Goal: Information Seeking & Learning: Learn about a topic

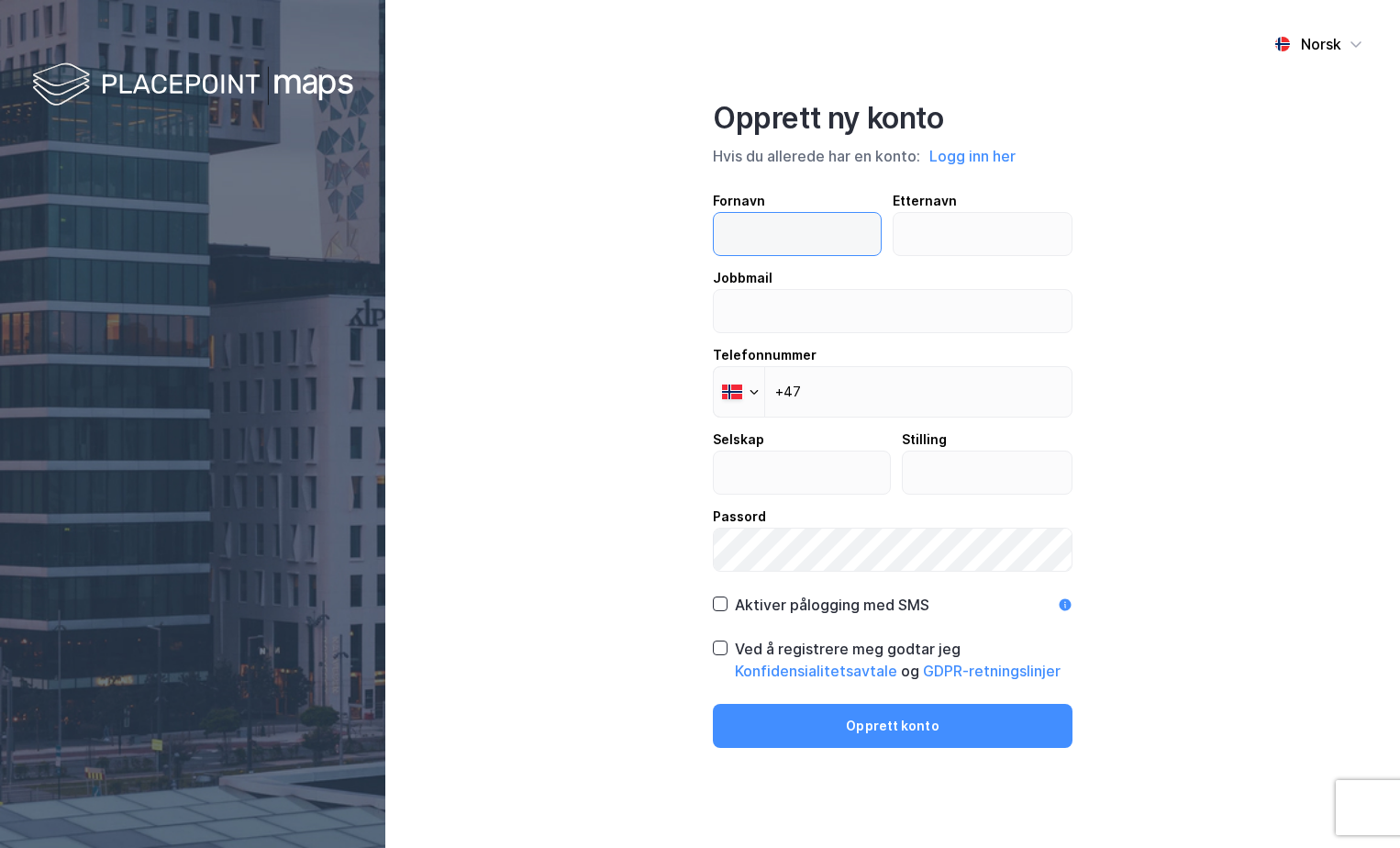
click at [780, 253] on input "text" at bounding box center [797, 233] width 167 height 42
type input "[PERSON_NAME]"
type input "Måkestad"
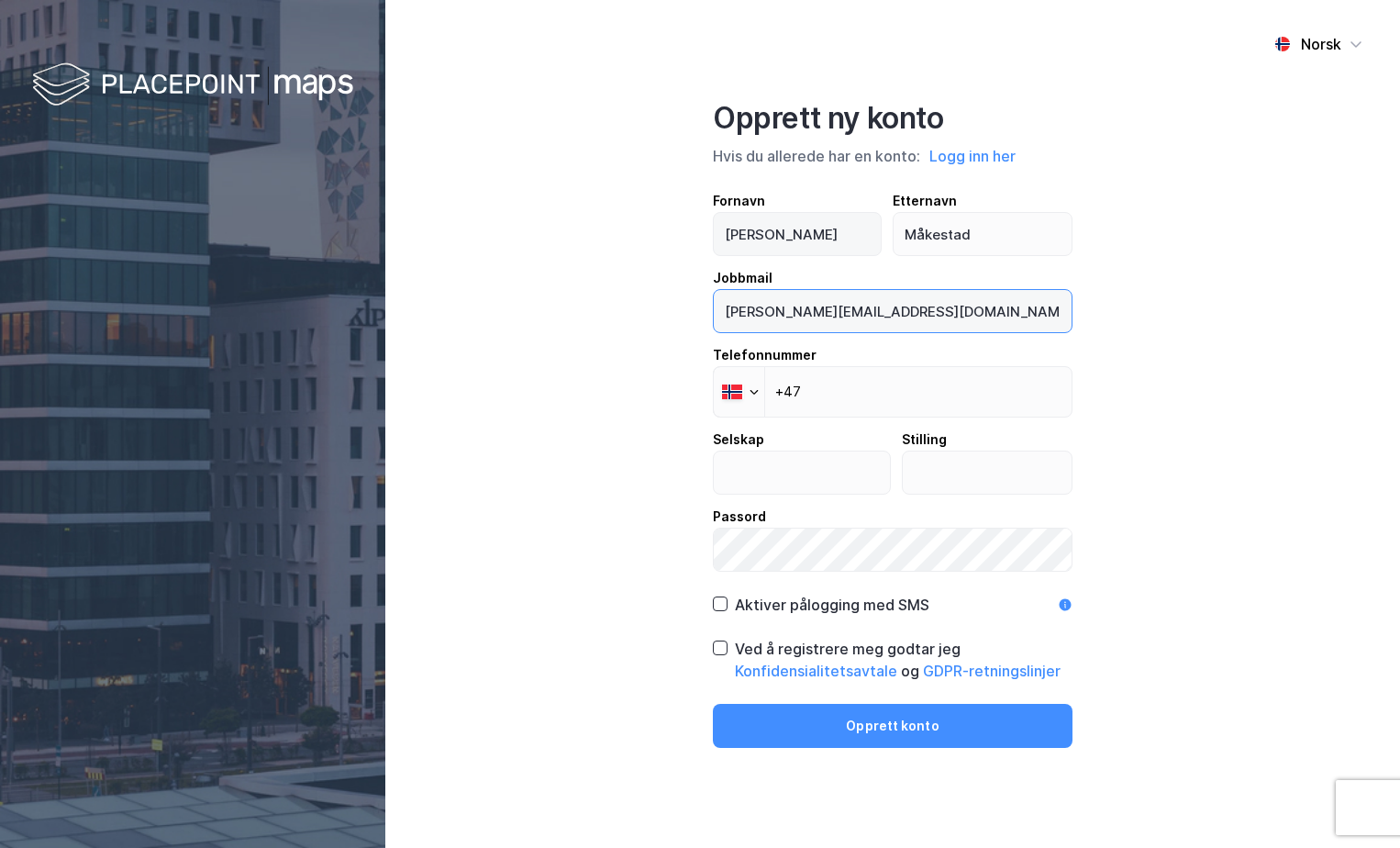
type input "[PERSON_NAME][EMAIL_ADDRESS][DOMAIN_NAME]"
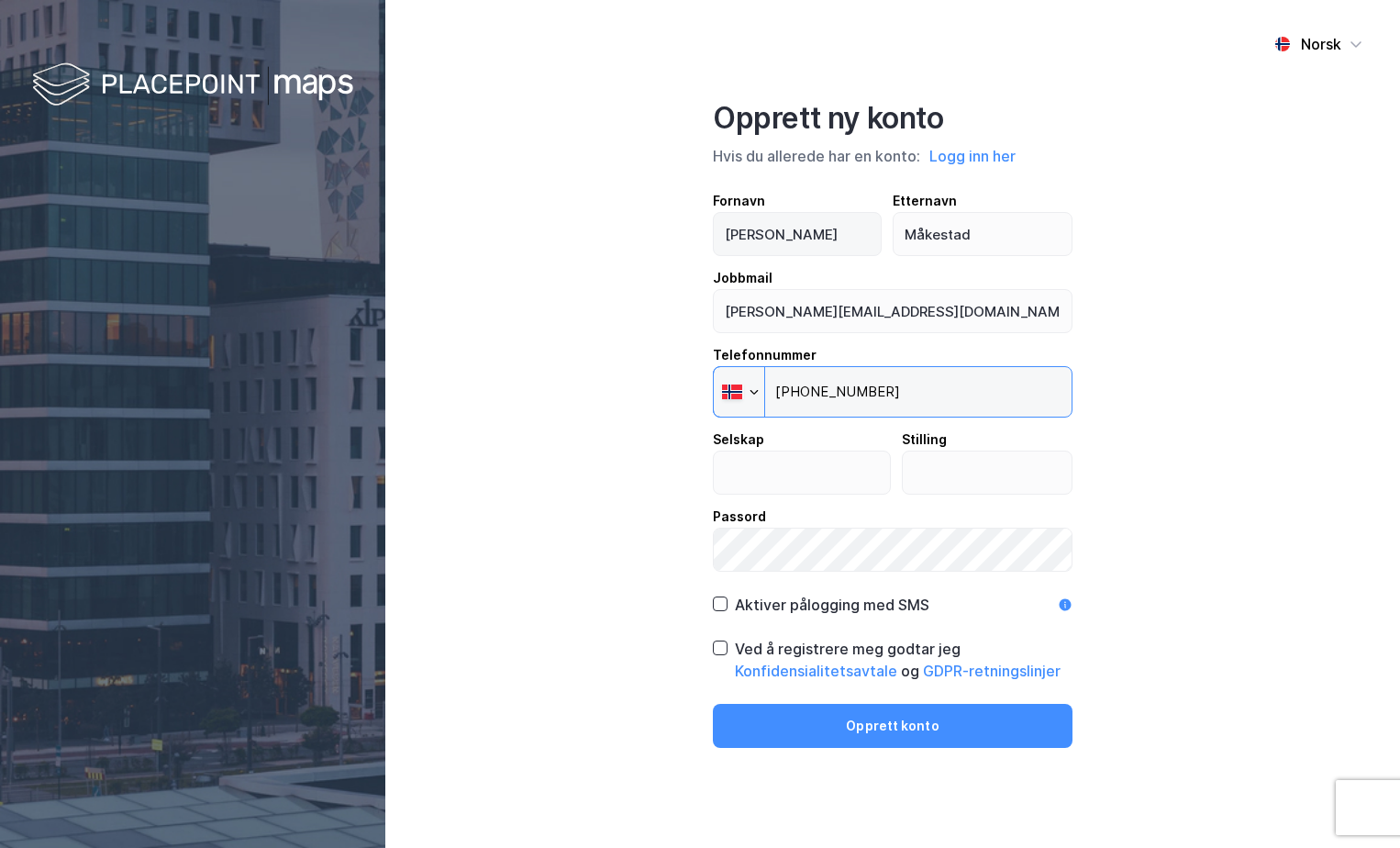
type input "[PHONE_NUMBER]"
click at [816, 477] on input "text" at bounding box center [802, 472] width 177 height 42
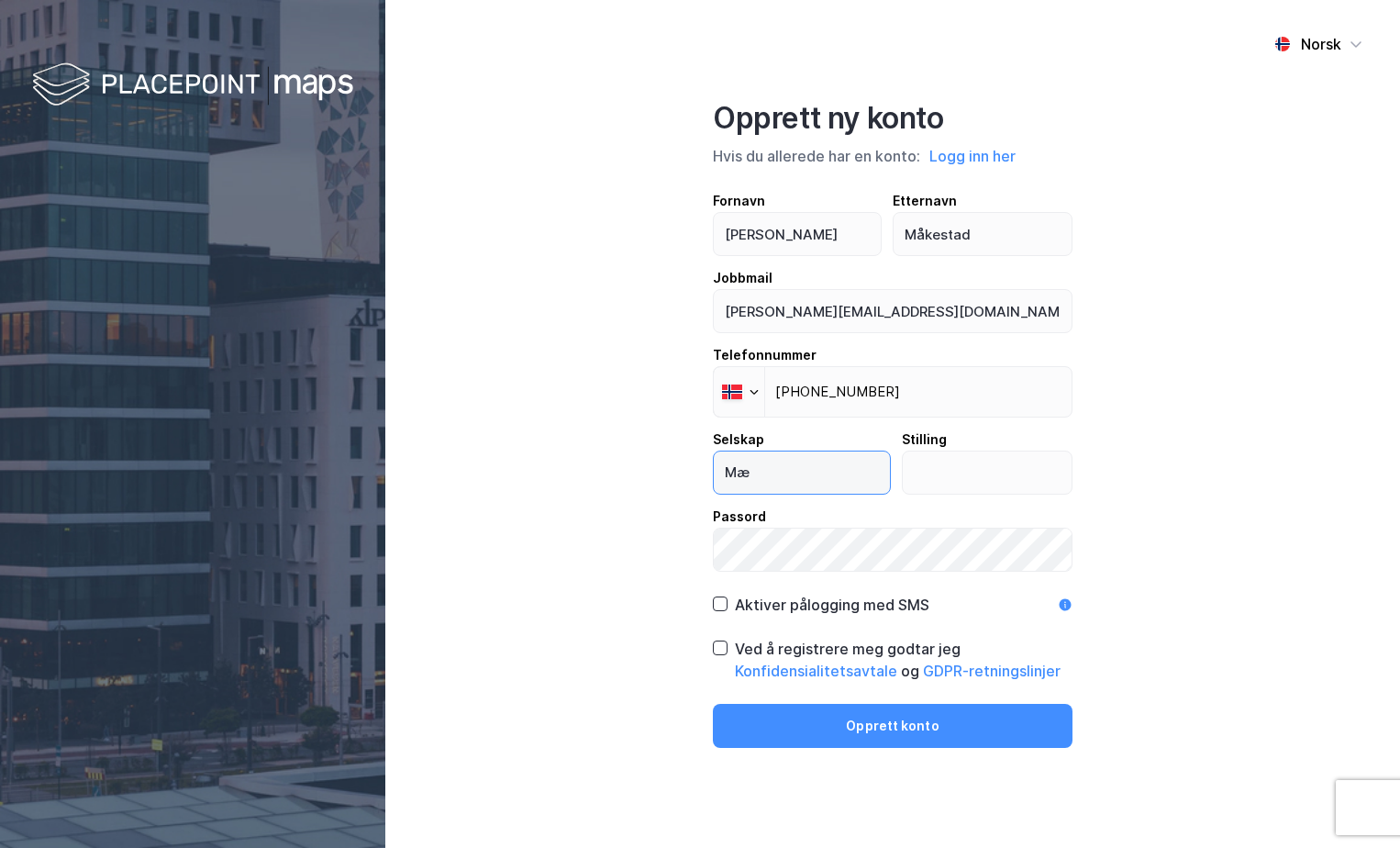
type input "M"
type input "Møller Eiendom"
type input "Trainee"
click at [717, 607] on icon at bounding box center [720, 603] width 13 height 13
click at [716, 649] on icon at bounding box center [720, 647] width 13 height 13
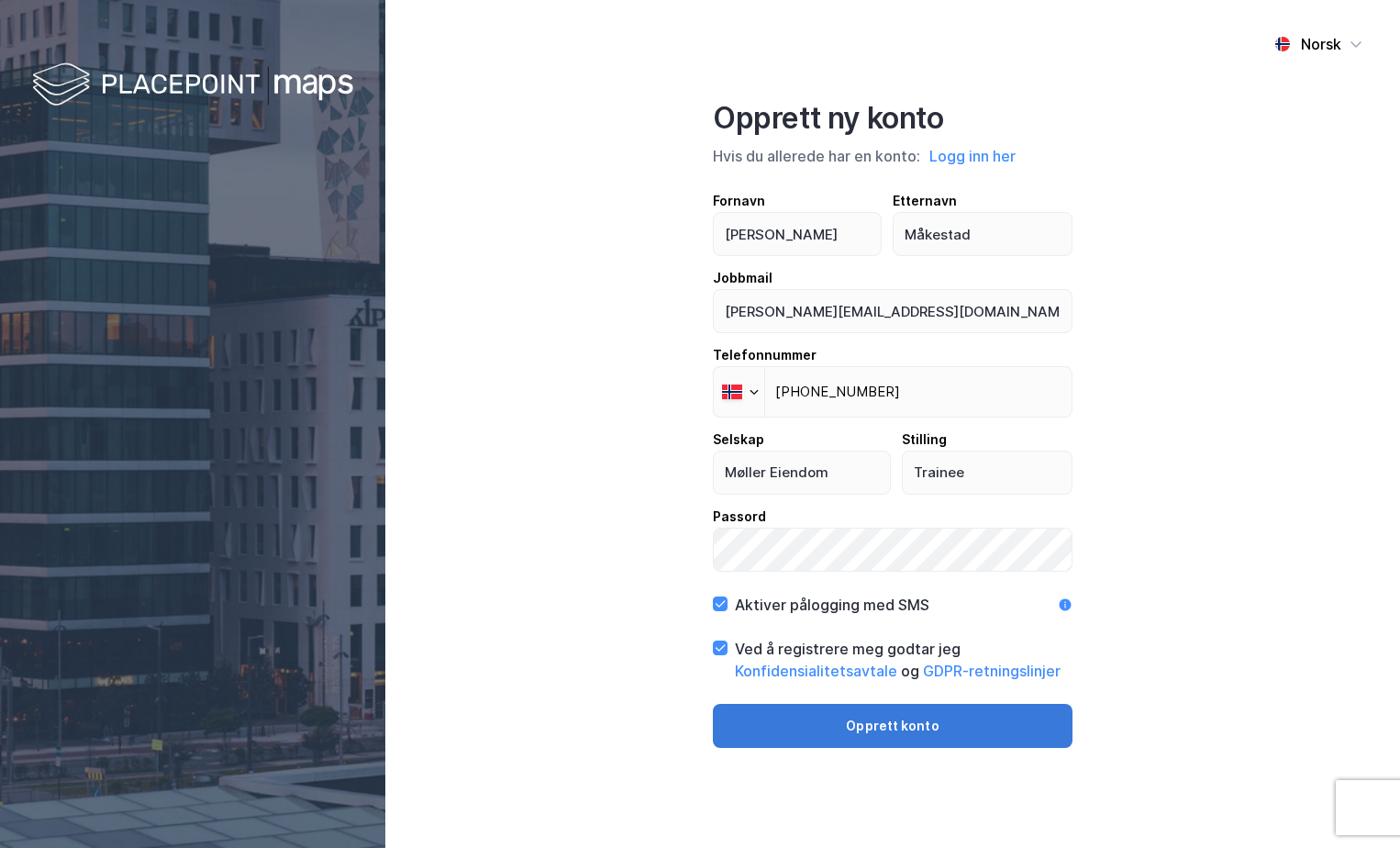
click at [907, 725] on button "Opprett konto" at bounding box center [893, 725] width 360 height 44
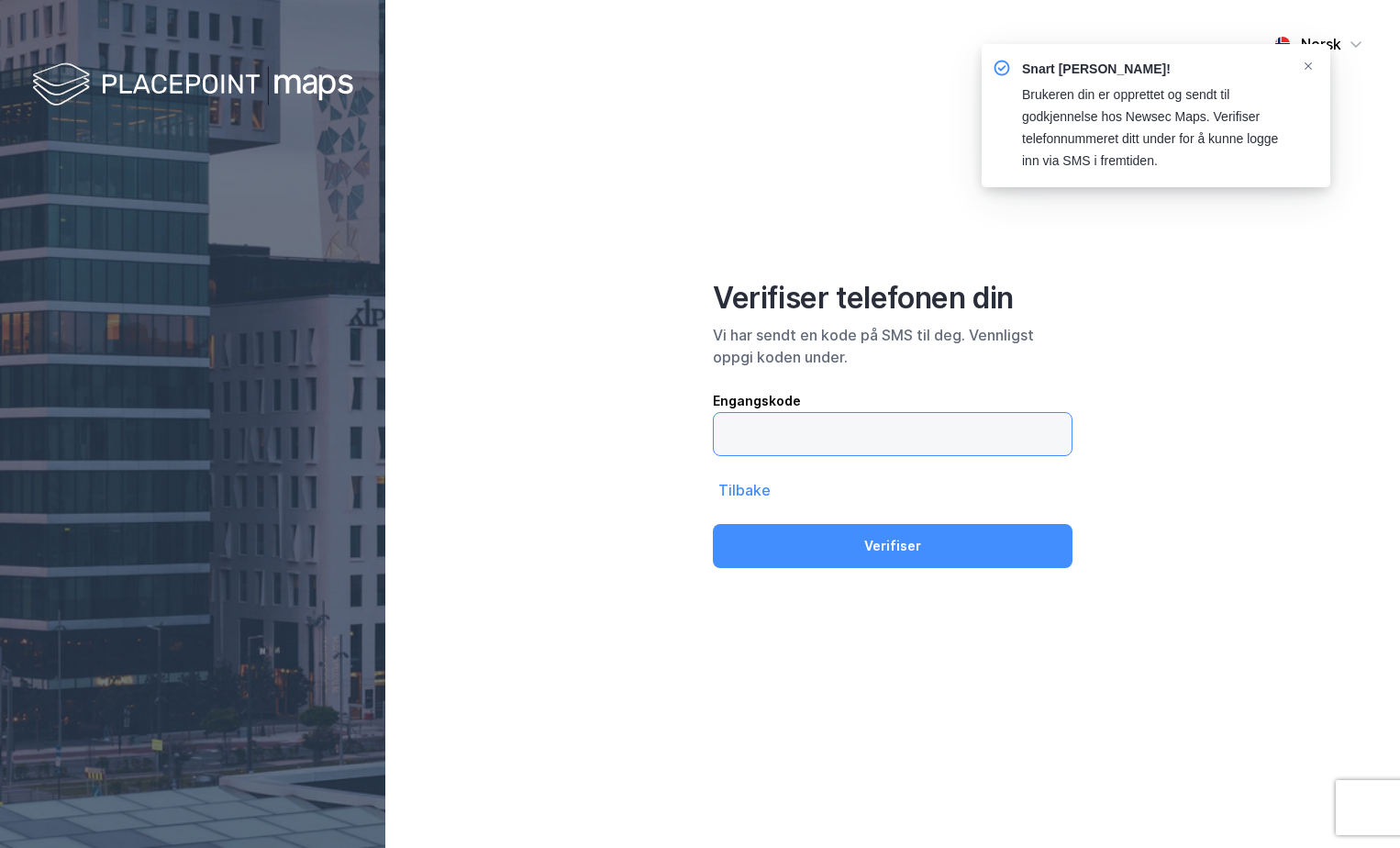
click at [822, 423] on input "text" at bounding box center [893, 433] width 358 height 42
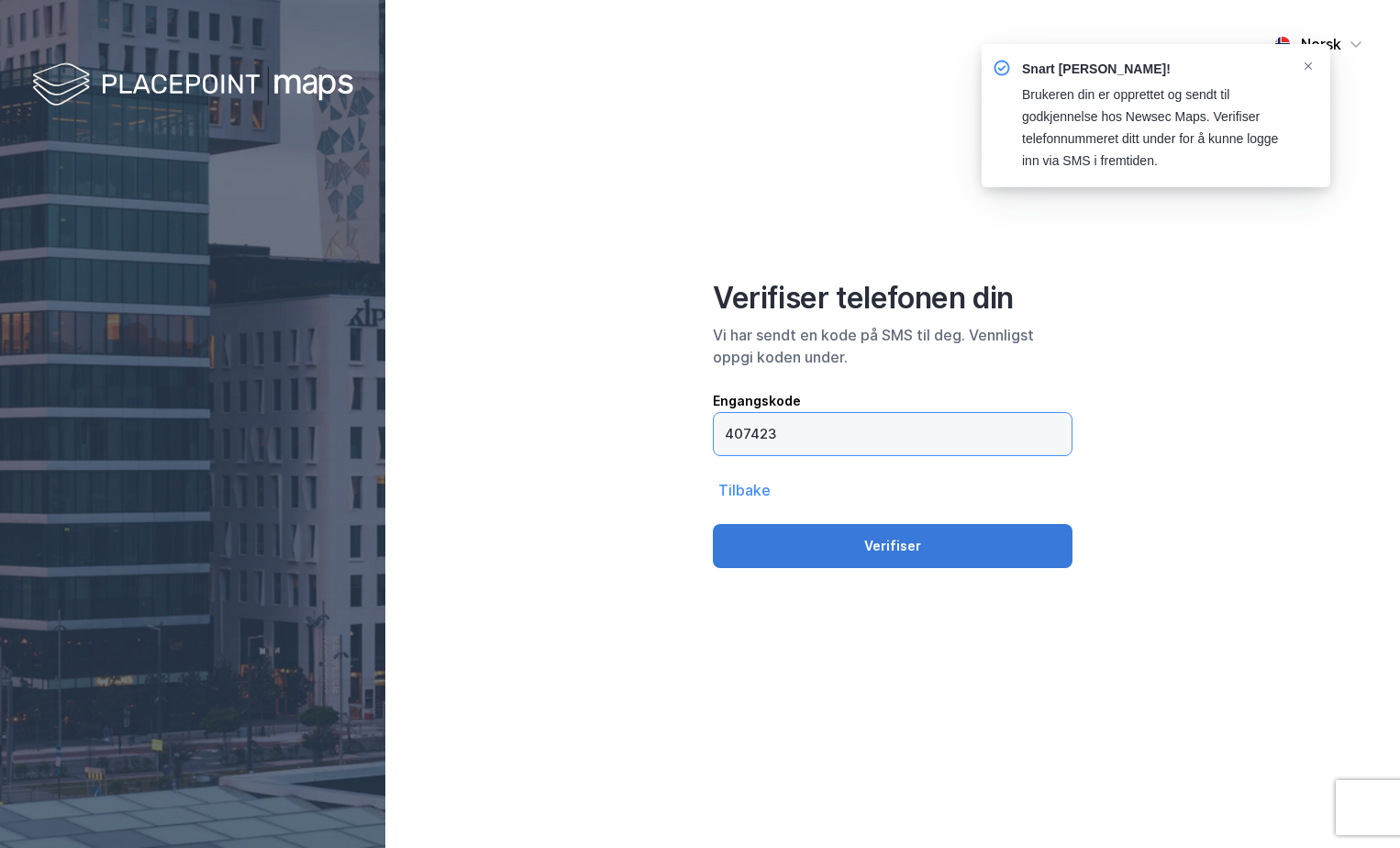
type input "407423"
click at [883, 563] on button "Verifiser" at bounding box center [893, 545] width 360 height 44
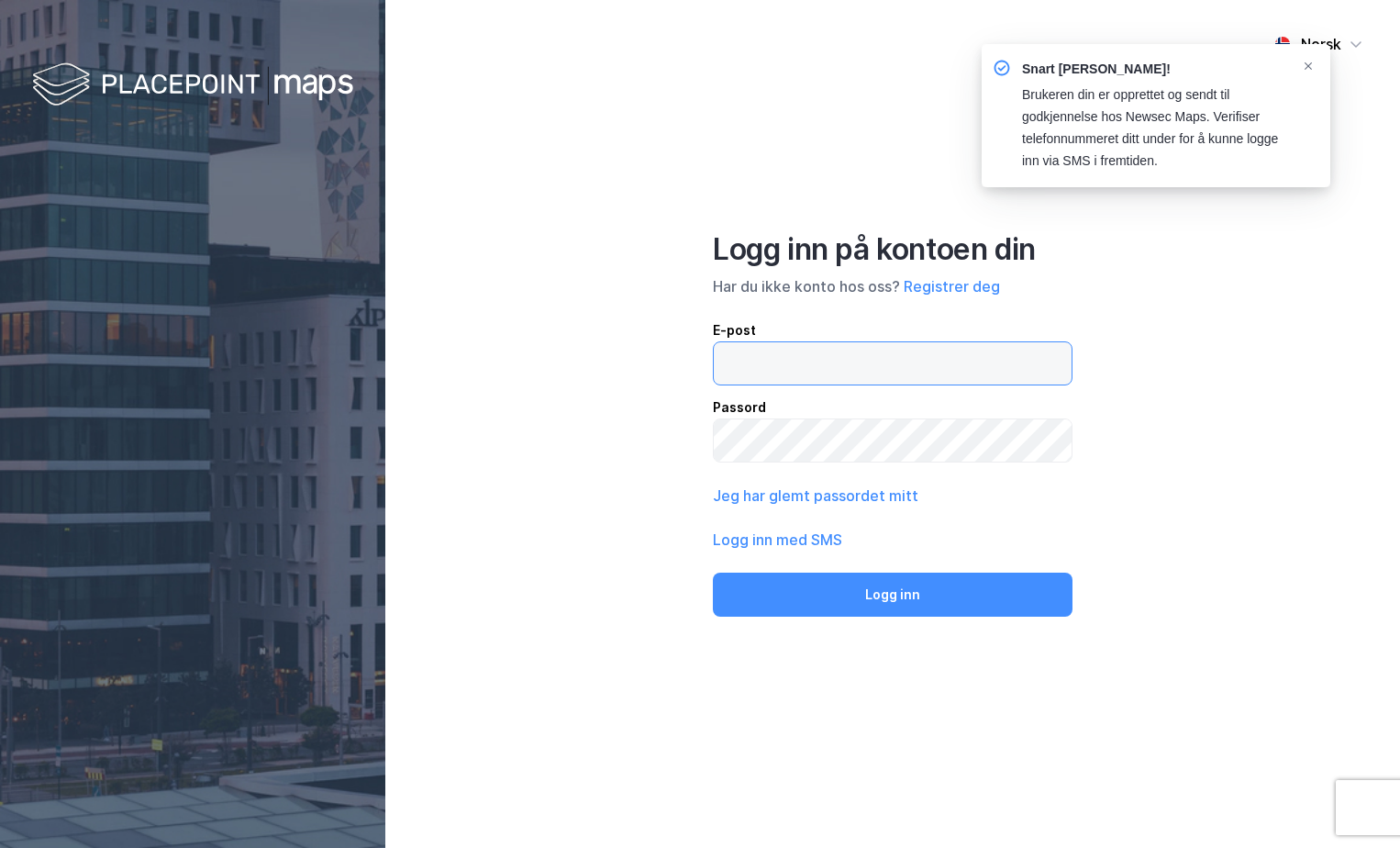
click at [860, 380] on input "email" at bounding box center [893, 363] width 358 height 42
type input "hanne.makestad@mollereiendom.no"
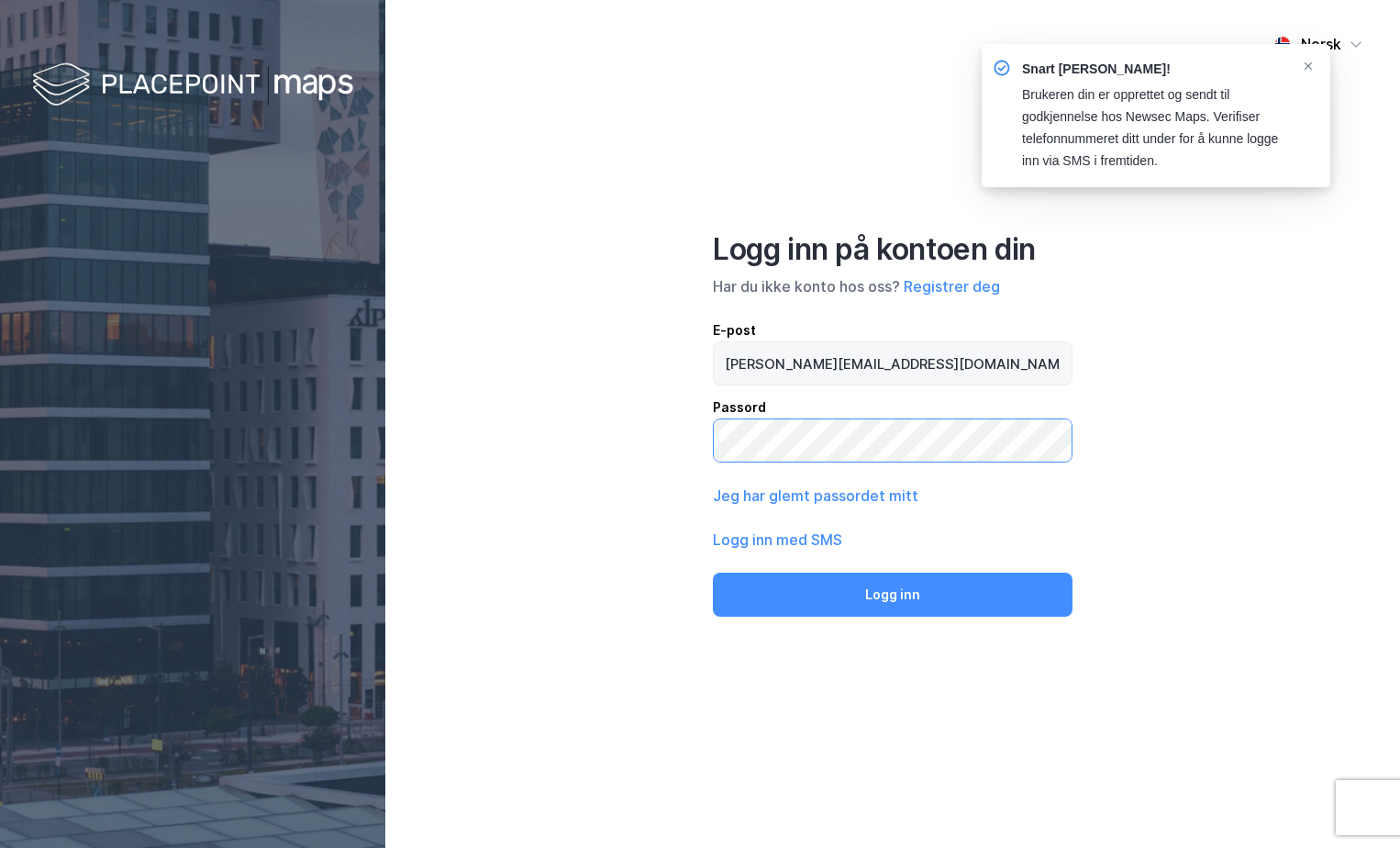
click at [713, 573] on button "Logg inn" at bounding box center [893, 594] width 360 height 44
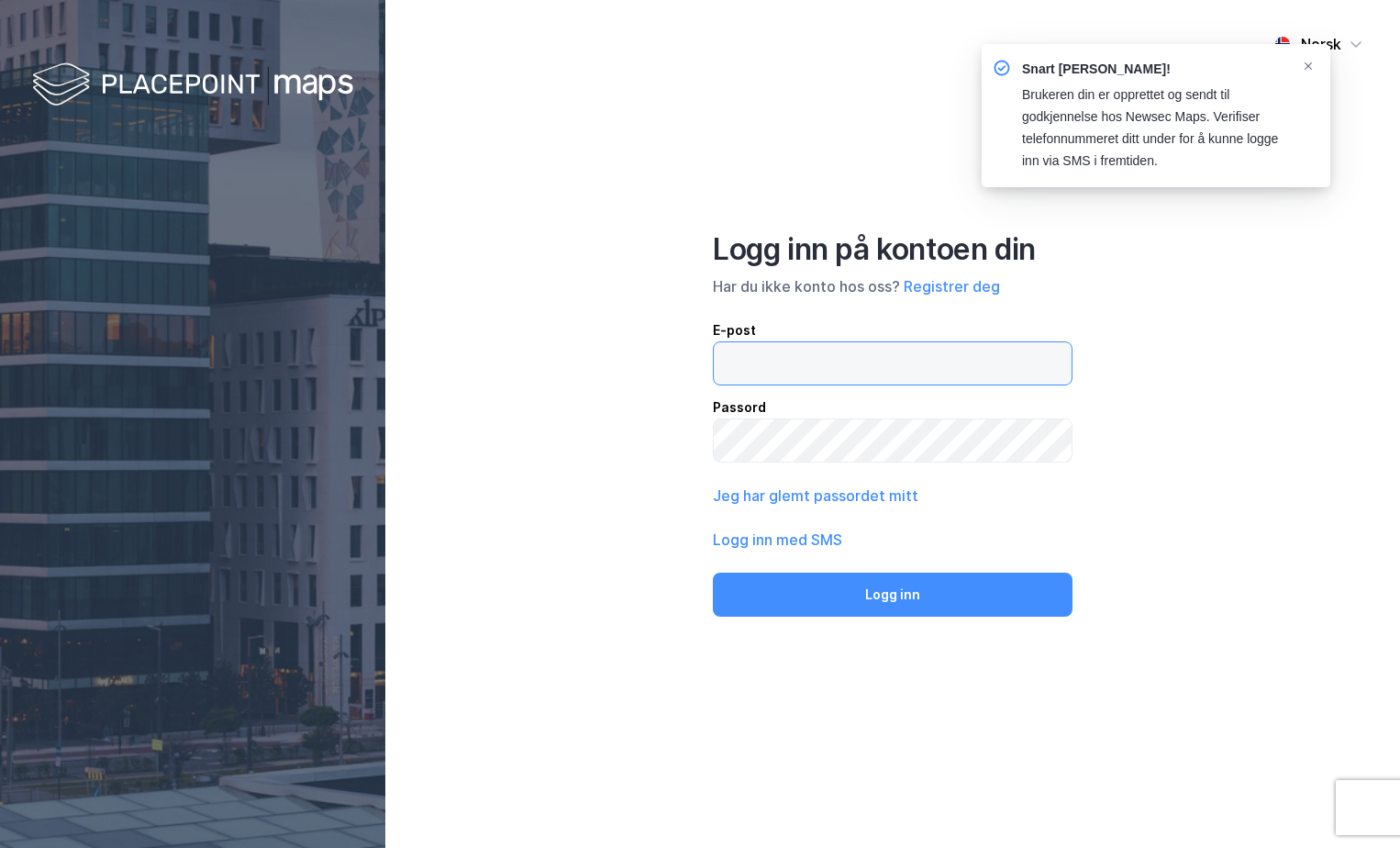
click at [848, 370] on input "email" at bounding box center [893, 363] width 358 height 42
type input "hanne.makestad@mollereiendom.no"
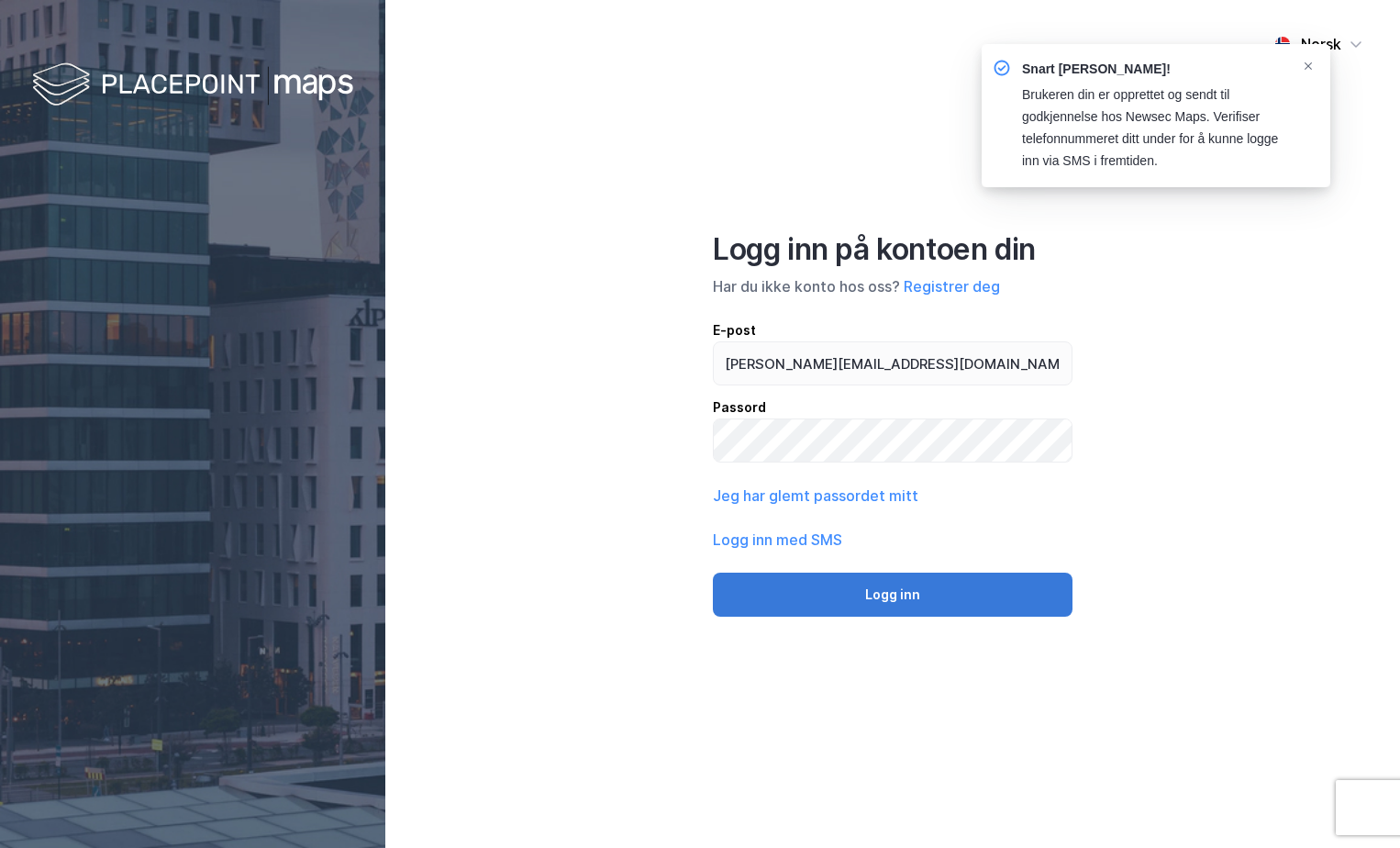
click at [927, 611] on button "Logg inn" at bounding box center [893, 594] width 360 height 44
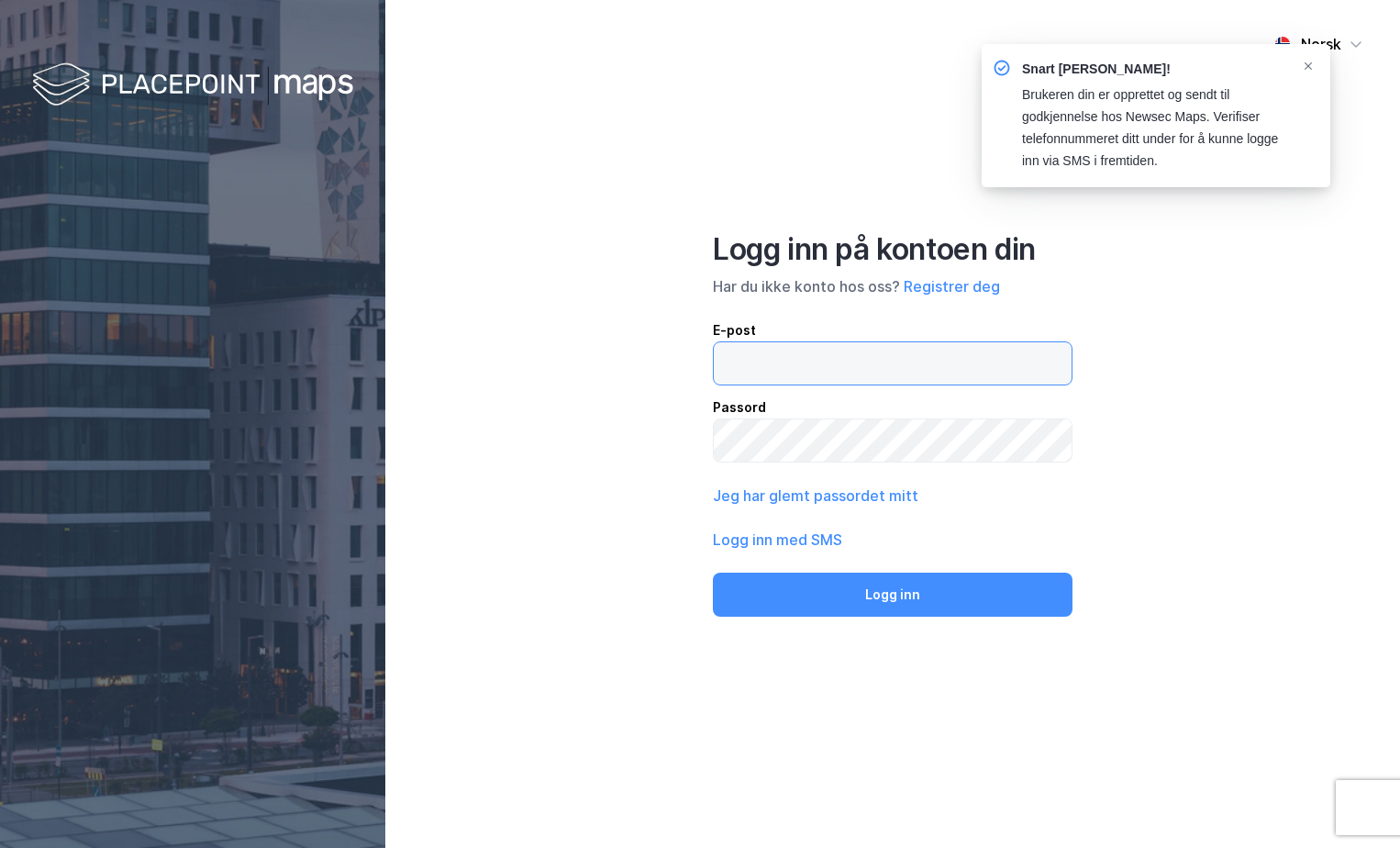
type input "hanne.makestad@mollereiendom.no"
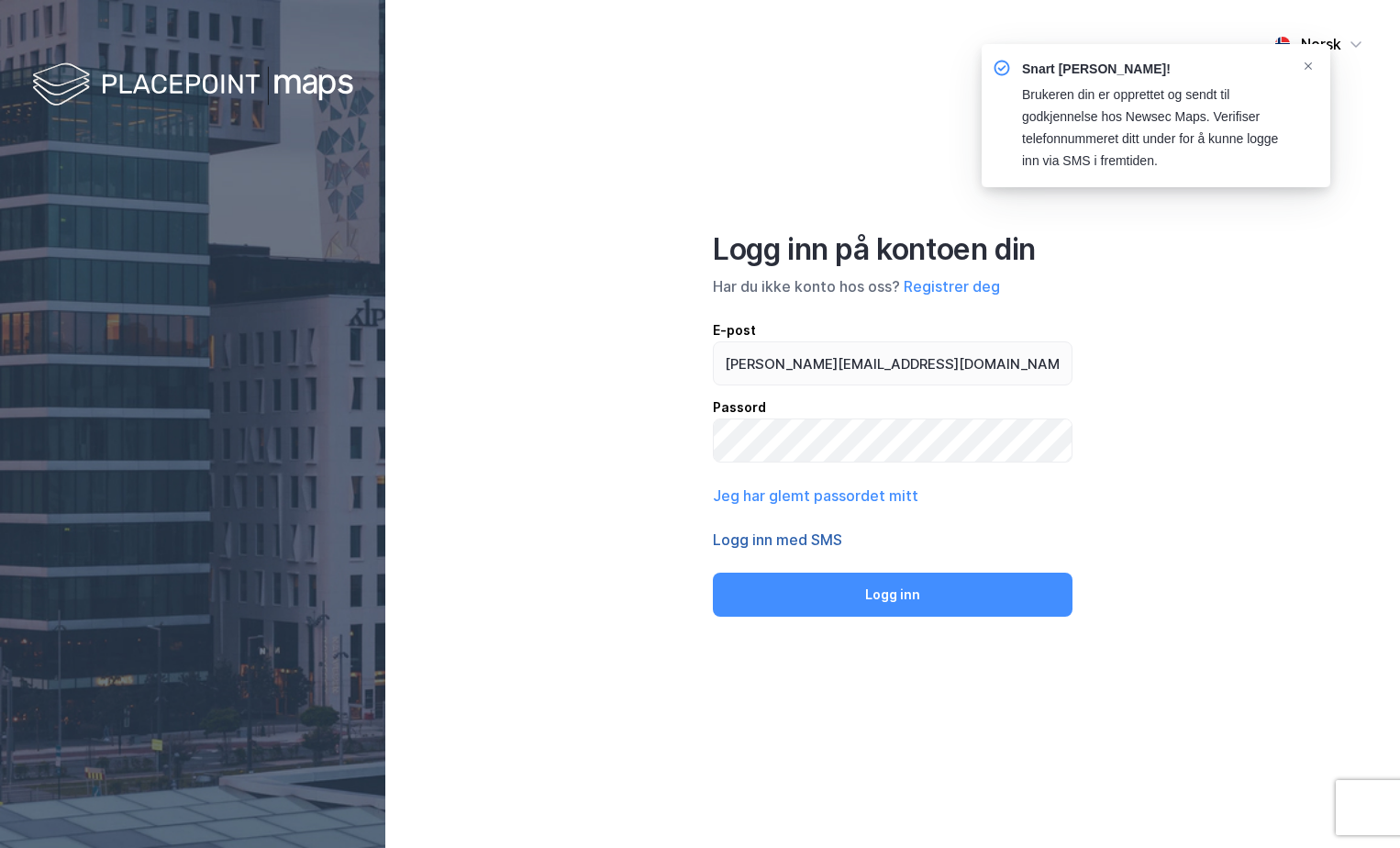
click at [779, 539] on button "Logg inn med SMS" at bounding box center [778, 540] width 130 height 22
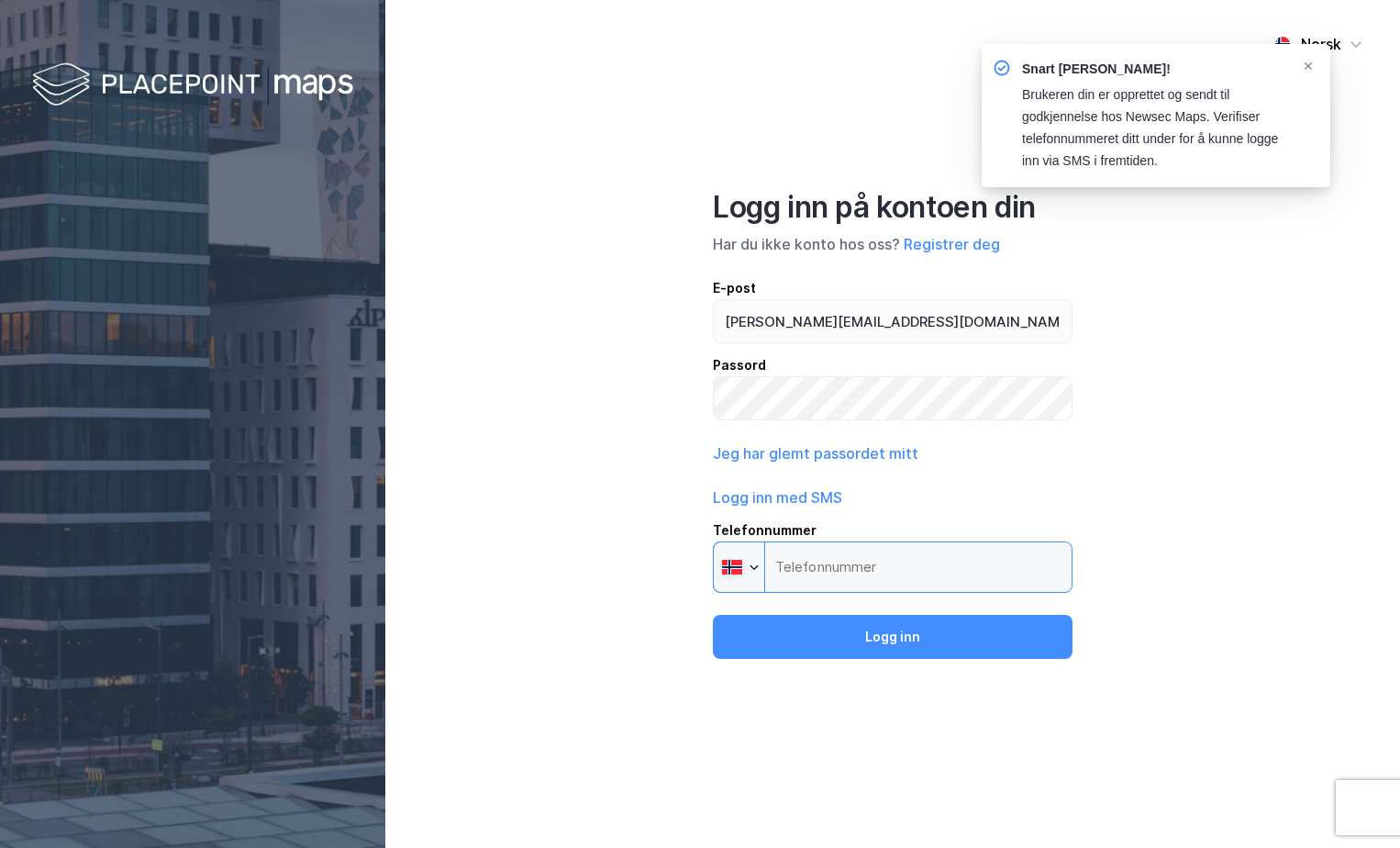
click at [825, 561] on input "Telefonnummer Phone" at bounding box center [893, 567] width 360 height 52
click at [865, 572] on input "Telefonnummer Phone" at bounding box center [893, 567] width 360 height 52
click at [969, 478] on div "Logg inn på kontoen din Har du ikke konto hos oss? Registrer deg E-post hanne.m…" at bounding box center [893, 424] width 360 height 470
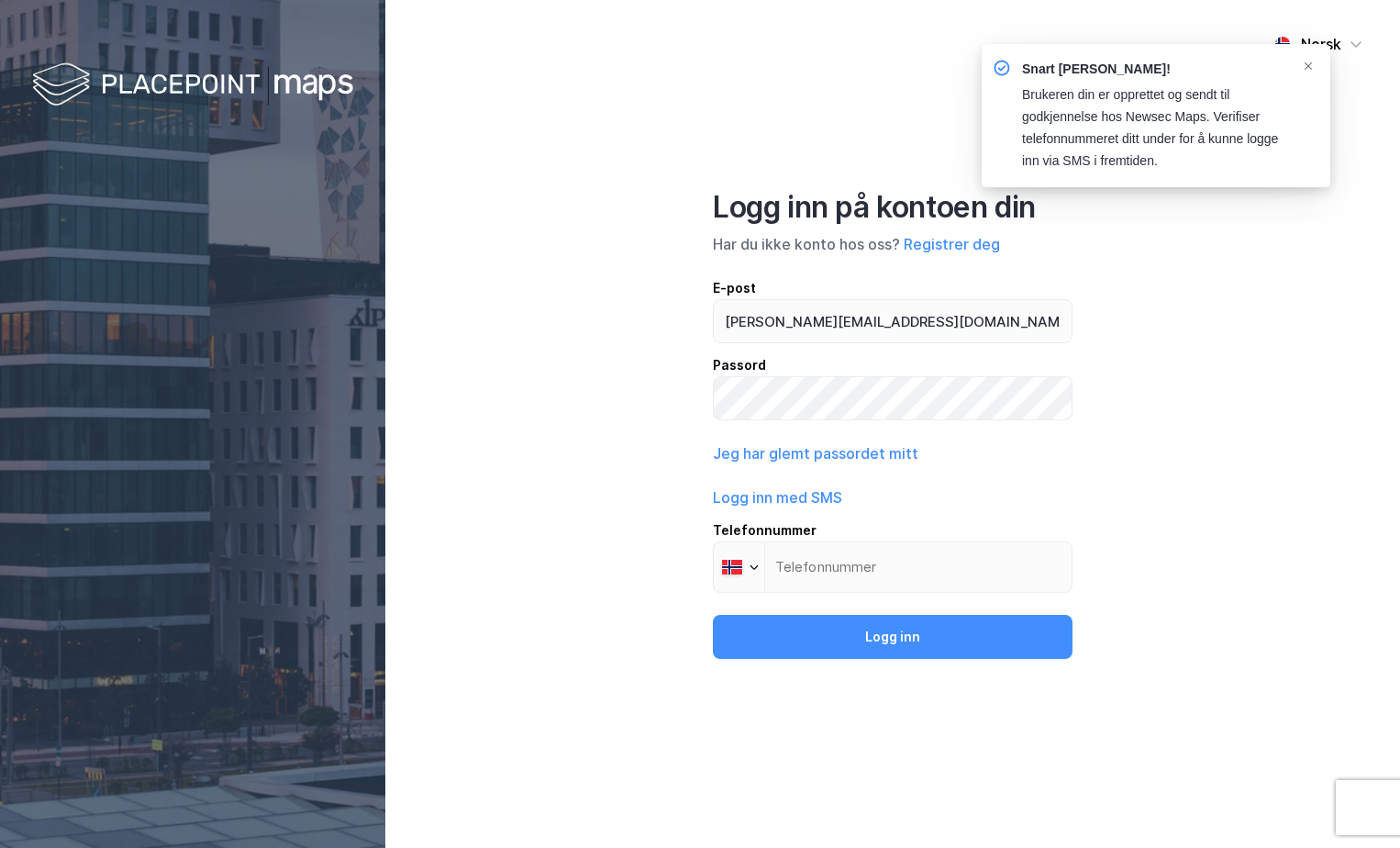
click at [870, 662] on div "Norsk Logg inn på kontoen din Har du ikke konto hos oss? Registrer deg E-post h…" at bounding box center [893, 424] width 1015 height 848
click at [881, 638] on button "Logg inn" at bounding box center [893, 636] width 360 height 44
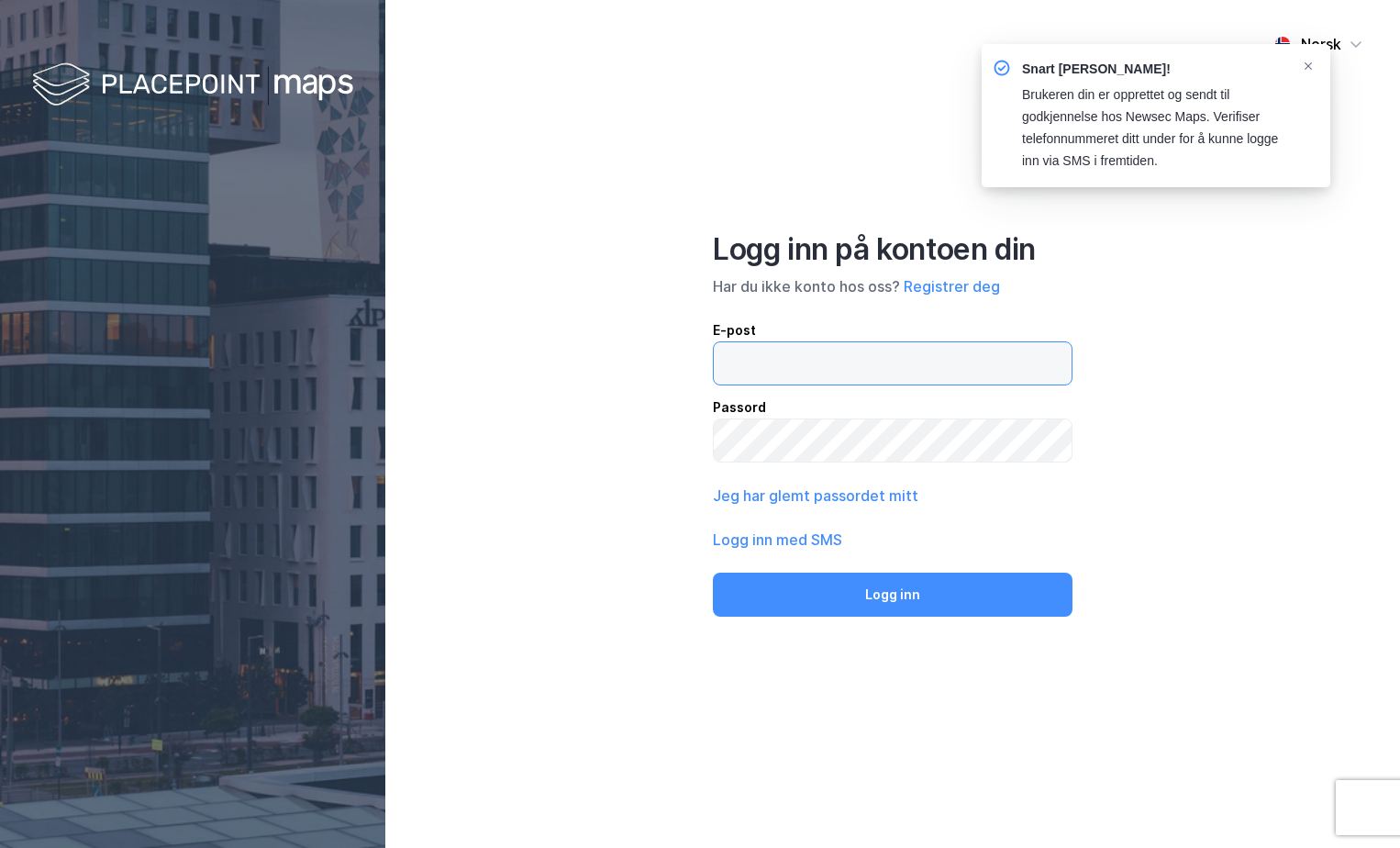
type input "hanne.makestad@mollereiendom.no"
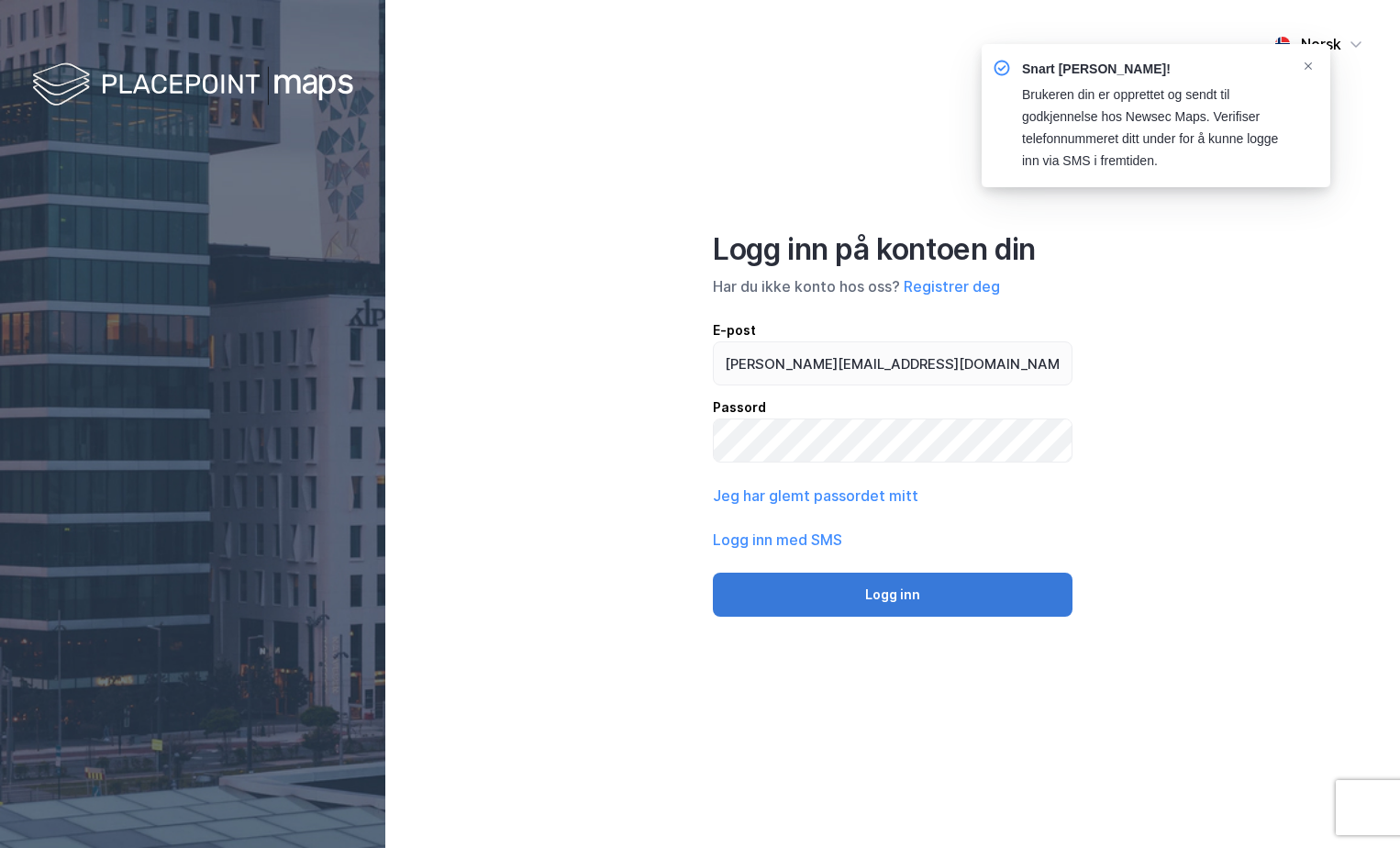
click at [886, 596] on button "Logg inn" at bounding box center [893, 594] width 360 height 44
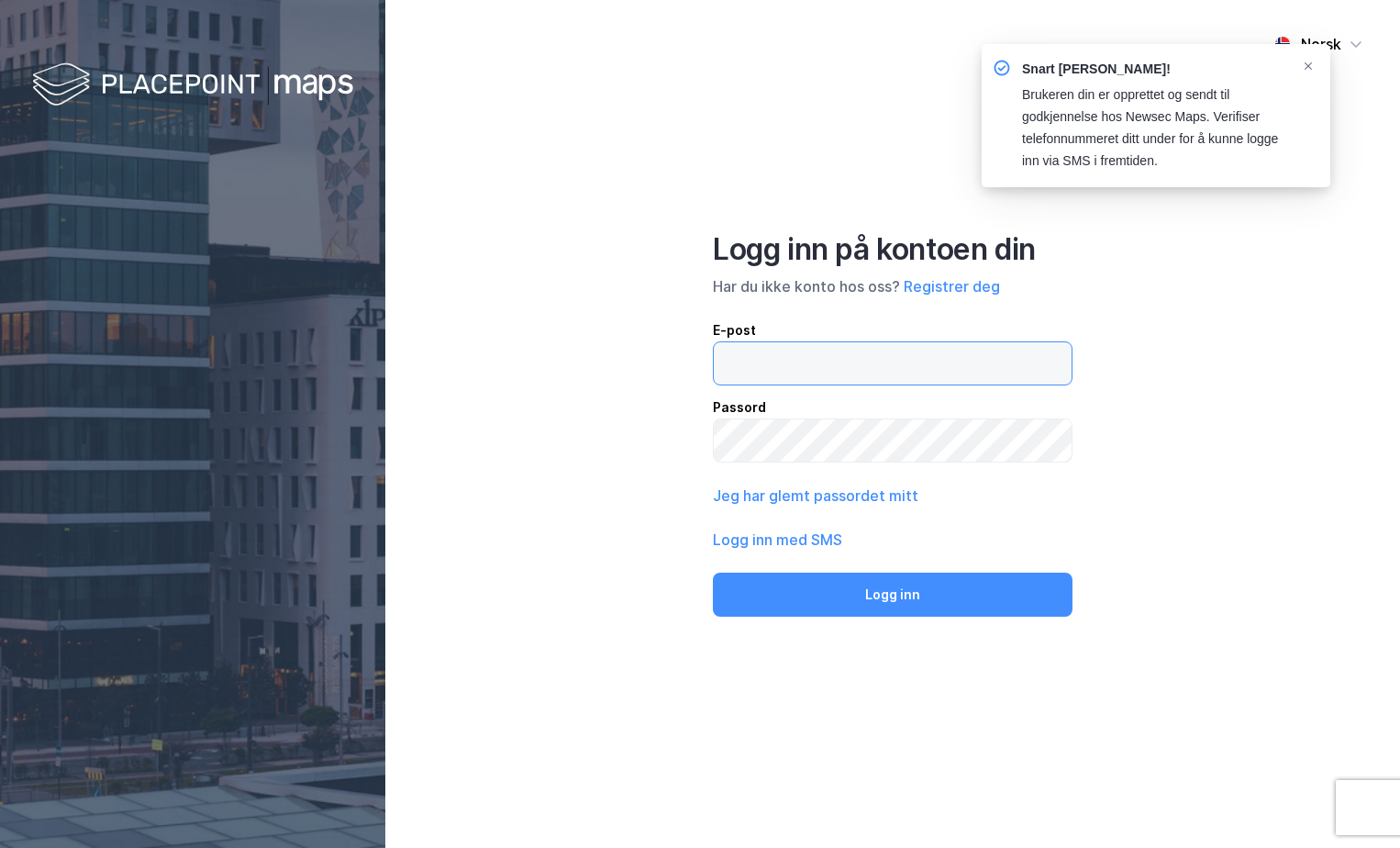
type input "hanne.makestad@mollereiendom.no"
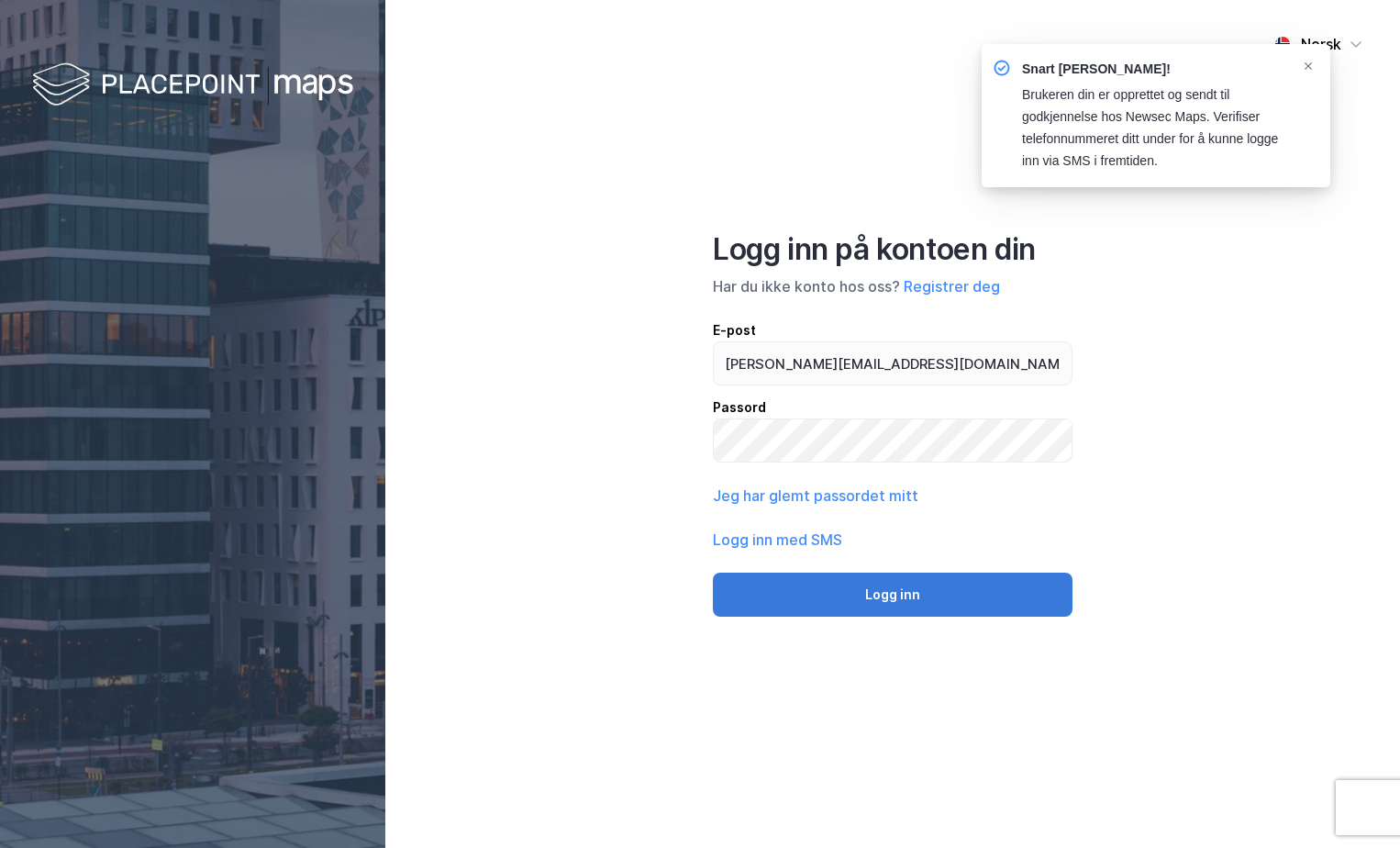
click at [917, 598] on button "Logg inn" at bounding box center [893, 594] width 360 height 44
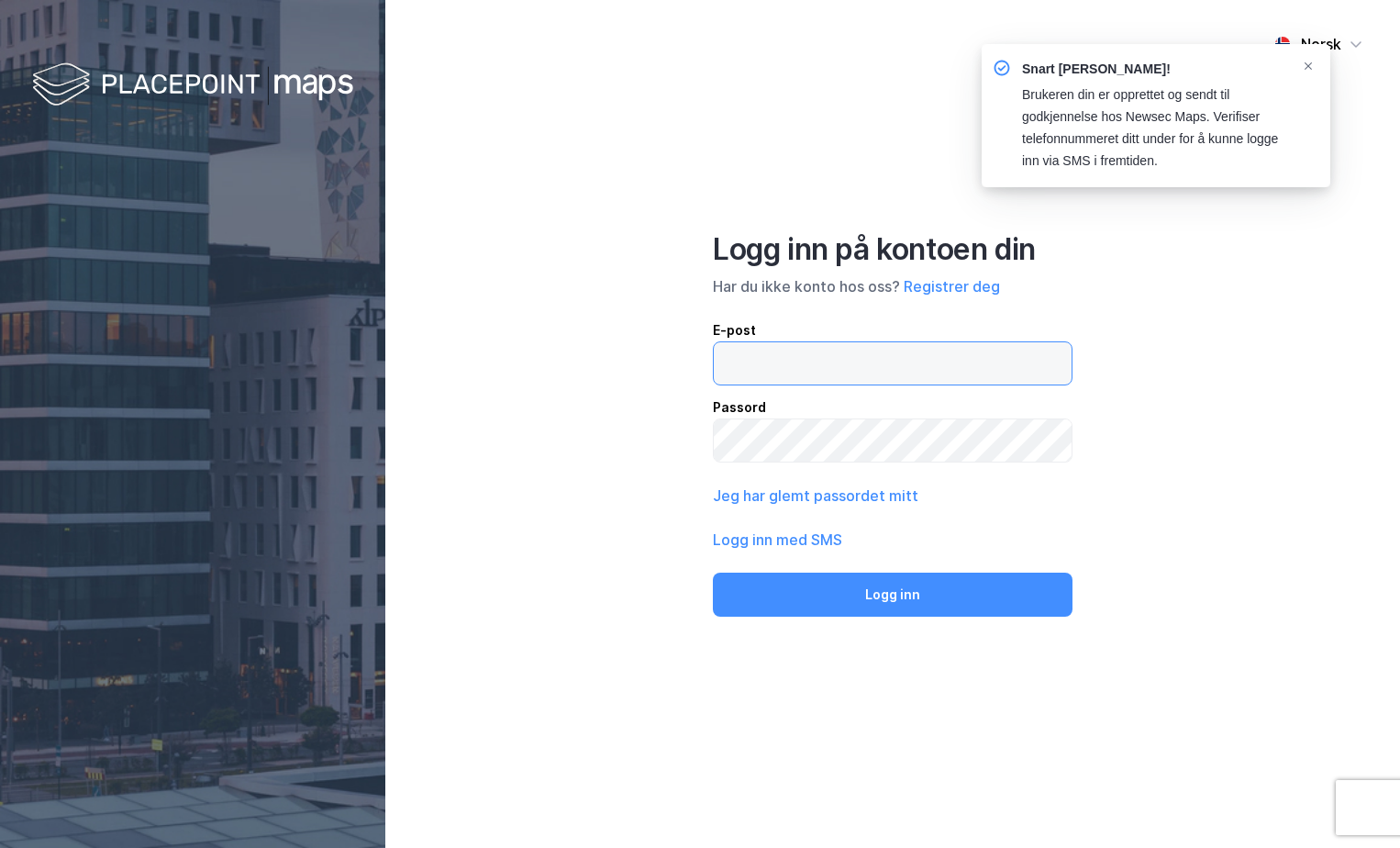
type input "hanne.makestad@mollereiendom.no"
click at [1058, 360] on input "hanne.makestad@mollereiendom.no" at bounding box center [893, 363] width 358 height 42
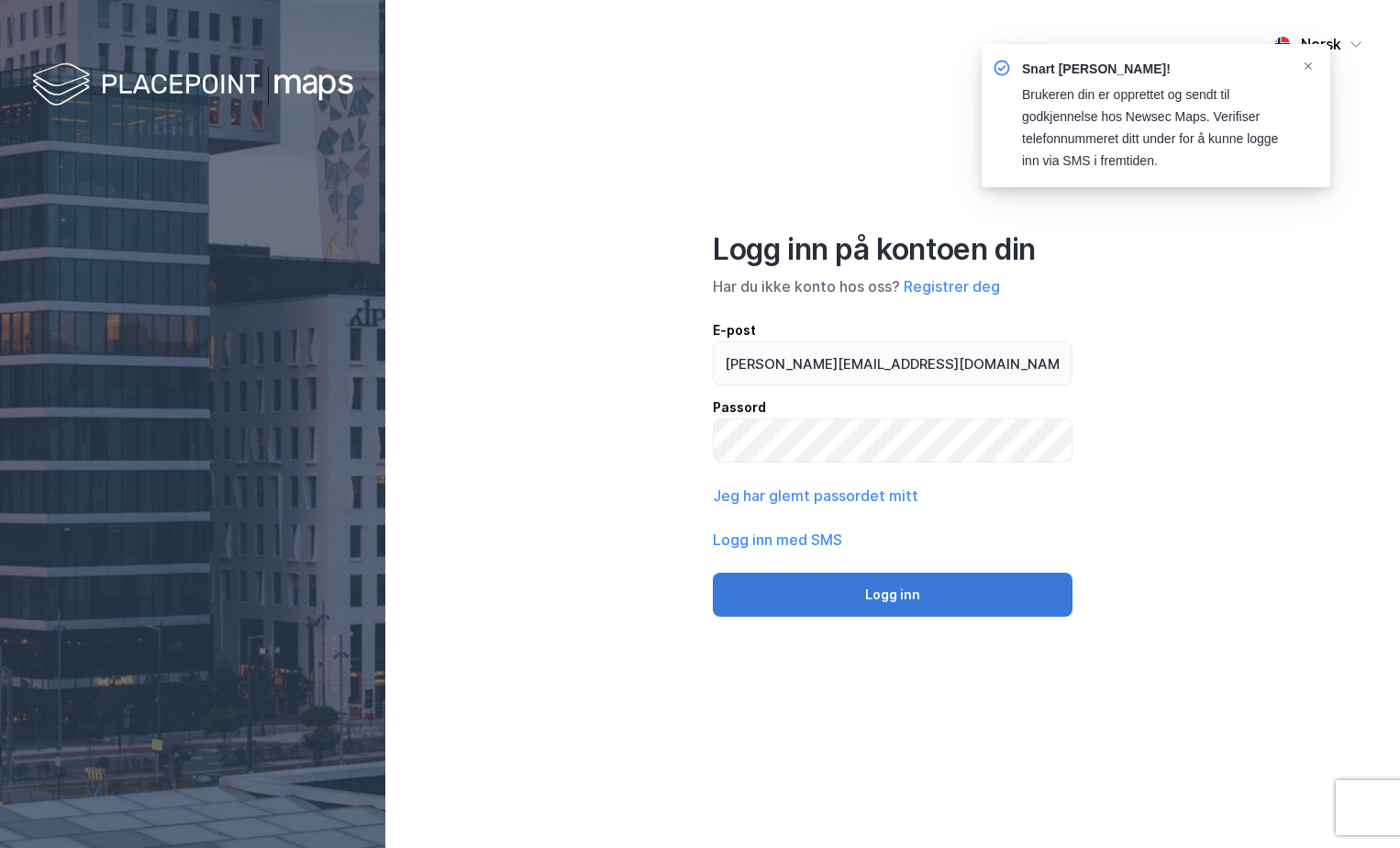
click at [901, 602] on button "Logg inn" at bounding box center [893, 594] width 360 height 44
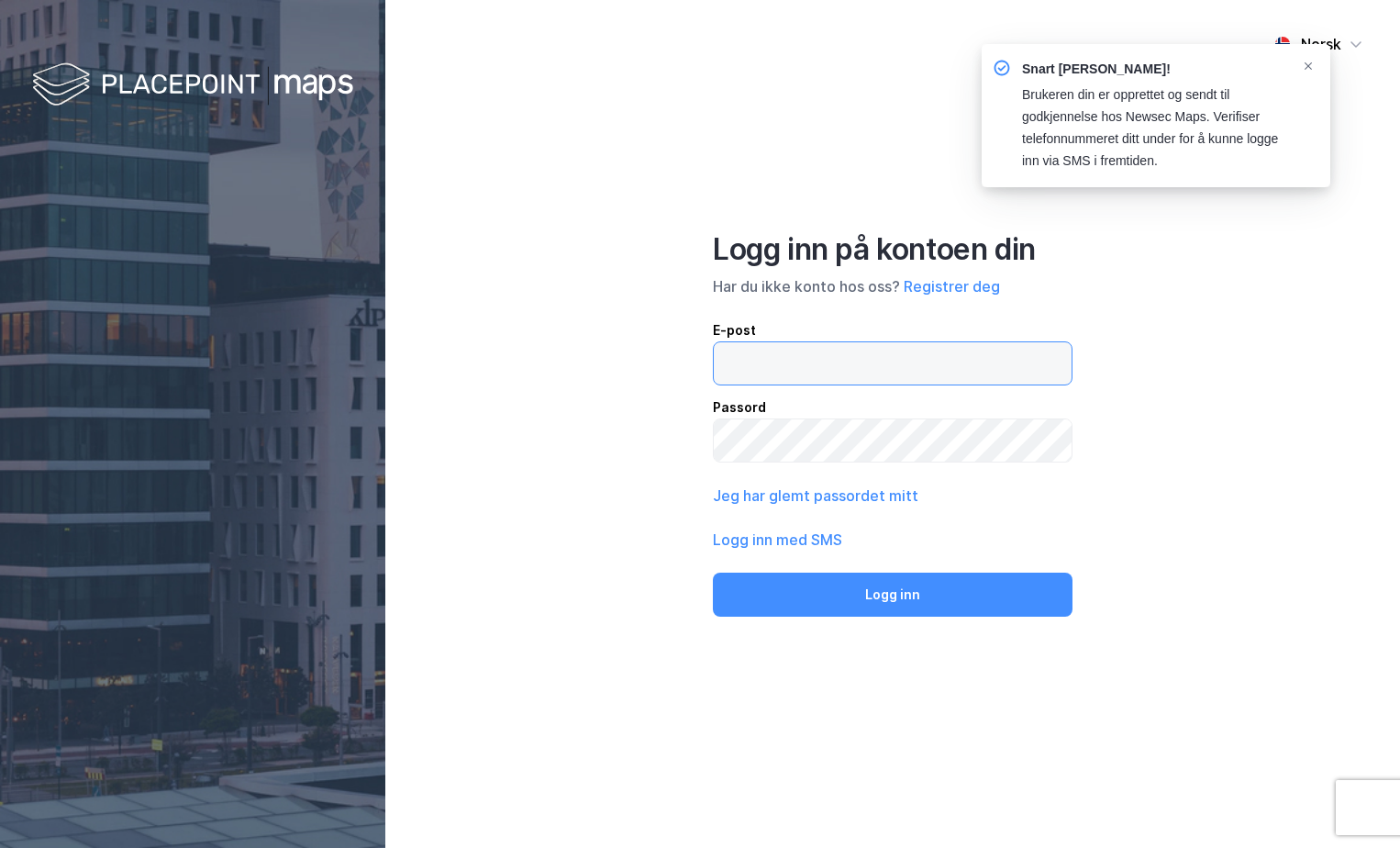
type input "hanne.makestad@mollereiendom.no"
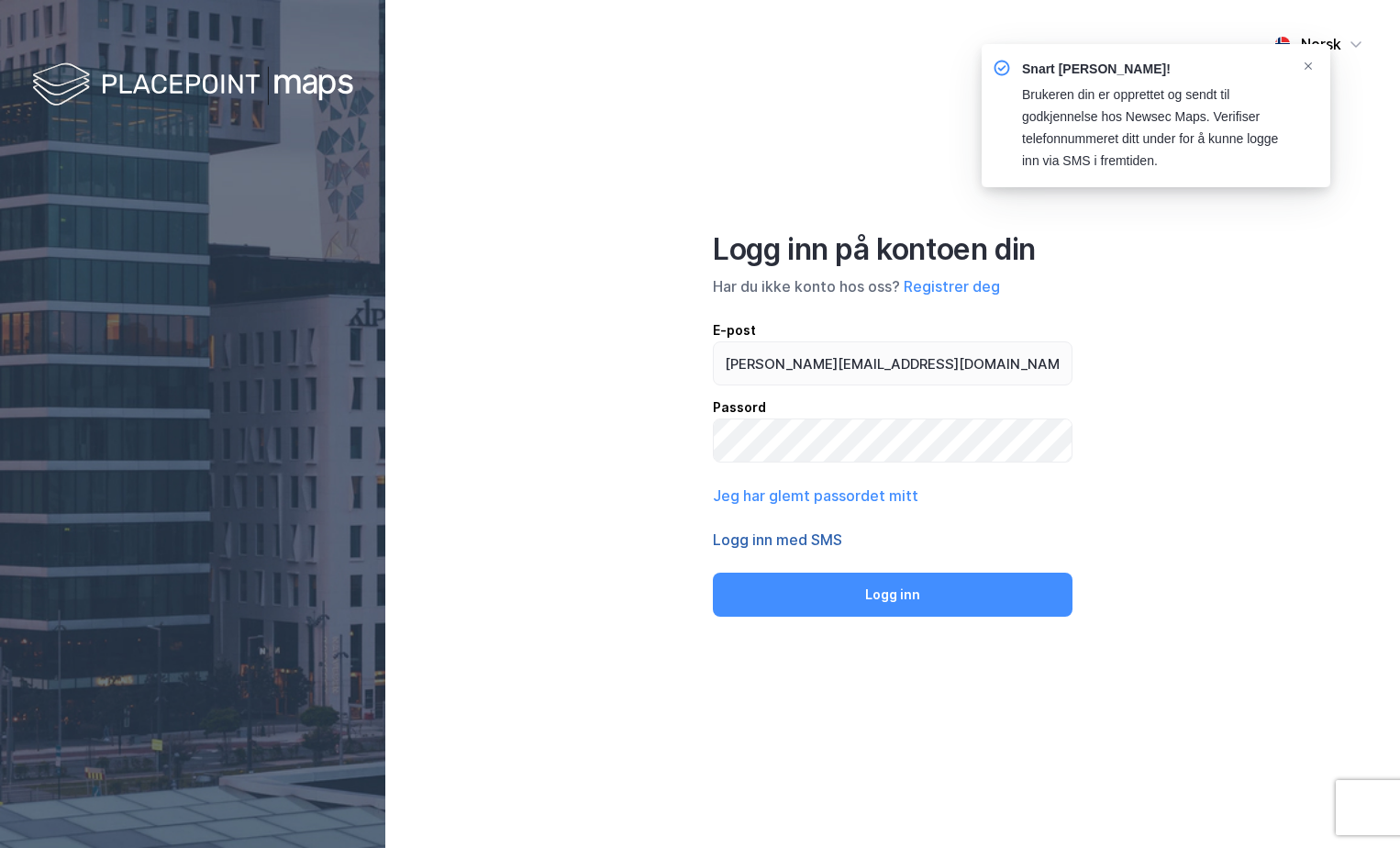
click at [757, 541] on button "Logg inn med SMS" at bounding box center [778, 540] width 130 height 22
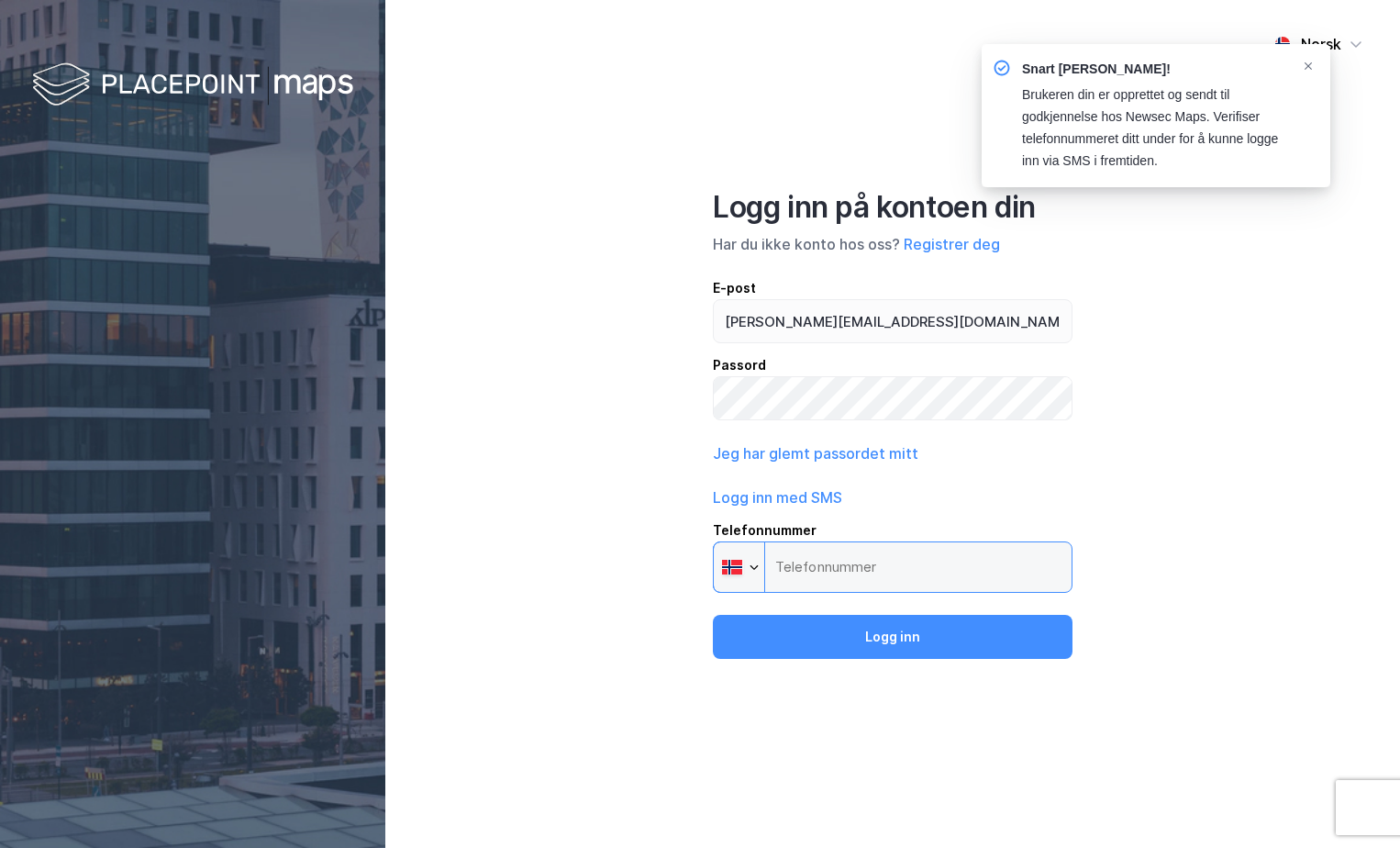
click at [854, 563] on input "Telefonnummer Phone" at bounding box center [893, 567] width 360 height 52
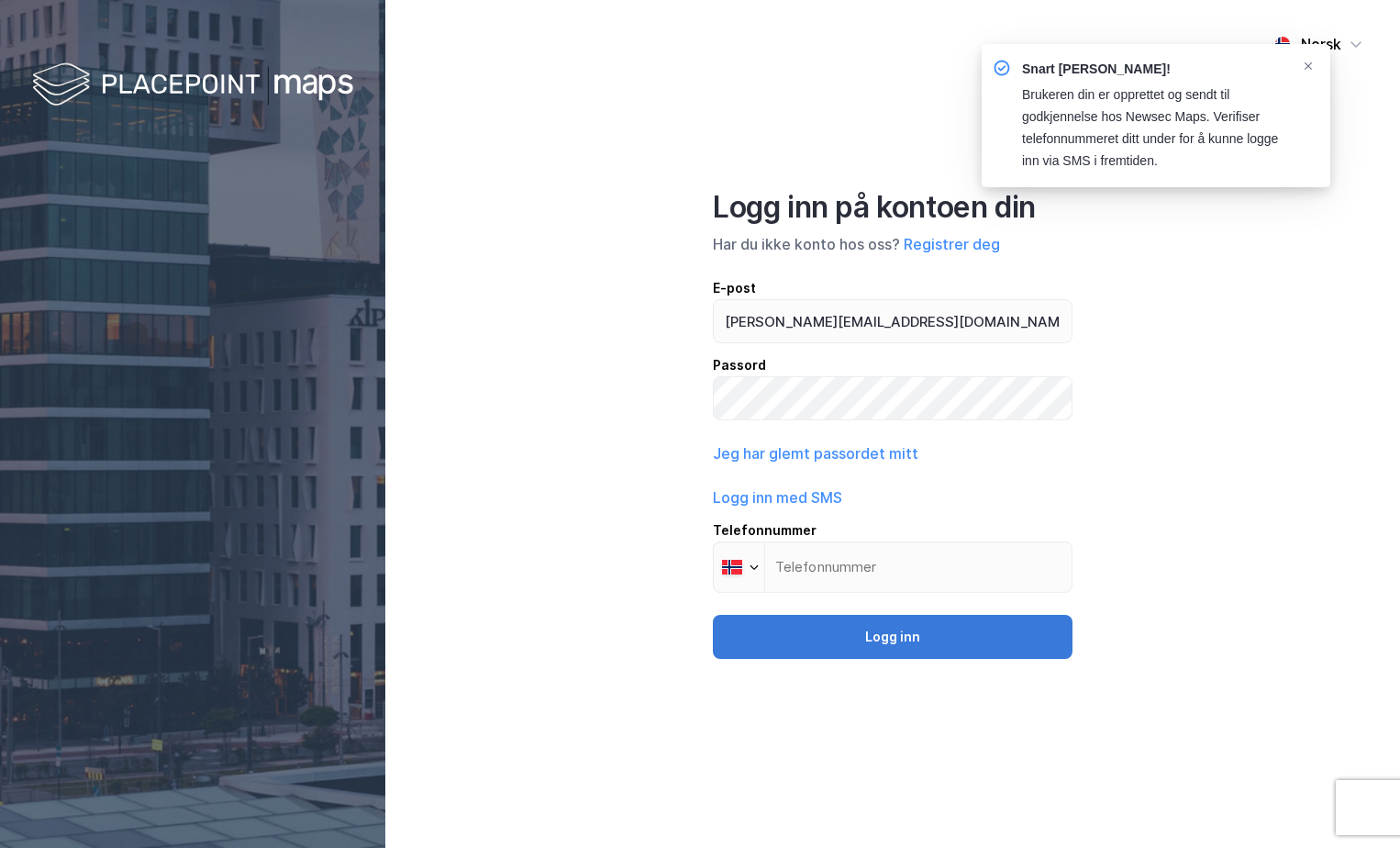
click at [897, 649] on button "Logg inn" at bounding box center [893, 636] width 360 height 44
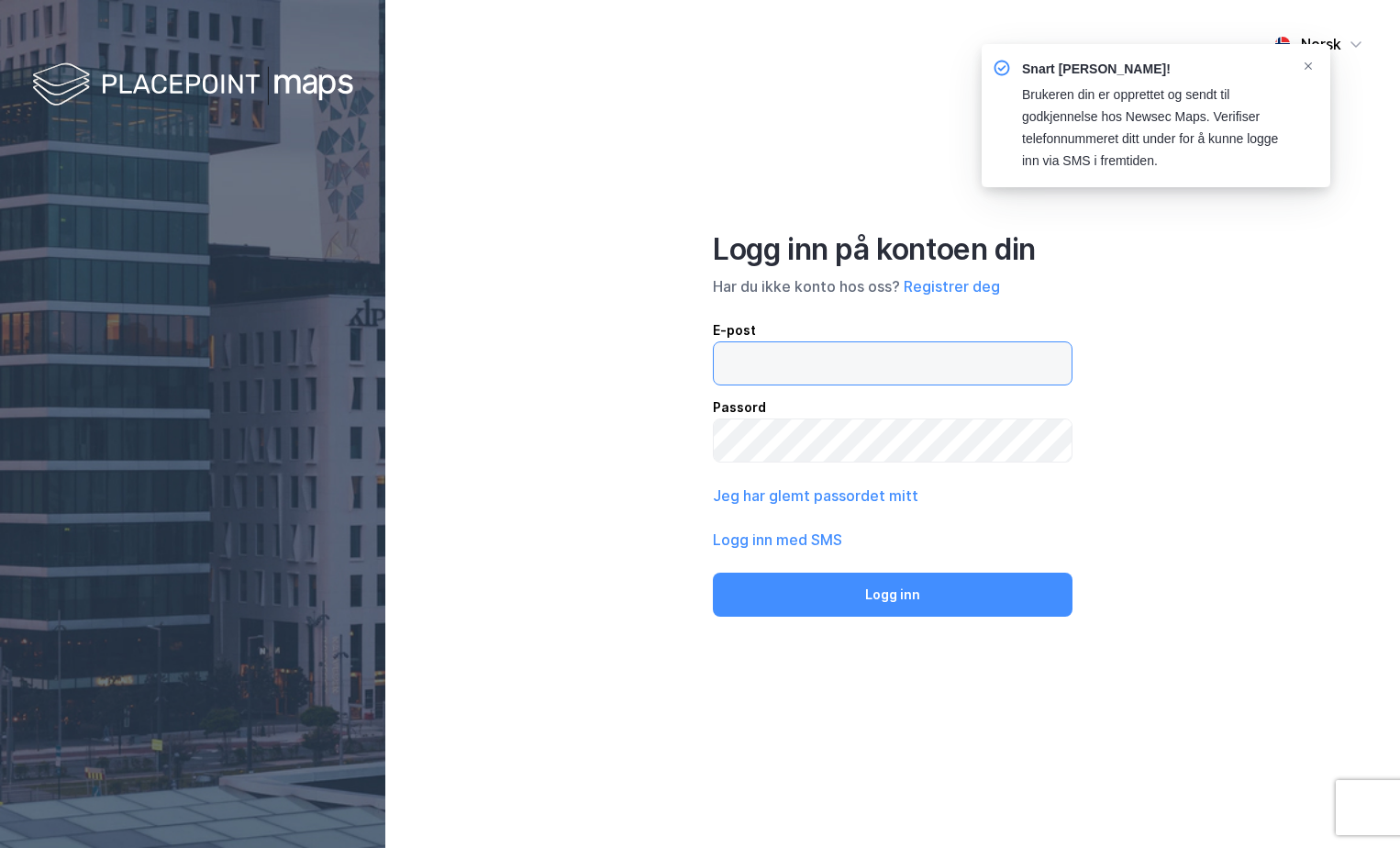
type input "hanne.makestad@mollereiendom.no"
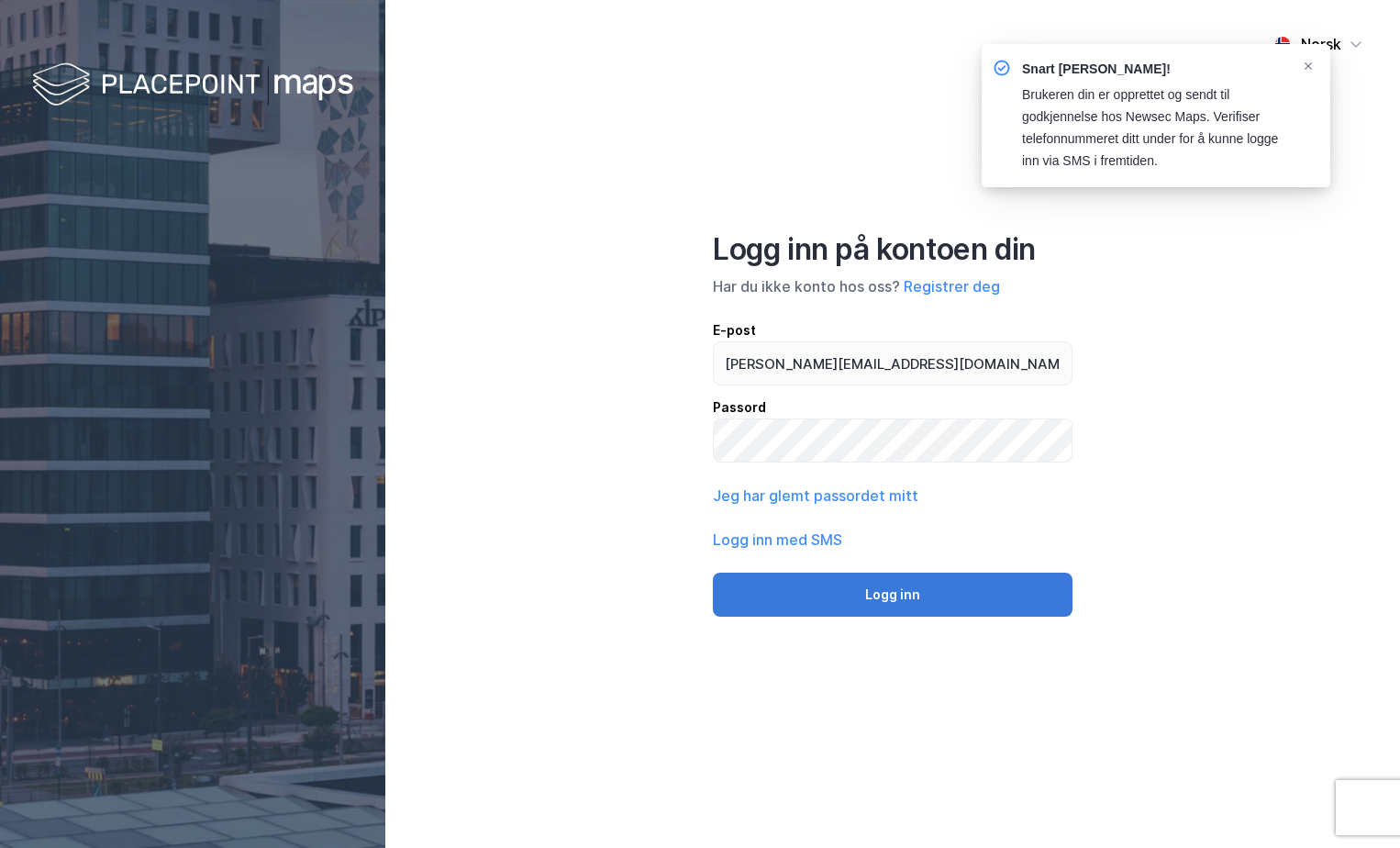
click at [921, 586] on button "Logg inn" at bounding box center [893, 594] width 360 height 44
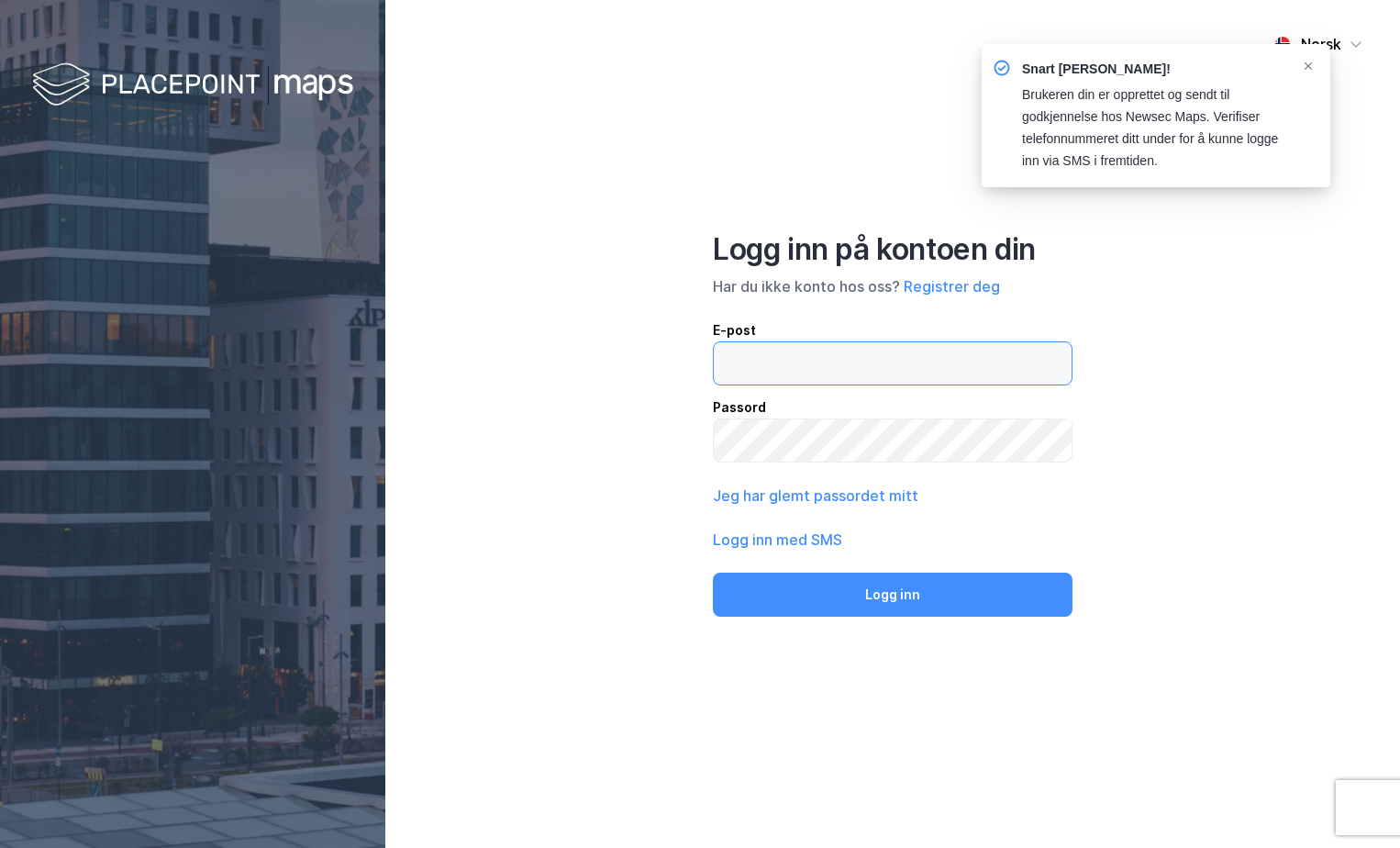
type input "hanne.makestad@mollereiendom.no"
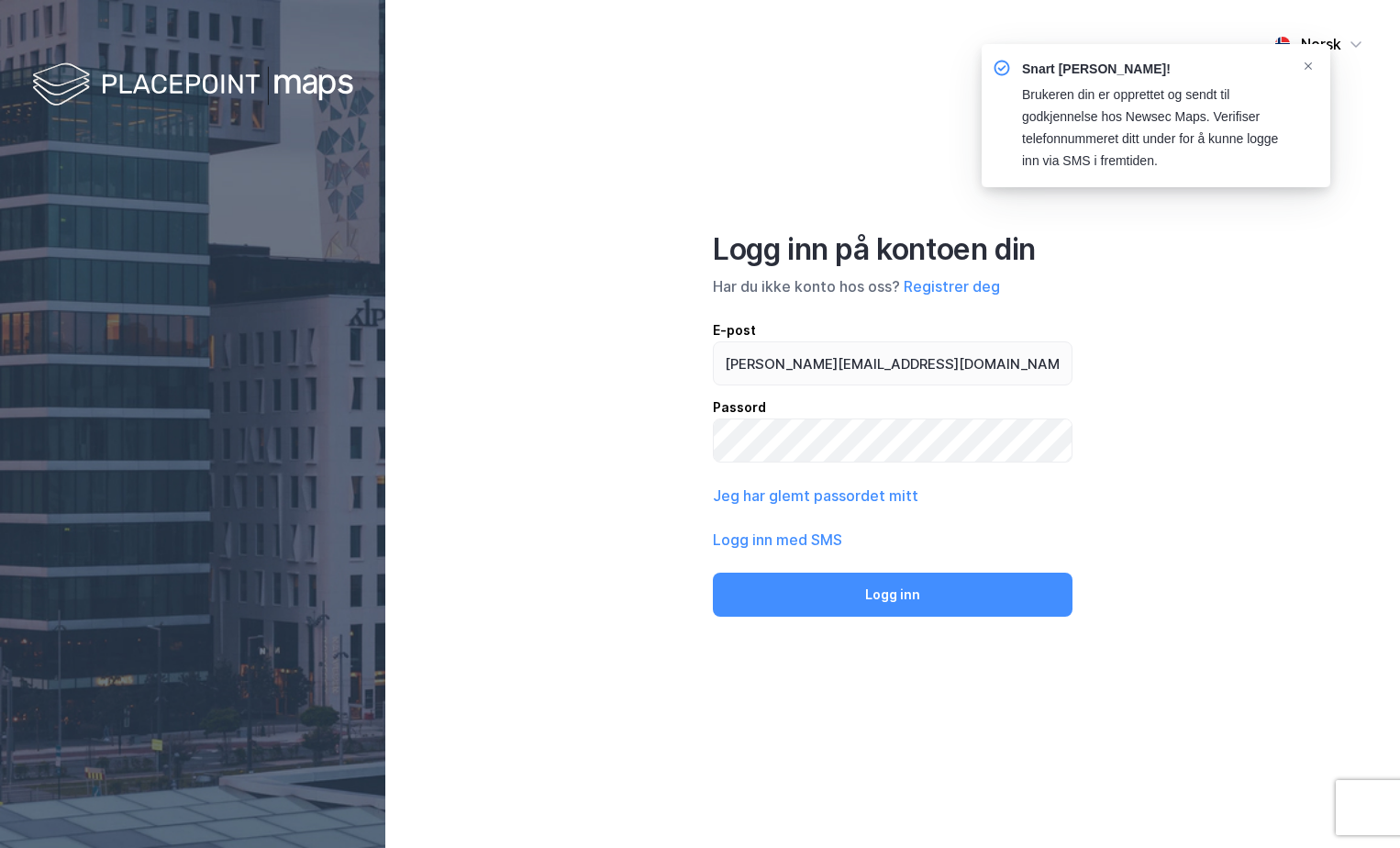
click at [994, 569] on div "Logg inn på kontoen din Har du ikke konto hos oss? Registrer deg E-post hanne.m…" at bounding box center [893, 424] width 360 height 385
click at [986, 579] on button "Logg inn" at bounding box center [893, 594] width 360 height 44
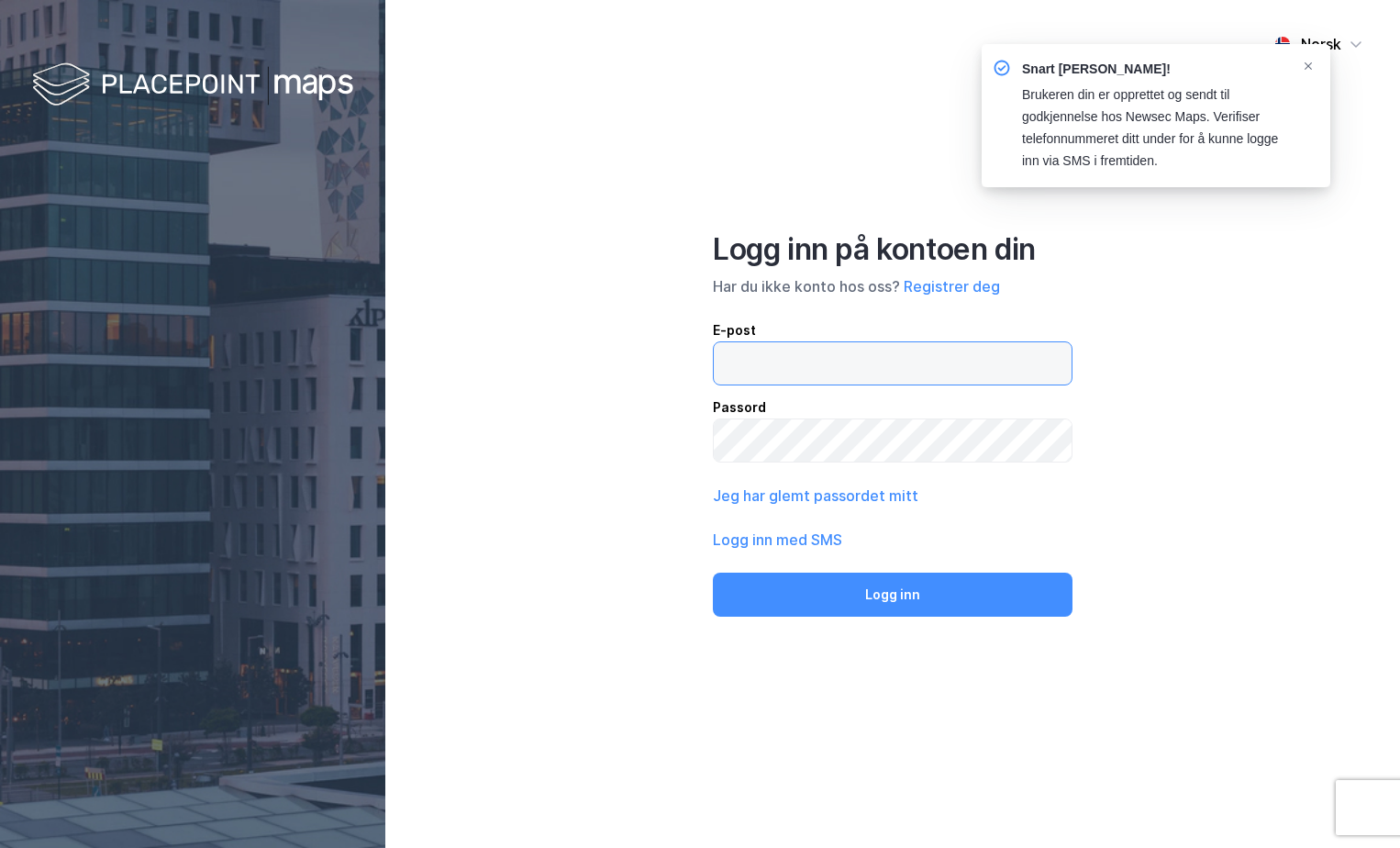
type input "hanne.makestad@mollereiendom.no"
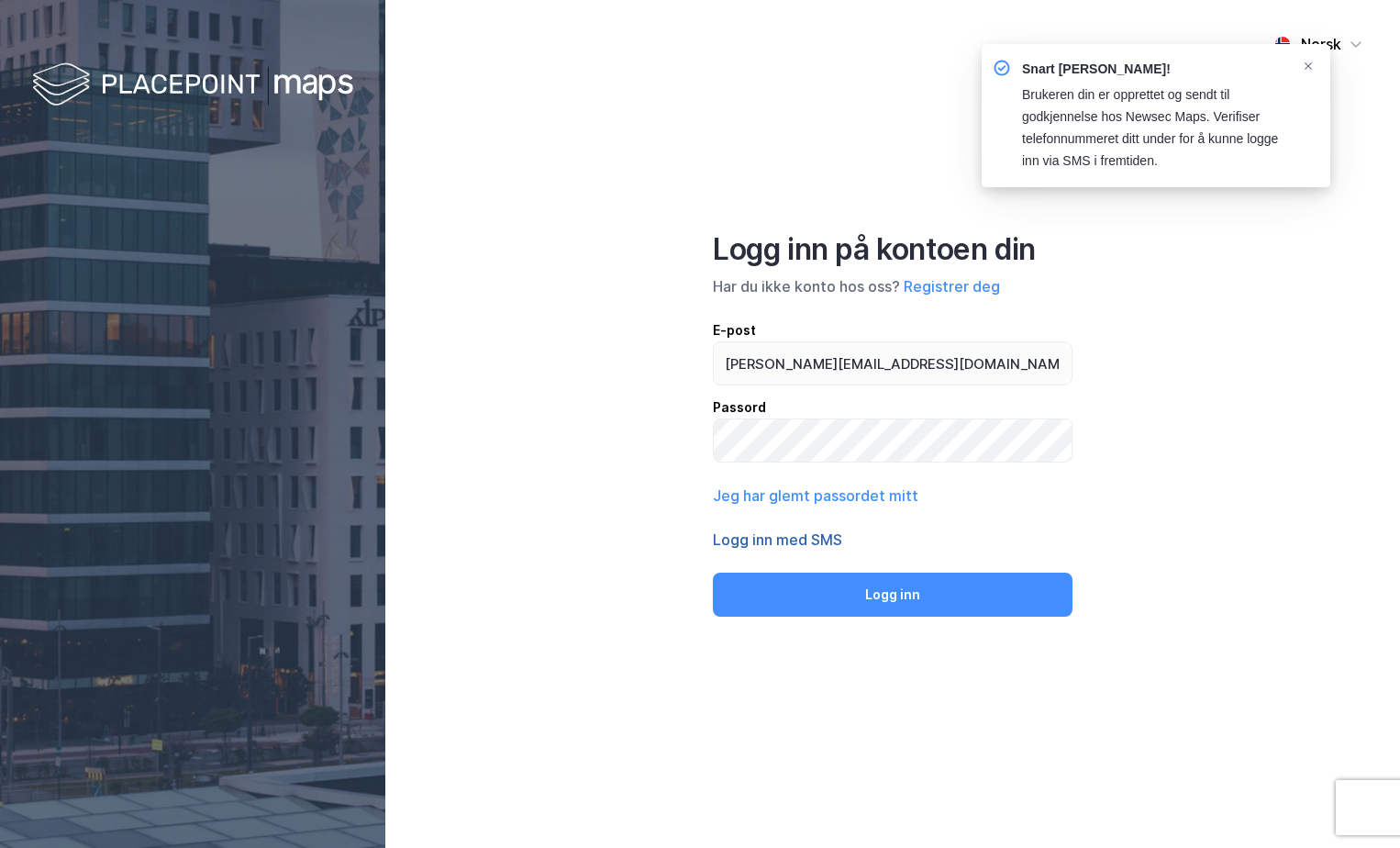
click at [820, 547] on button "Logg inn med SMS" at bounding box center [778, 540] width 130 height 22
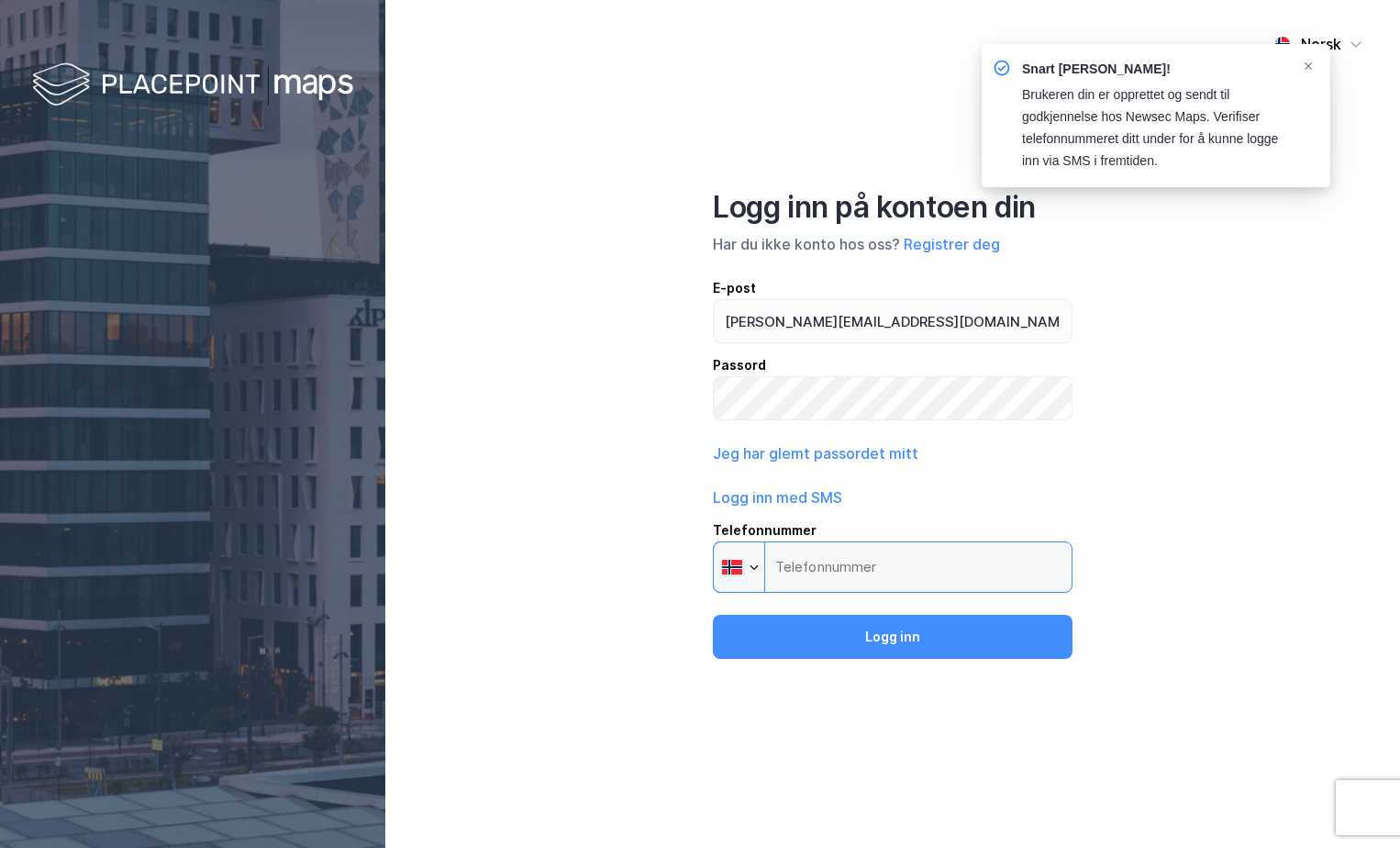
click at [829, 584] on input "Telefonnummer Phone" at bounding box center [893, 567] width 360 height 52
drag, startPoint x: 768, startPoint y: 609, endPoint x: 851, endPoint y: 563, distance: 94.9
click at [770, 605] on div "Logg inn på kontoen din Har du ikke konto hos oss? Registrer deg E-post hanne.m…" at bounding box center [893, 424] width 360 height 470
click at [877, 560] on input "Telefonnummer Phone" at bounding box center [893, 567] width 360 height 52
click at [863, 555] on input "Telefonnummer Phone" at bounding box center [893, 567] width 360 height 52
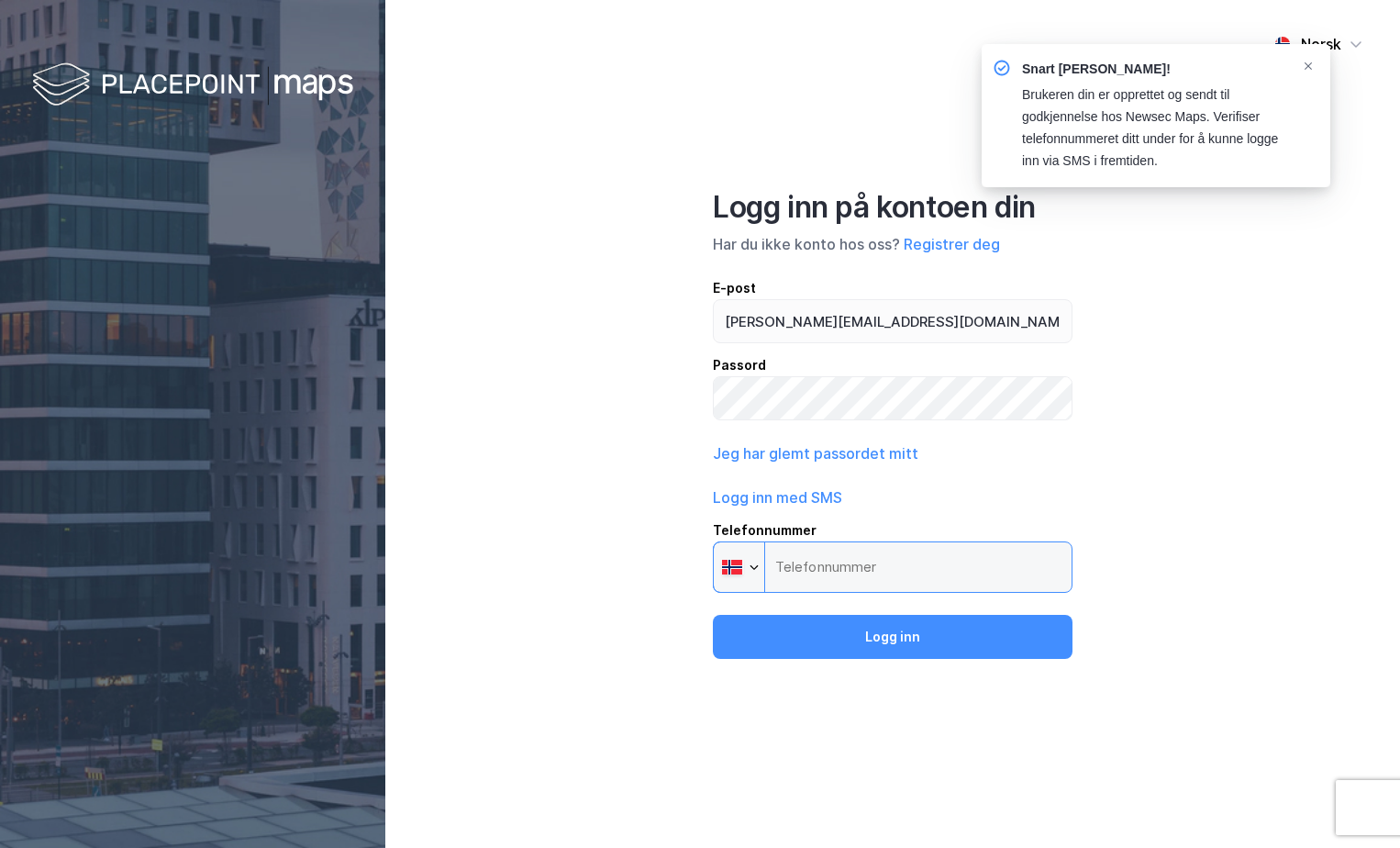
click at [856, 567] on input "Telefonnummer Phone" at bounding box center [893, 567] width 360 height 52
click at [835, 580] on input "Telefonnummer Phone" at bounding box center [893, 567] width 360 height 52
click at [855, 576] on input "Telefonnummer Phone" at bounding box center [893, 567] width 360 height 52
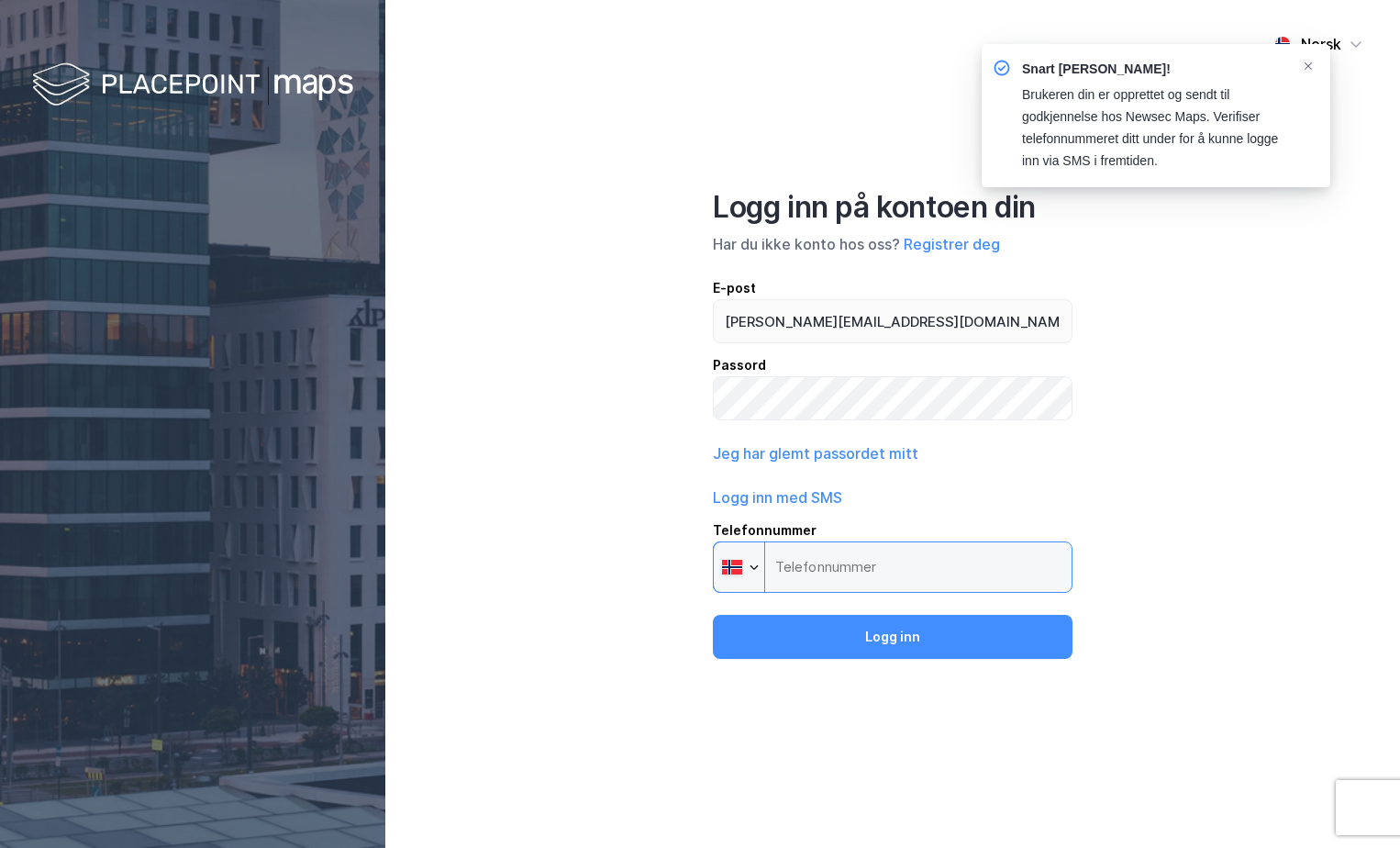
click at [854, 569] on input "Telefonnummer Phone" at bounding box center [893, 567] width 360 height 52
click at [1086, 409] on div "Norsk Logg inn på kontoen din Har du ikke konto hos oss? Registrer deg E-post h…" at bounding box center [893, 424] width 1015 height 848
click at [896, 611] on div "Logg inn på kontoen din Har du ikke konto hos oss? Registrer deg E-post hanne.m…" at bounding box center [893, 424] width 360 height 470
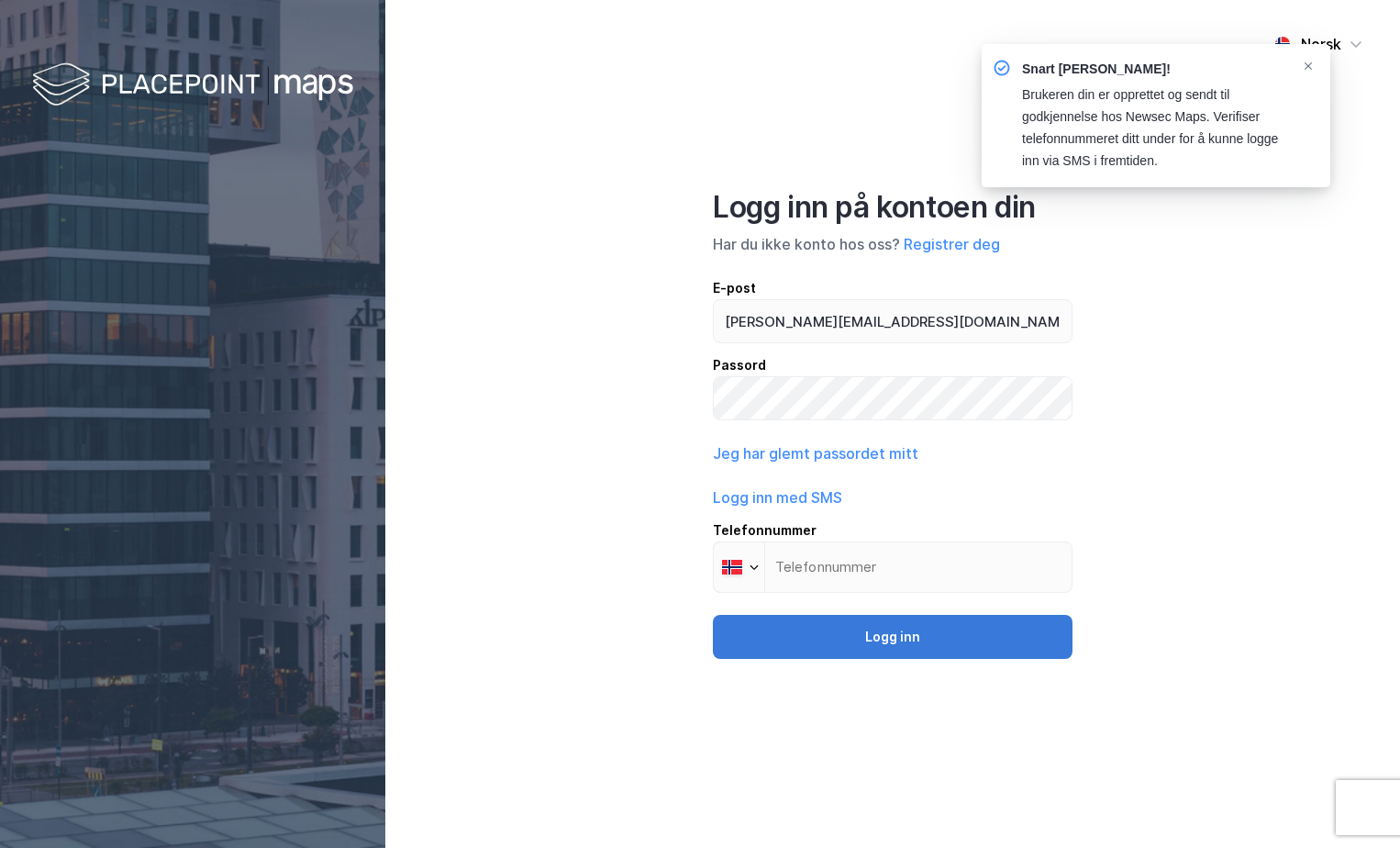
click at [894, 644] on button "Logg inn" at bounding box center [893, 636] width 360 height 44
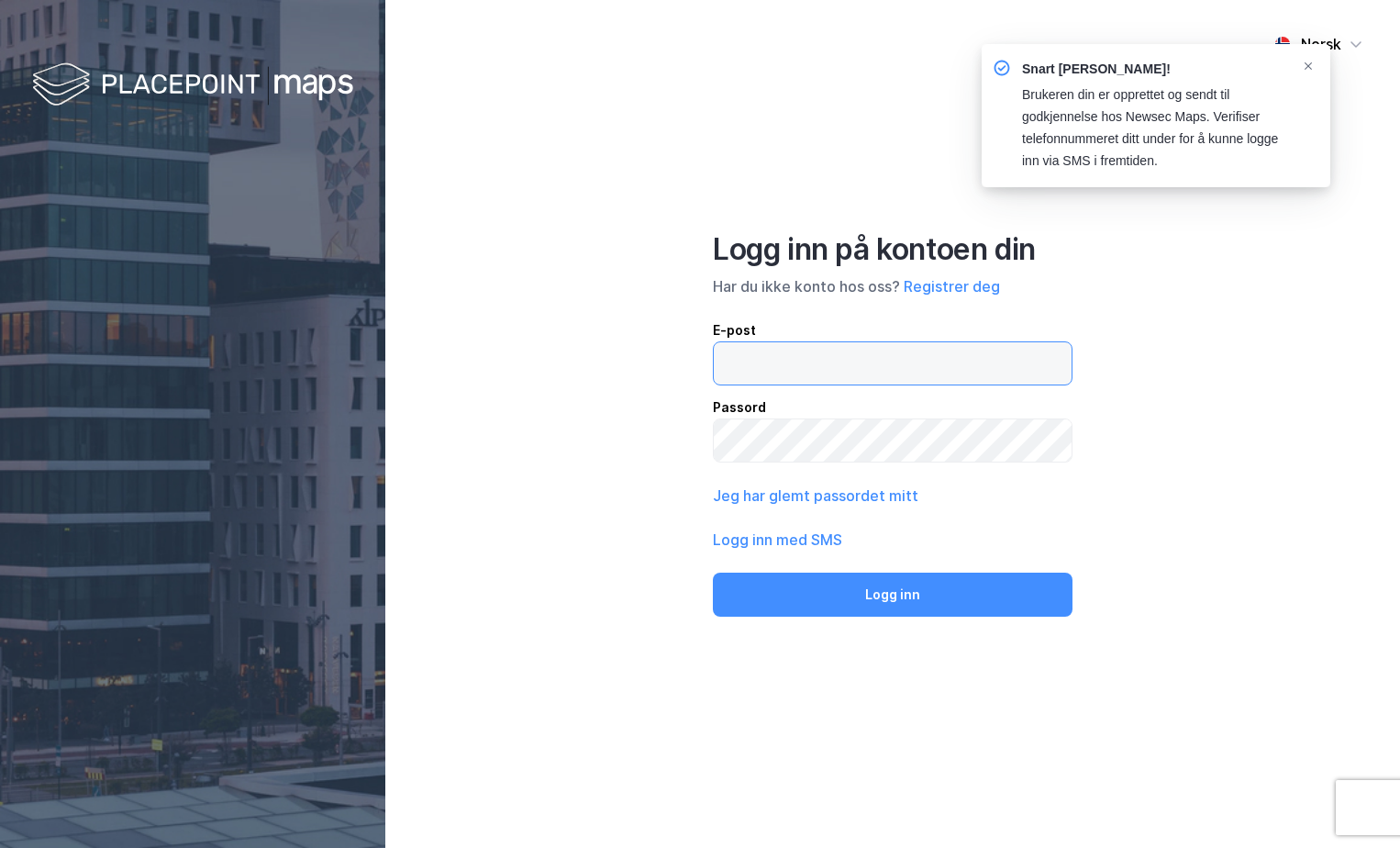
type input "hanne.makestad@mollereiendom.no"
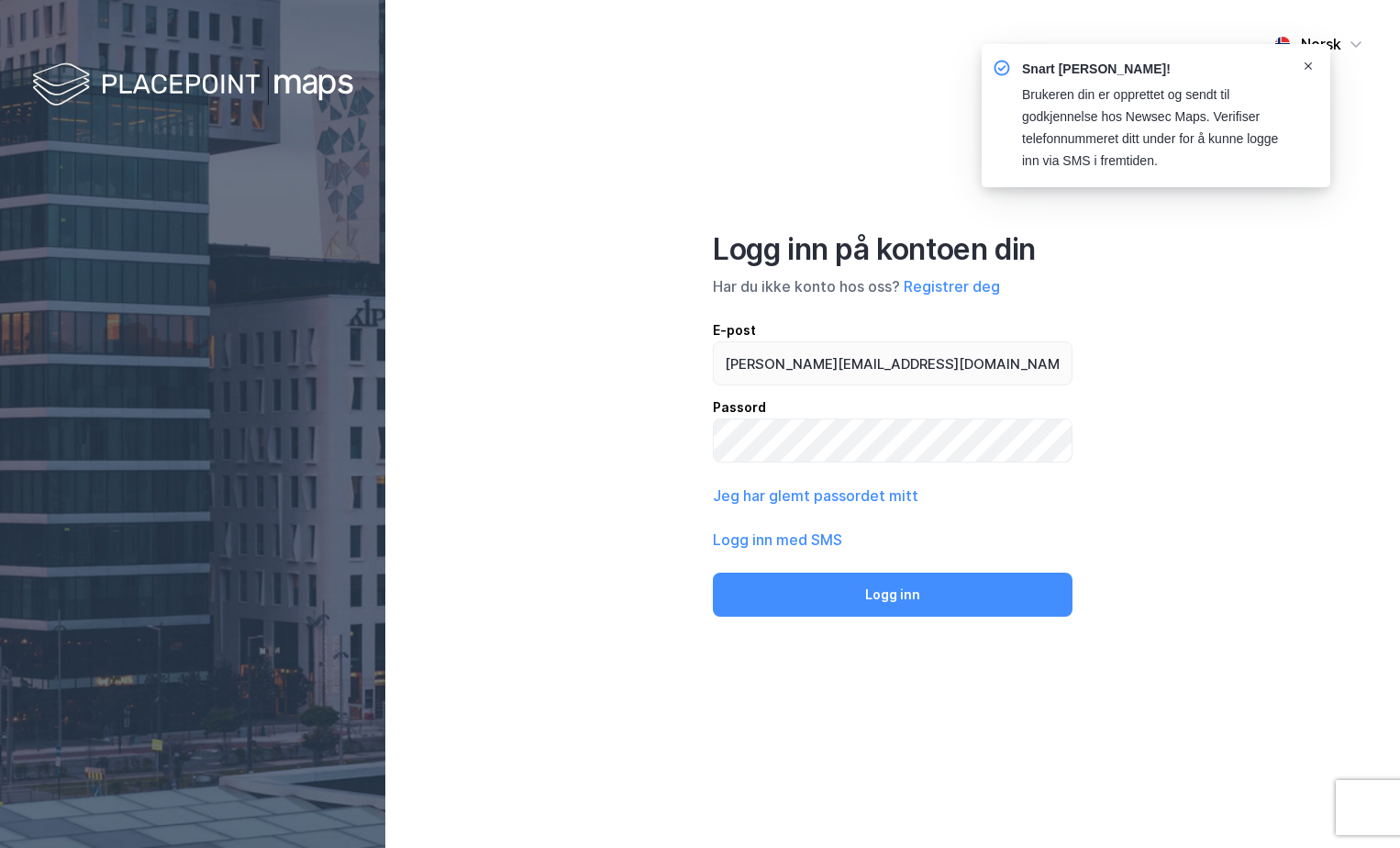
click at [1312, 63] on icon "Notifications Alt+T" at bounding box center [1307, 65] width 11 height 11
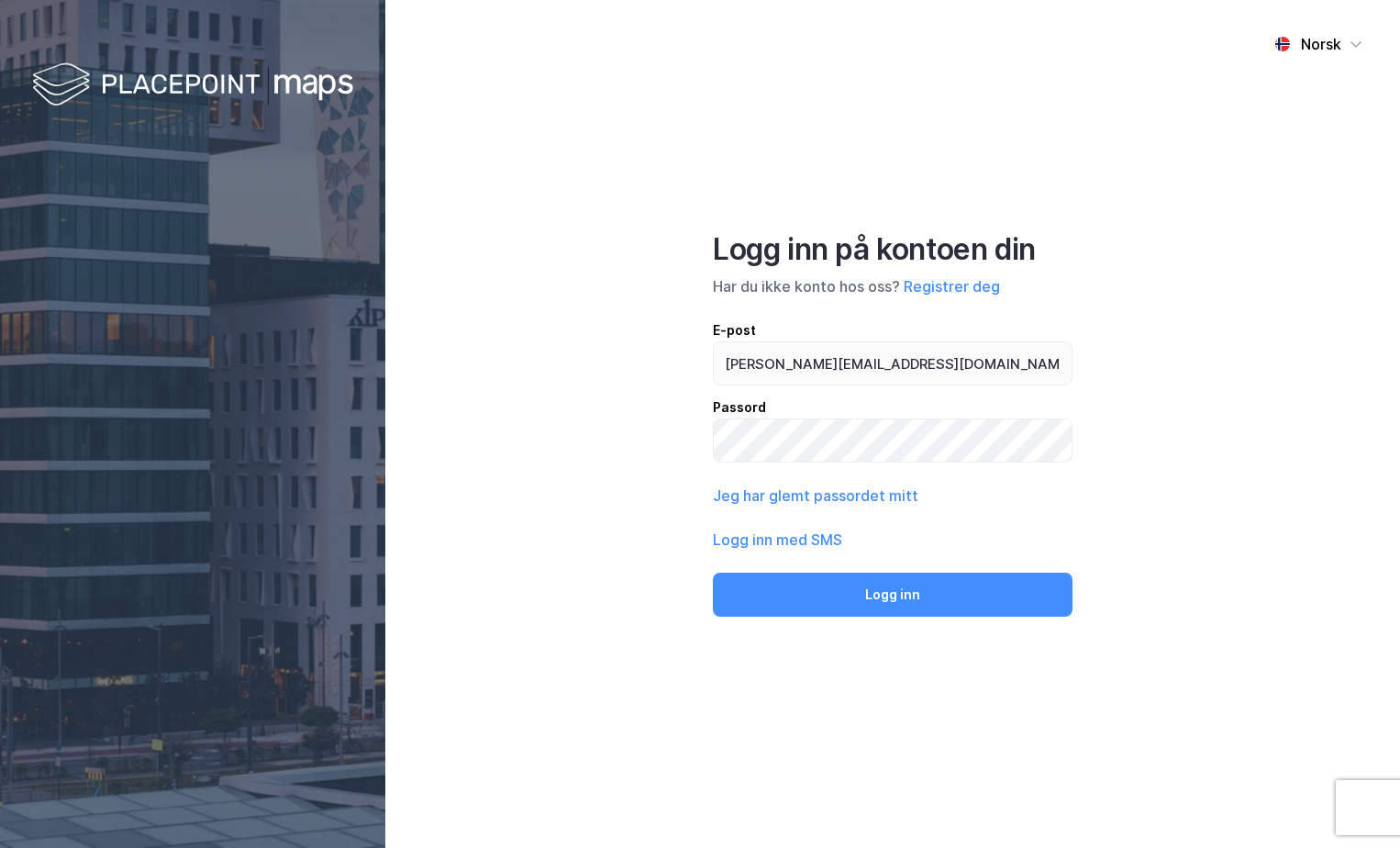
click at [870, 249] on div "Logg inn på kontoen din" at bounding box center [893, 250] width 360 height 37
click at [860, 289] on div "Har du ikke konto hos oss? Registrer deg" at bounding box center [893, 286] width 360 height 22
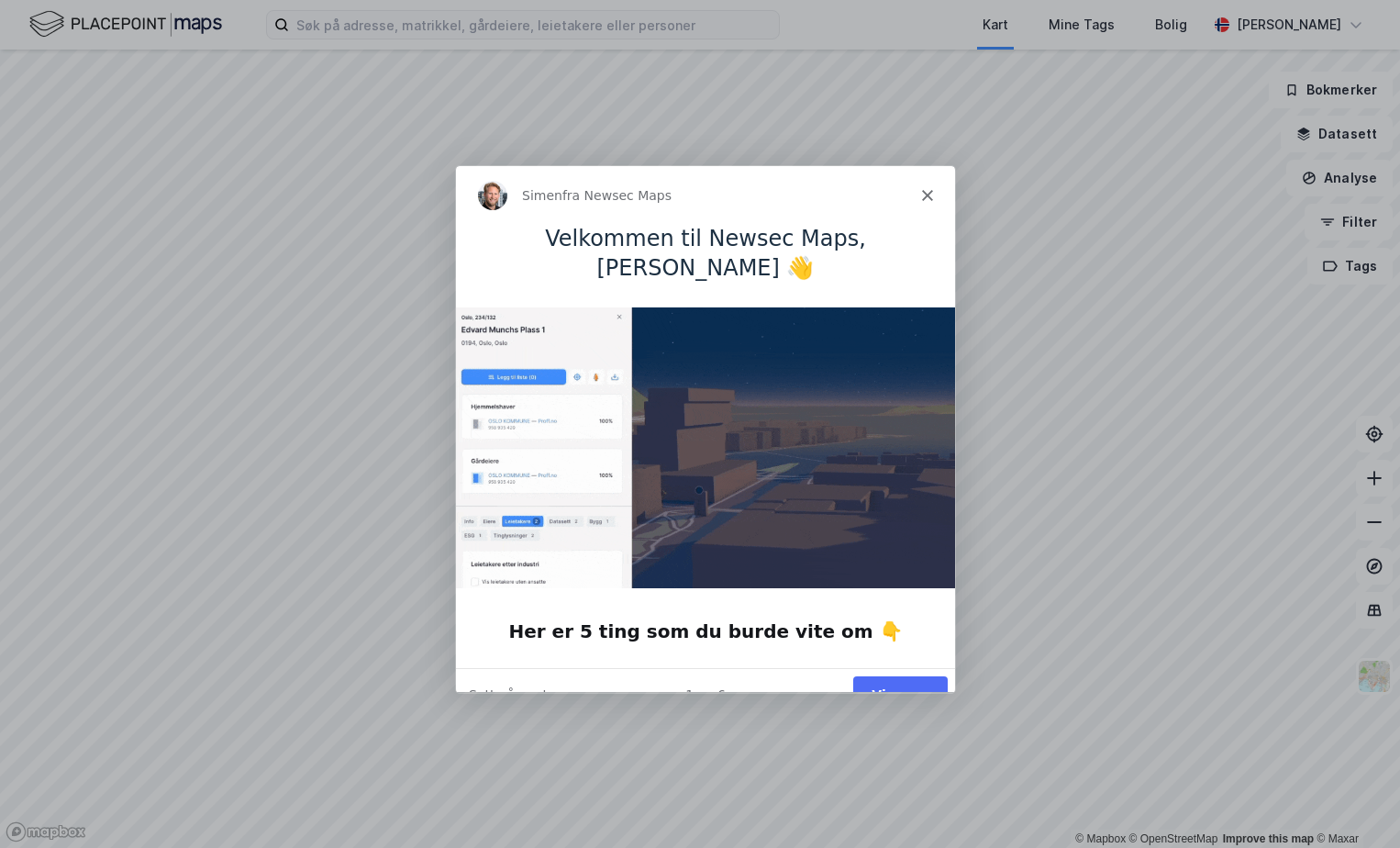
click at [909, 675] on button "Vis meg" at bounding box center [900, 694] width 95 height 38
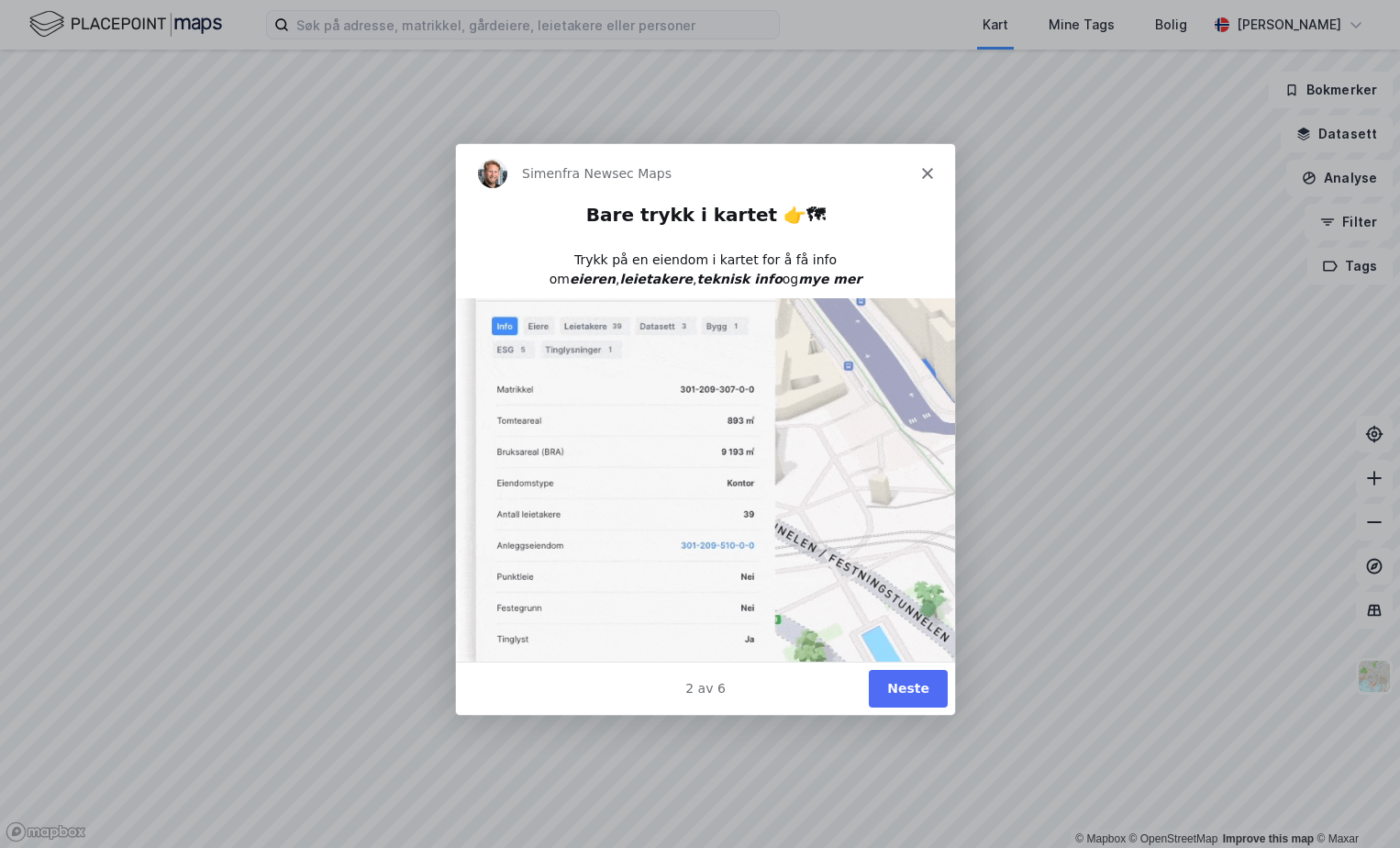
click at [914, 696] on button "Neste" at bounding box center [907, 688] width 79 height 38
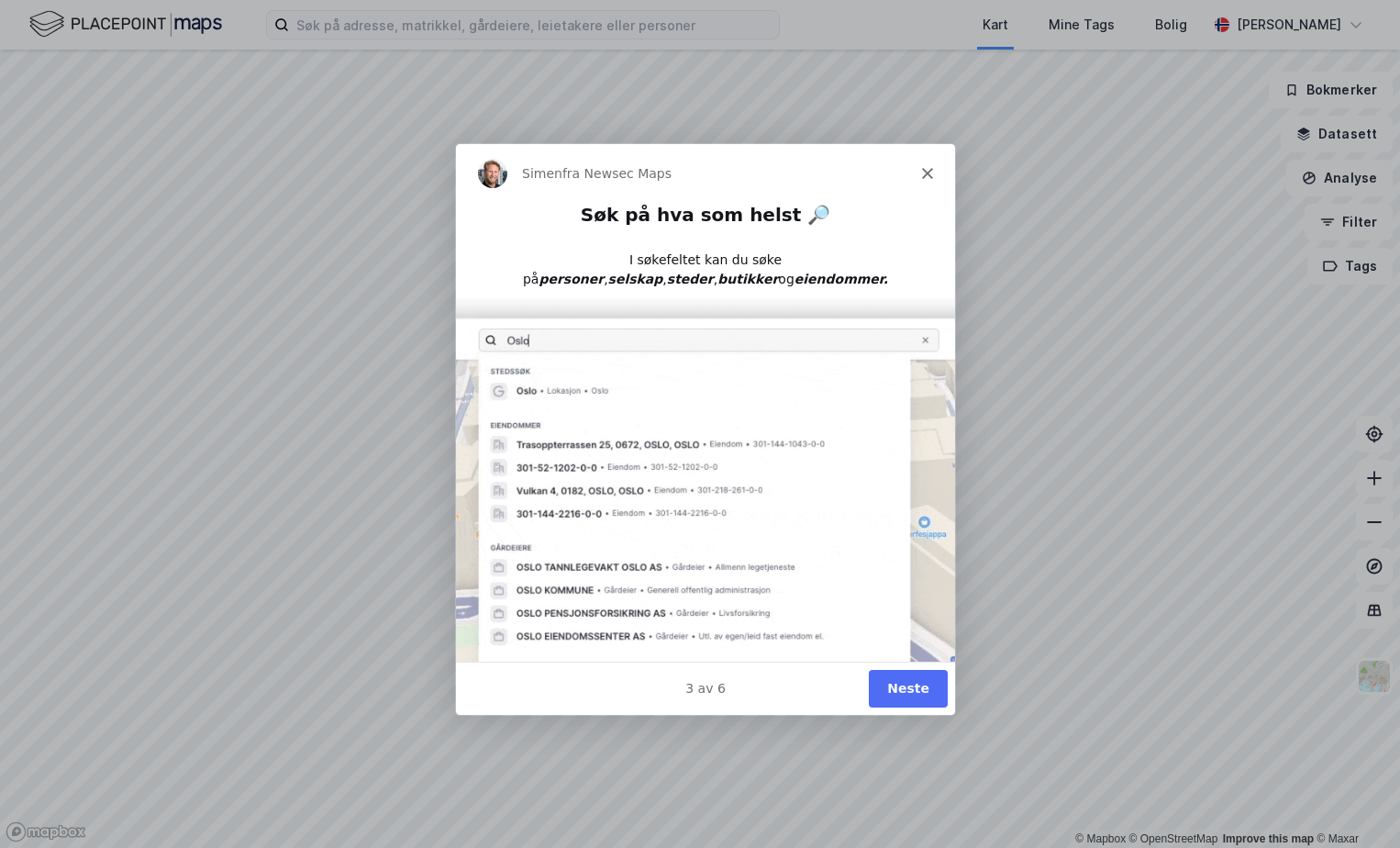
click at [916, 693] on button "Neste" at bounding box center [907, 688] width 79 height 38
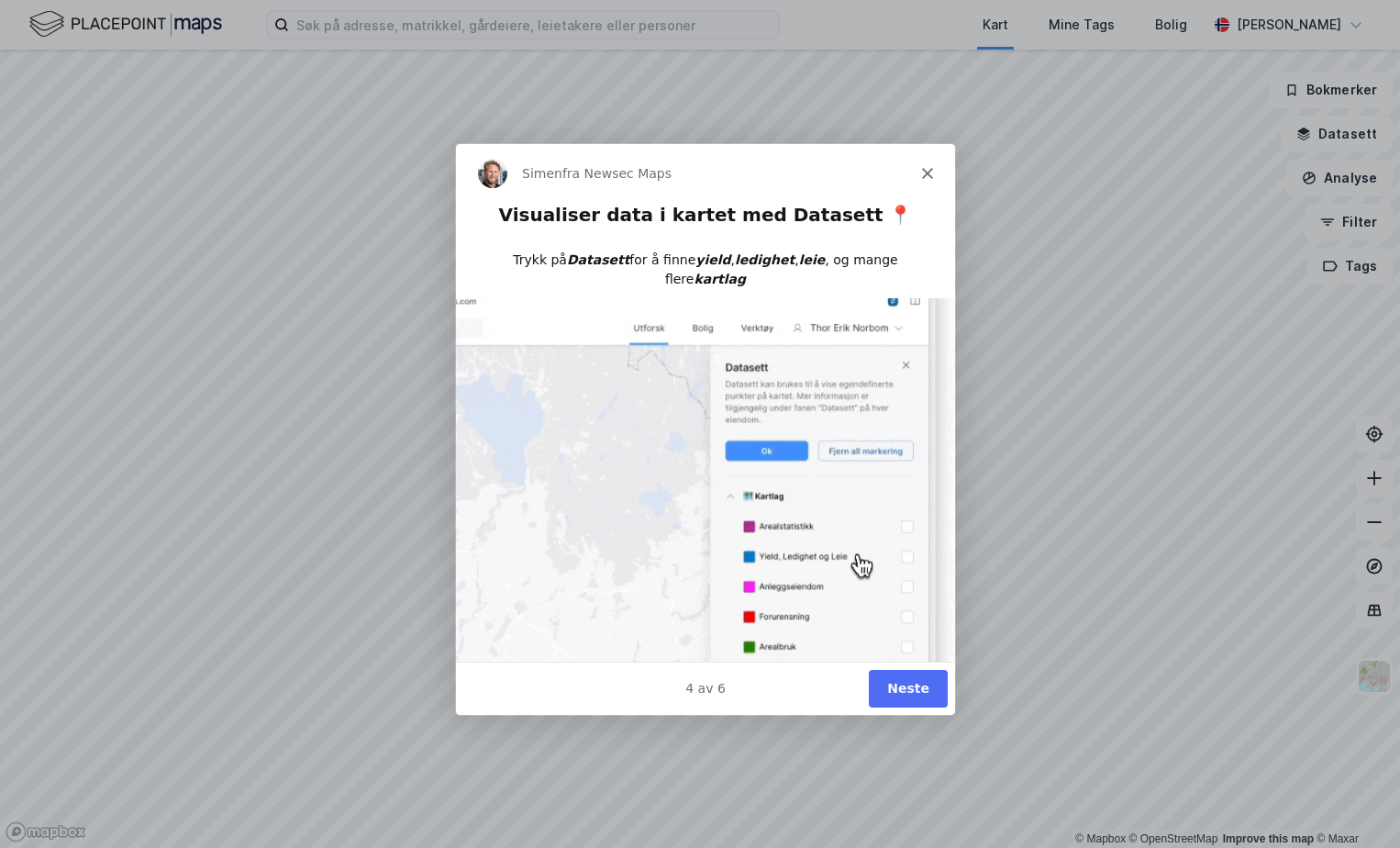
click at [902, 681] on button "Neste" at bounding box center [907, 688] width 79 height 38
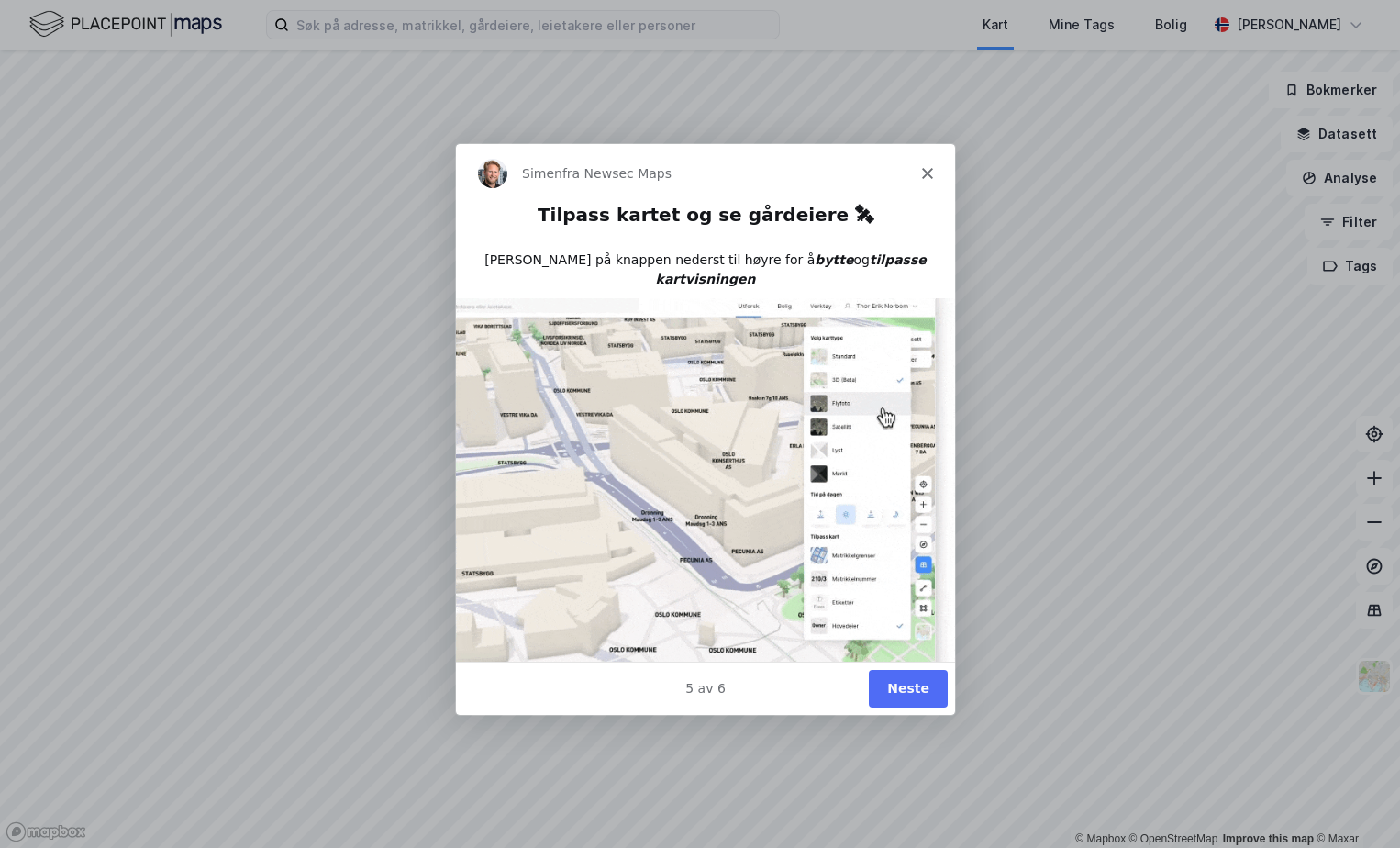
click at [915, 682] on button "Neste" at bounding box center [907, 688] width 79 height 38
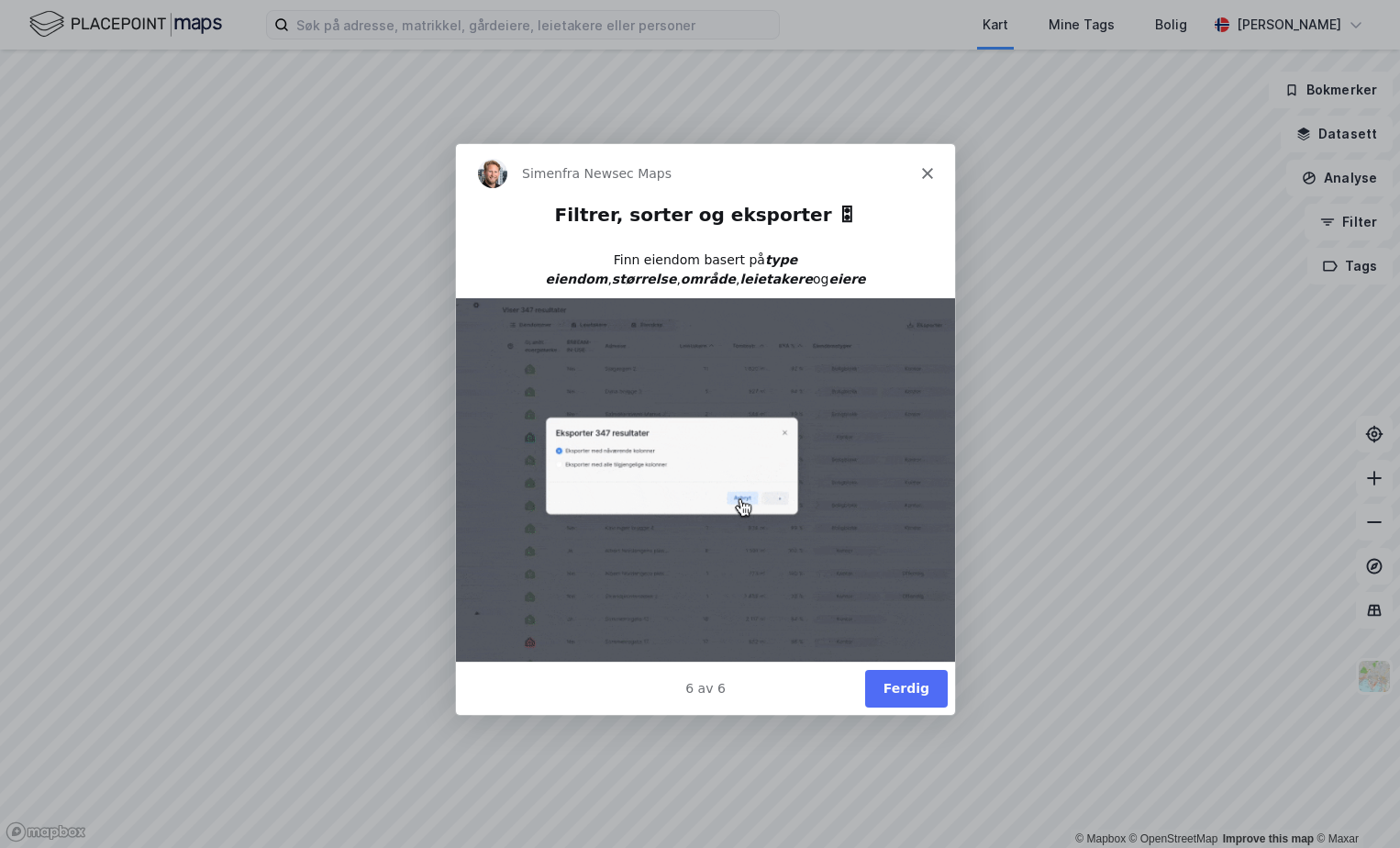
click at [925, 688] on button "Ferdig" at bounding box center [905, 688] width 83 height 38
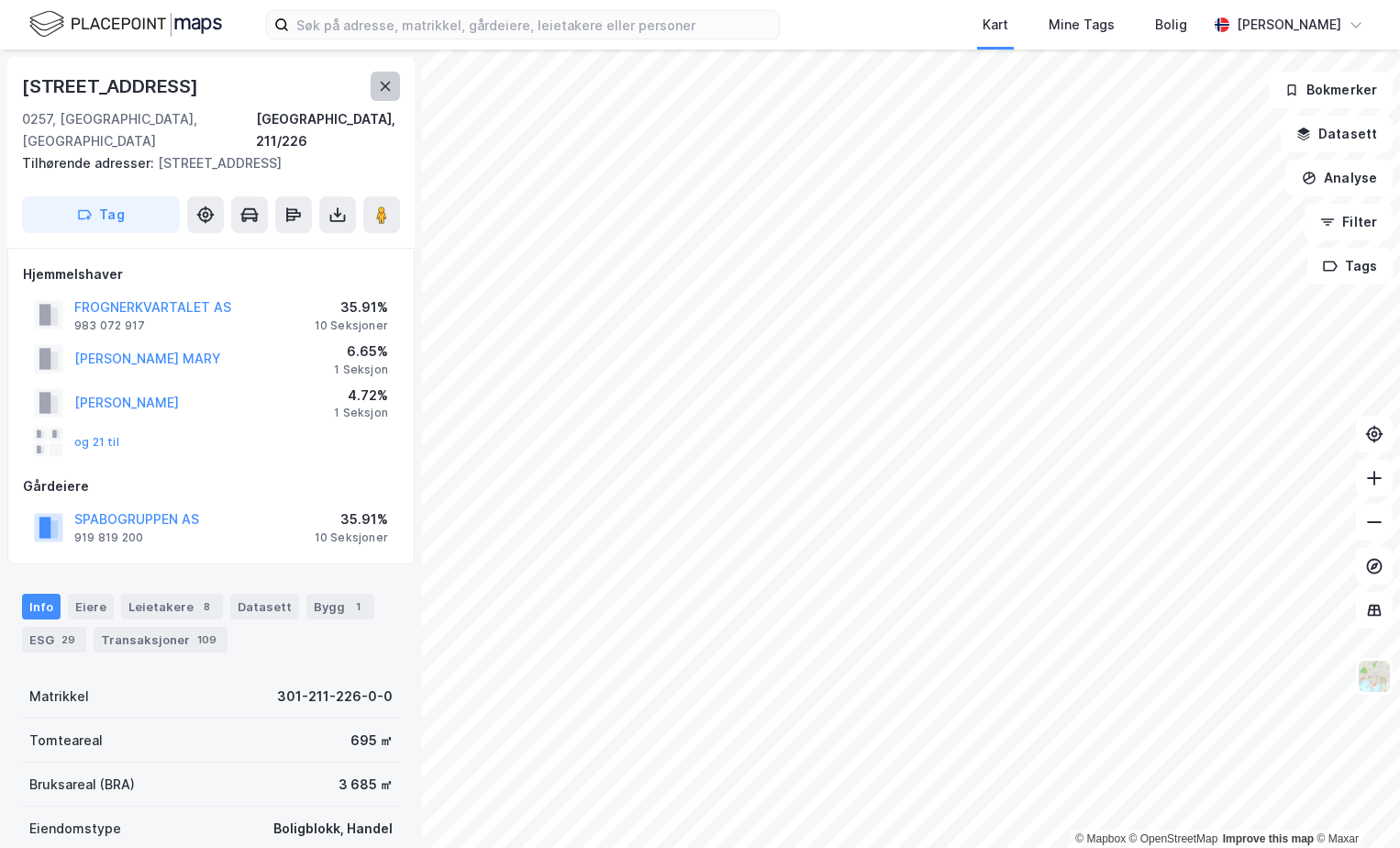
click at [388, 83] on icon at bounding box center [385, 86] width 10 height 9
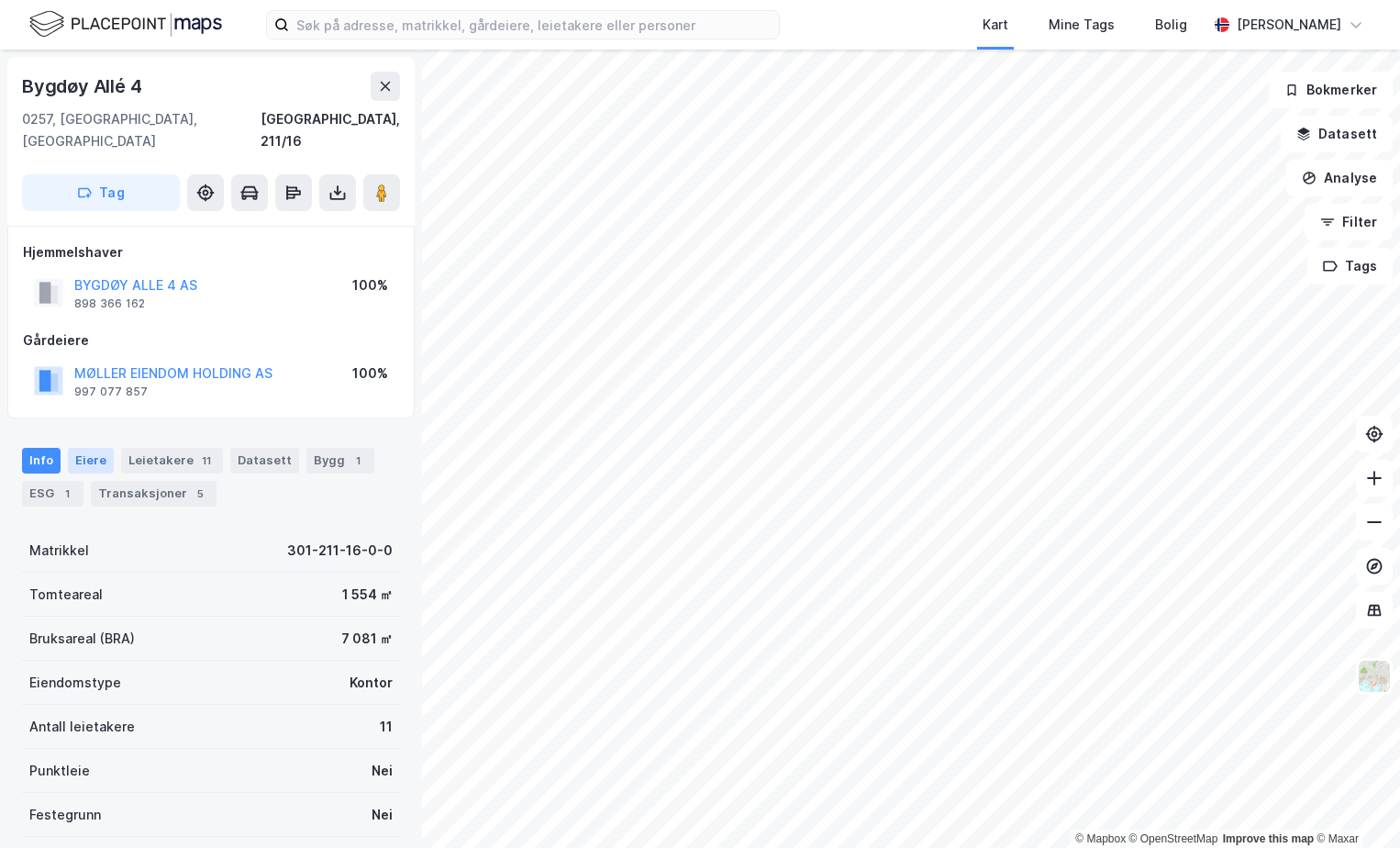
click at [88, 448] on div "Eiere" at bounding box center [91, 461] width 46 height 25
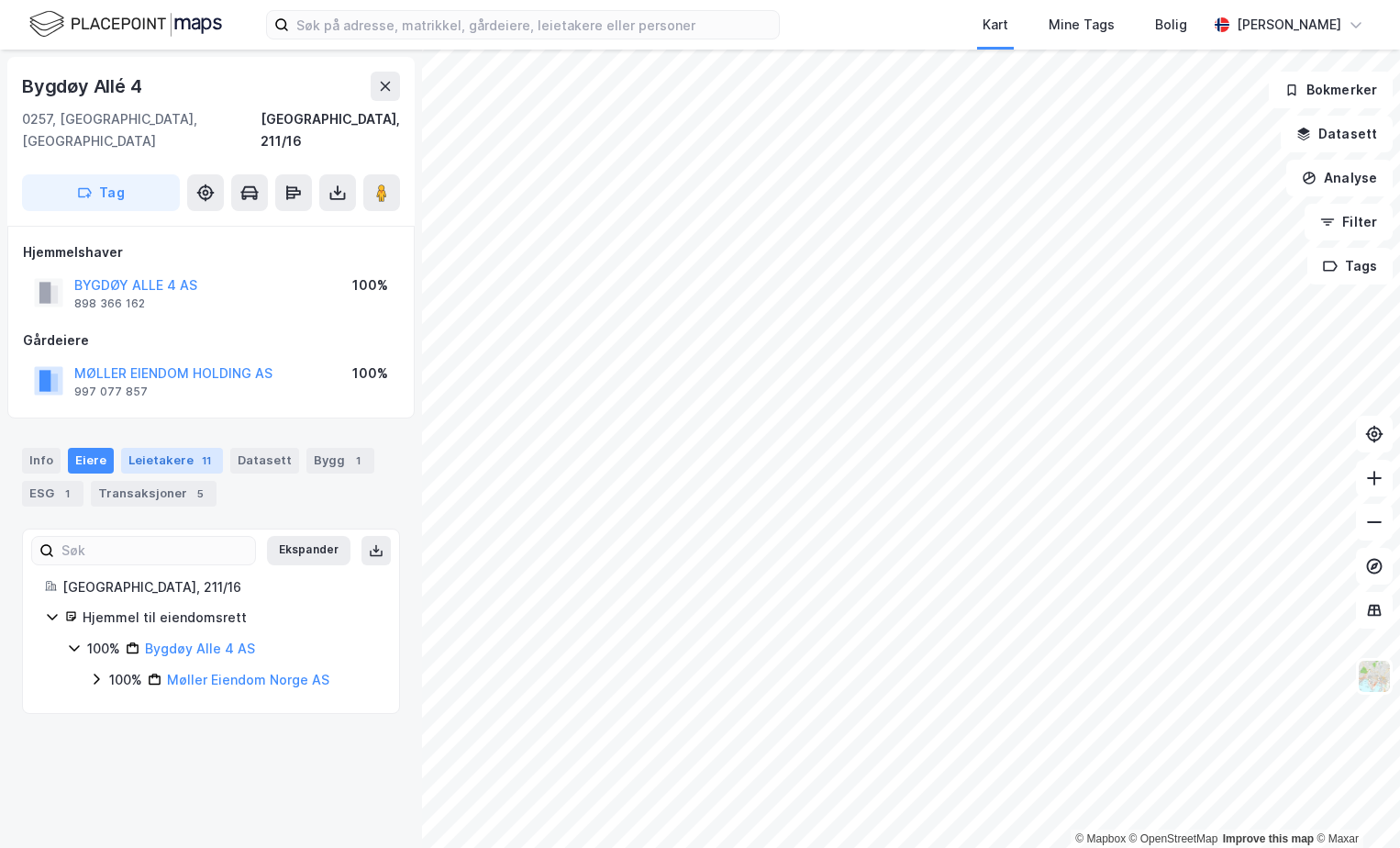
click at [159, 448] on div "Leietakere 11" at bounding box center [172, 461] width 101 height 25
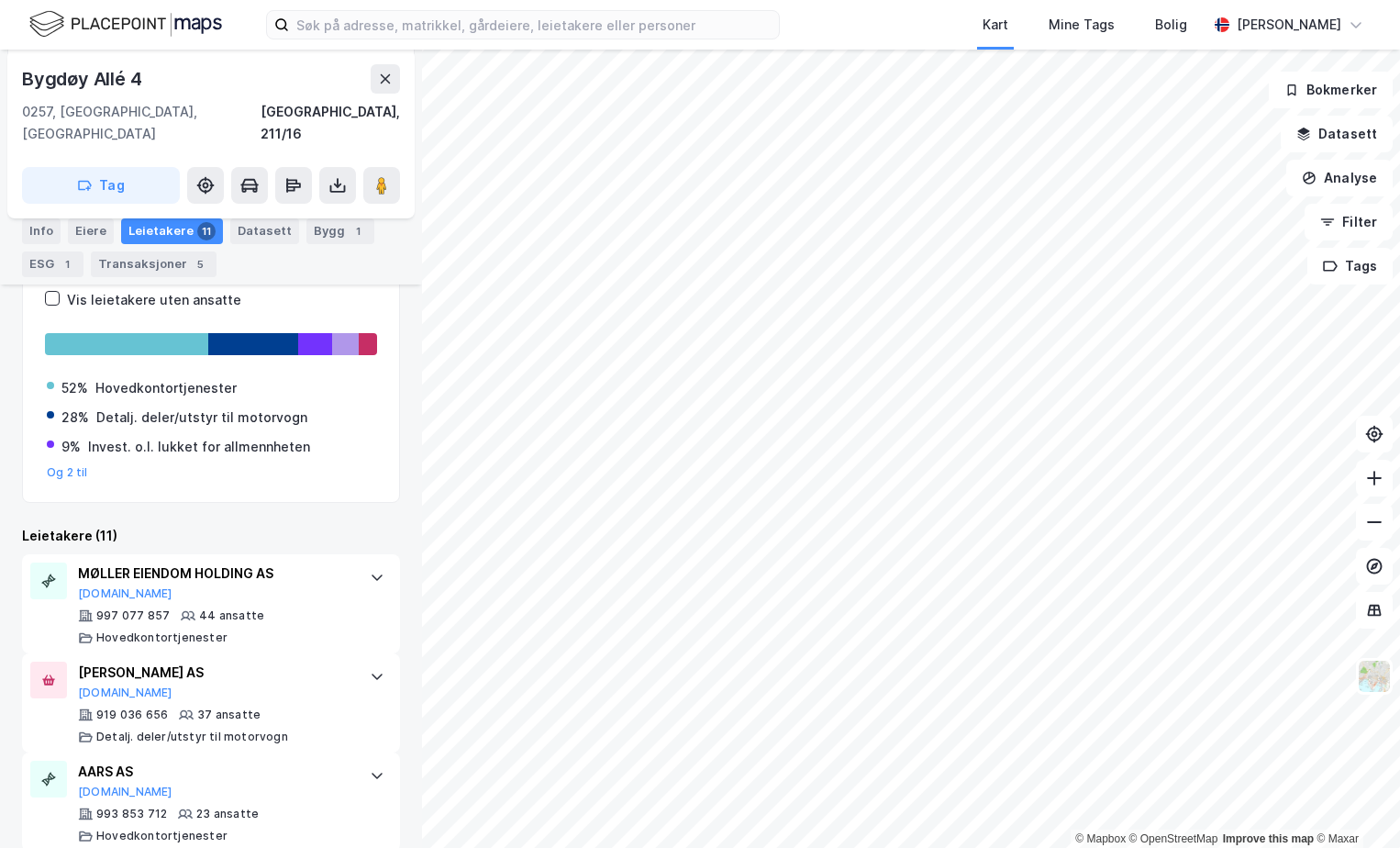
scroll to position [276, 0]
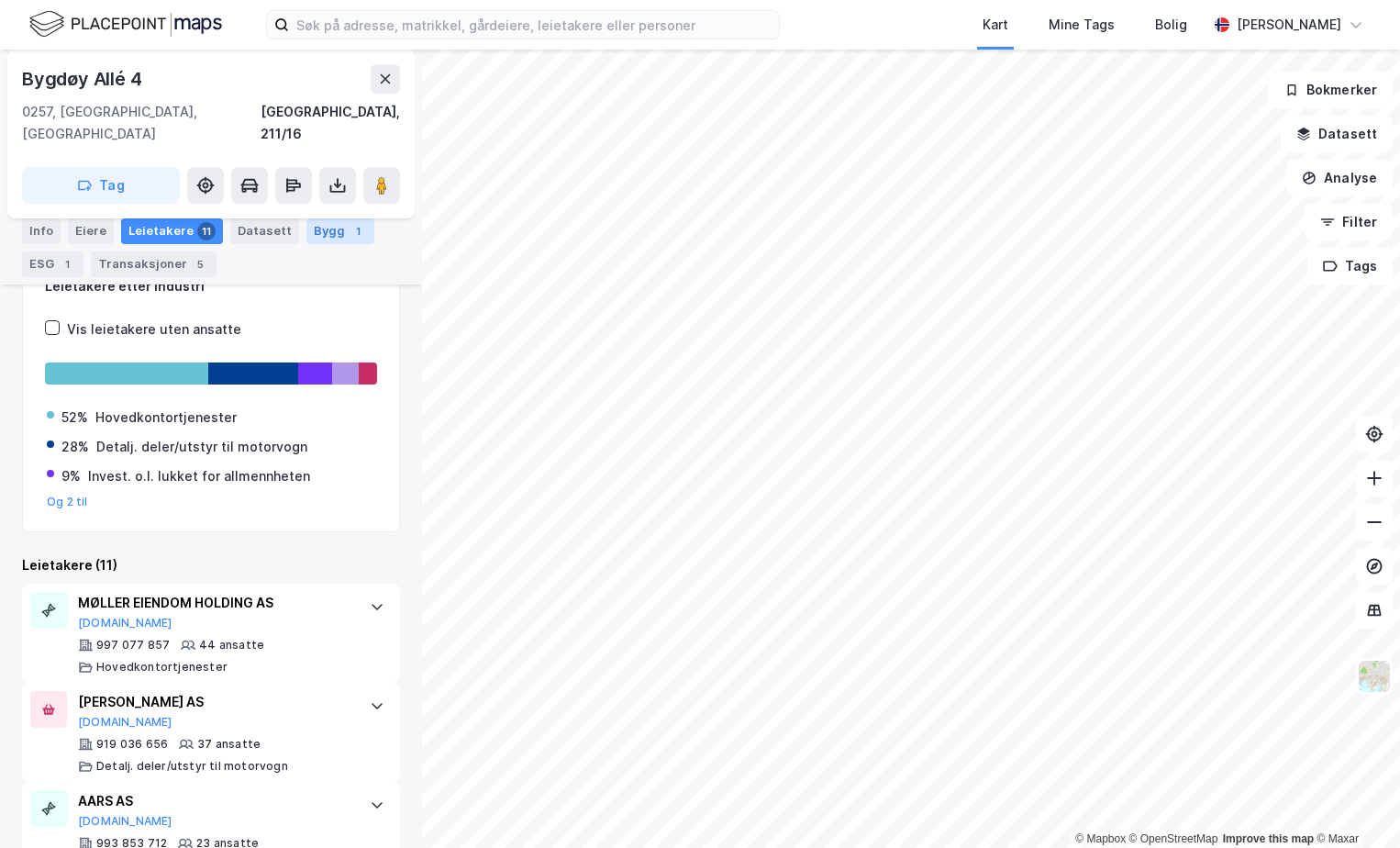
click at [306, 234] on div "Bygg 1" at bounding box center [340, 231] width 68 height 25
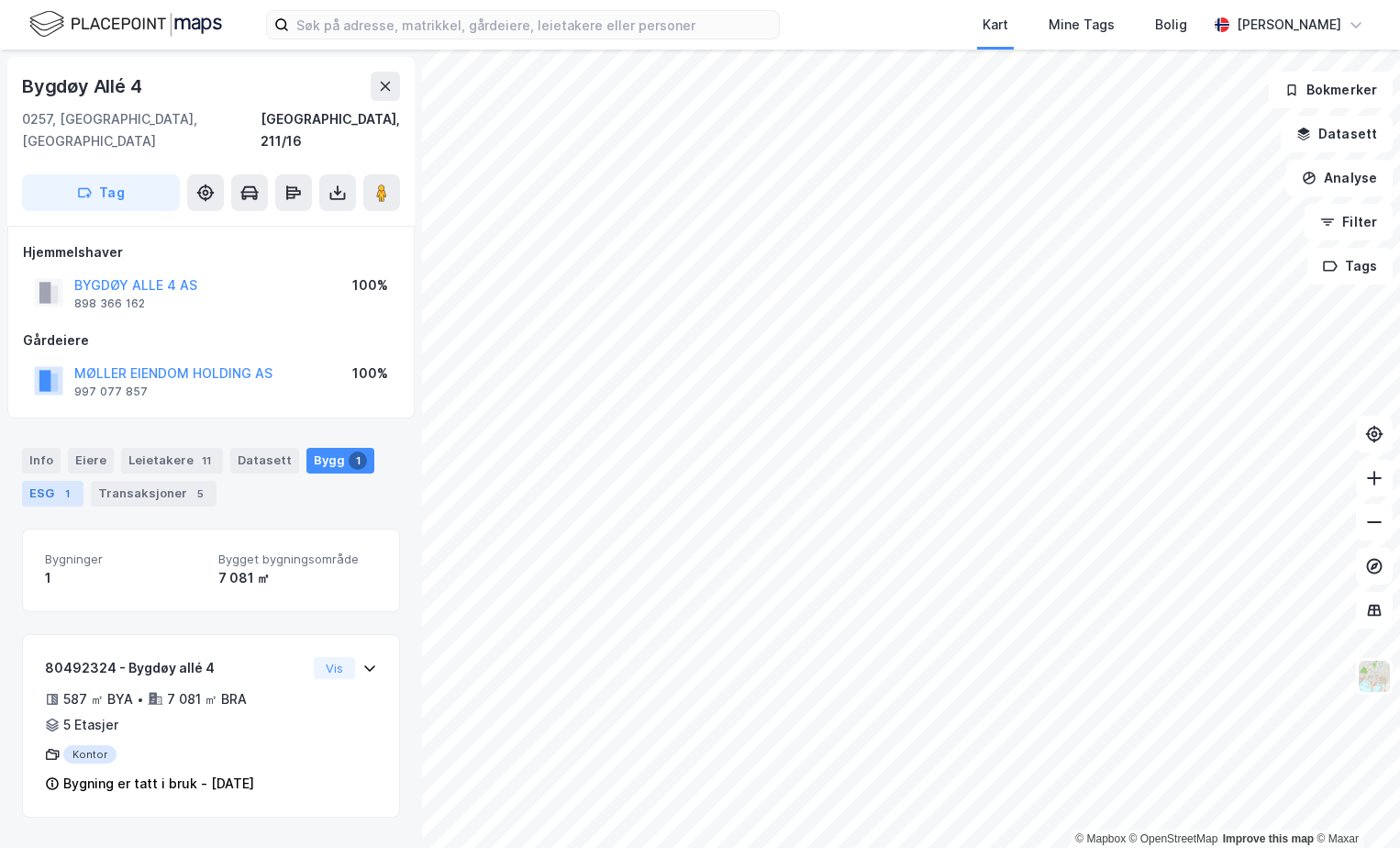
click at [66, 485] on div "1" at bounding box center [66, 494] width 19 height 19
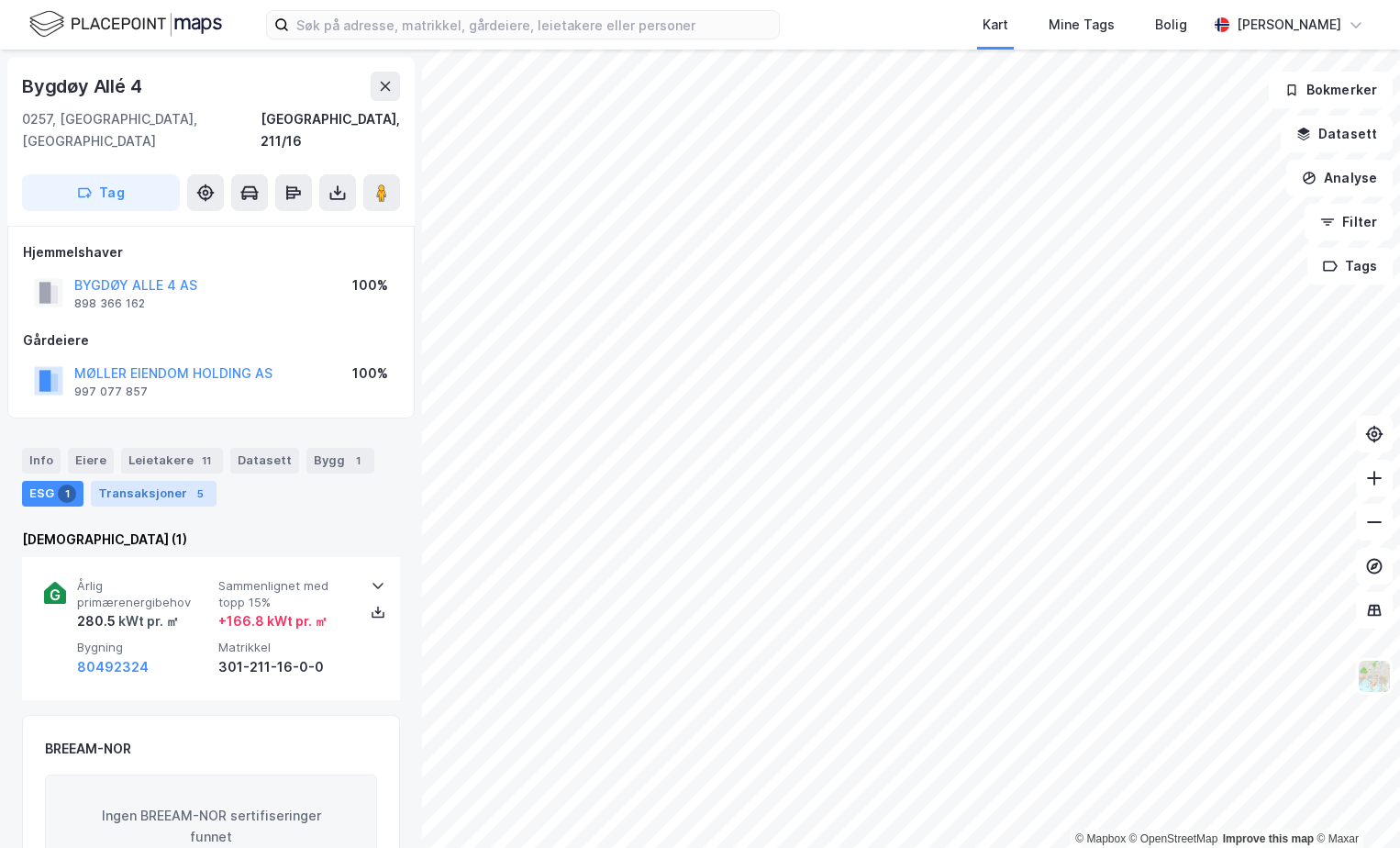
click at [183, 481] on div "Transaksjoner 5" at bounding box center [153, 494] width 126 height 25
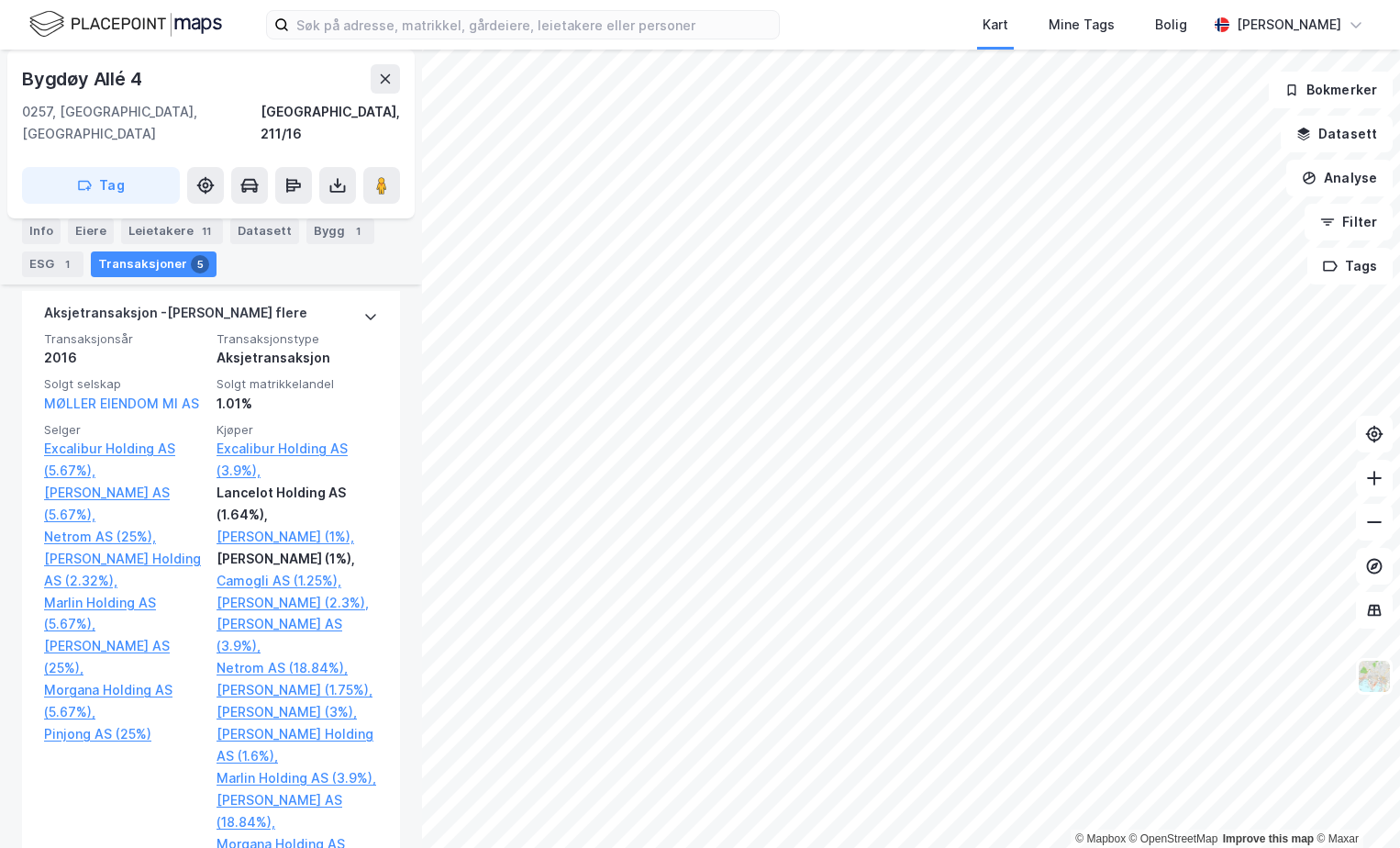
scroll to position [651, 0]
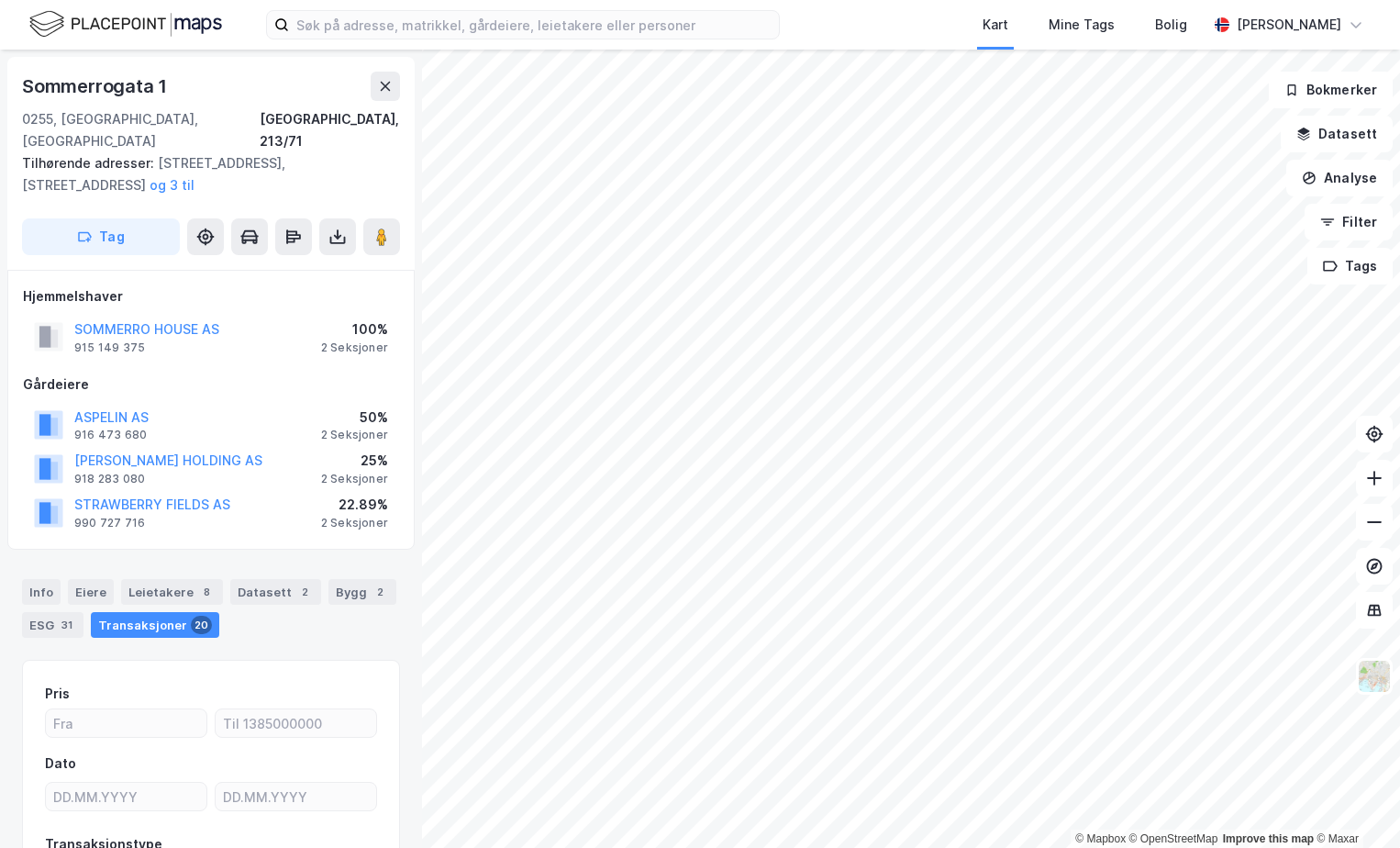
click at [87, 557] on div "Info [PERSON_NAME] 8 Datasett 2 Bygg 2 ESG 31 Transaksjoner 20" at bounding box center [211, 601] width 422 height 88
click at [87, 579] on div "Eiere" at bounding box center [91, 591] width 46 height 25
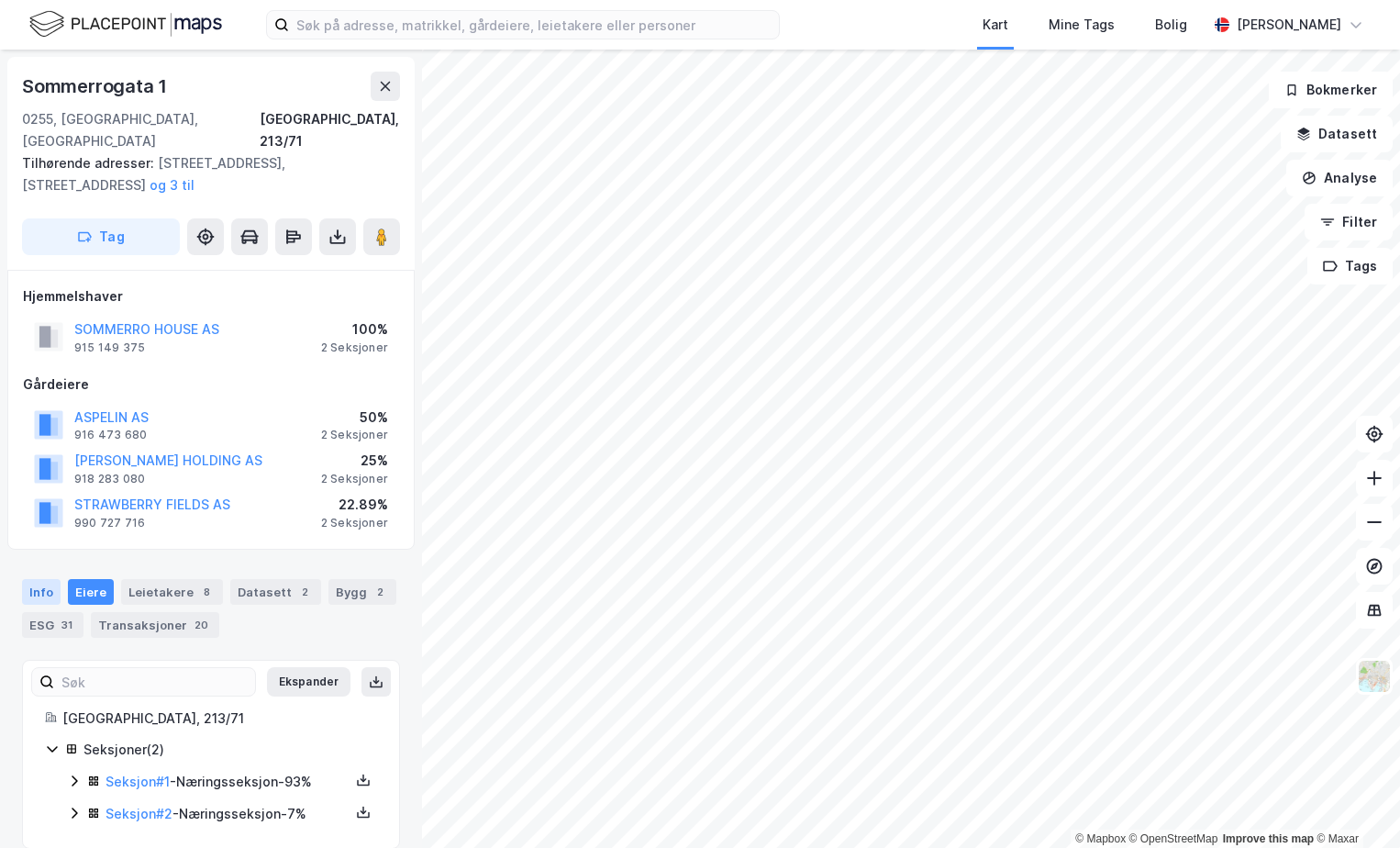
click at [39, 579] on div "Info" at bounding box center [41, 591] width 38 height 25
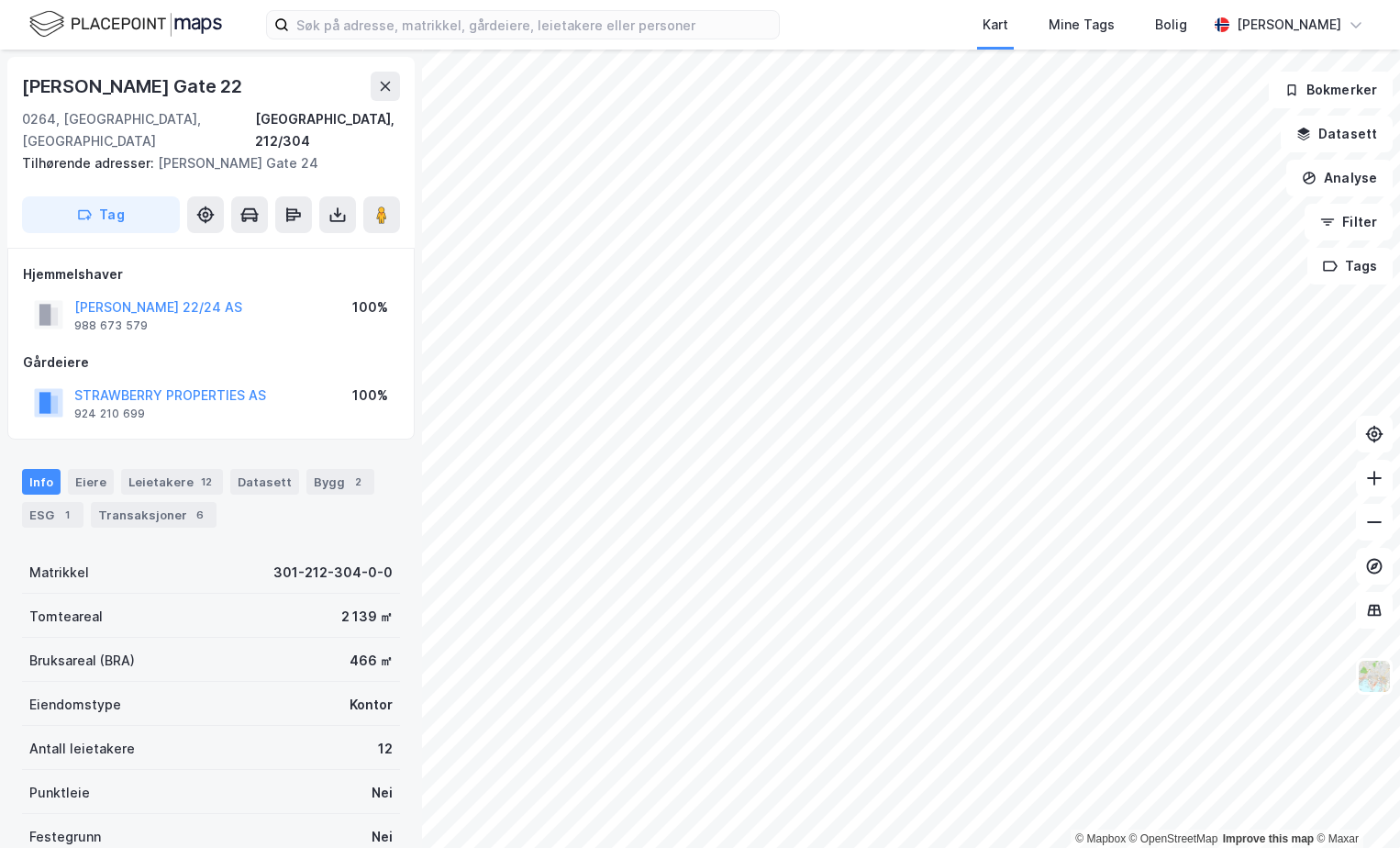
scroll to position [3, 0]
click at [163, 502] on div "Transaksjoner 3" at bounding box center [153, 514] width 126 height 25
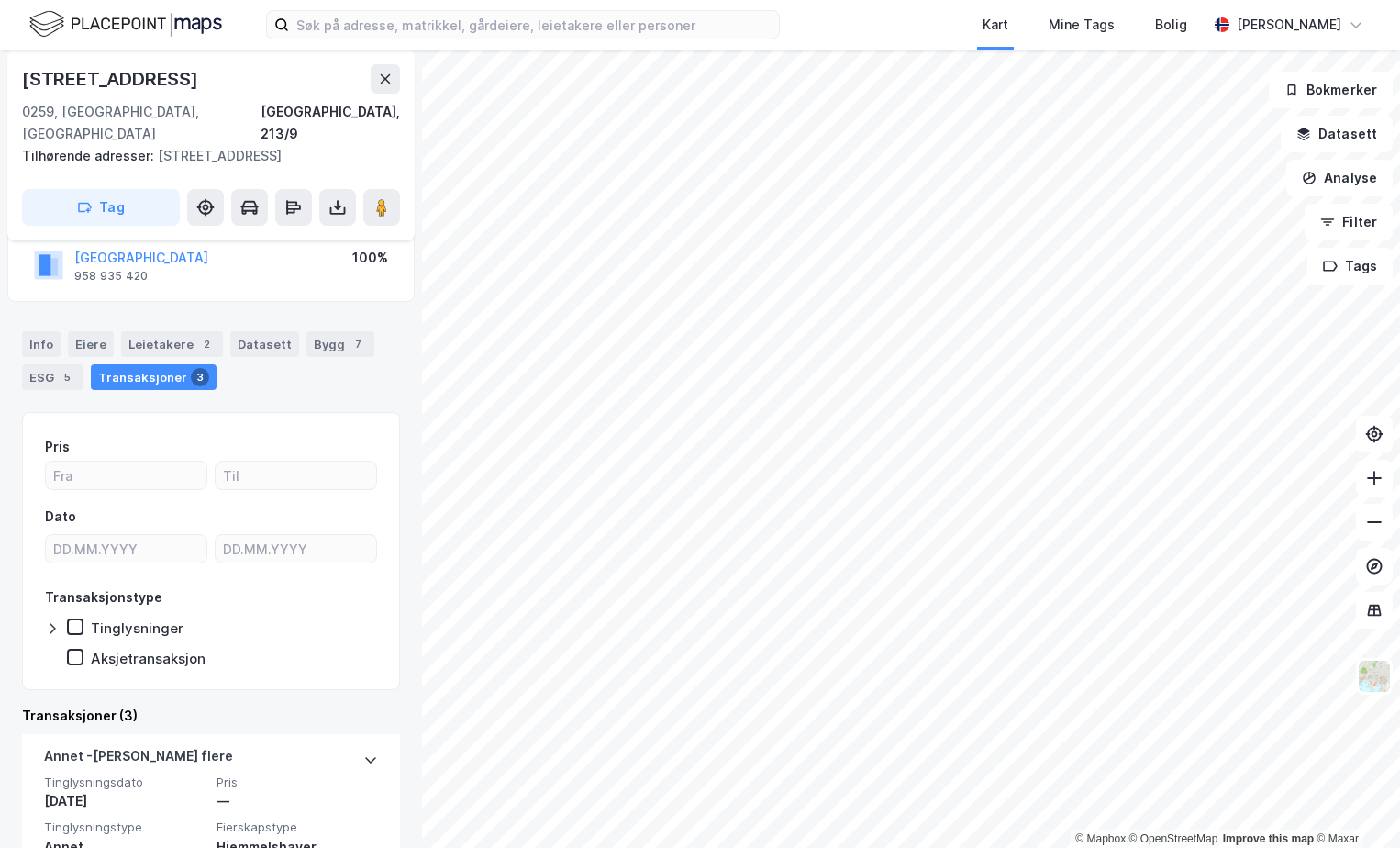
scroll to position [102, 0]
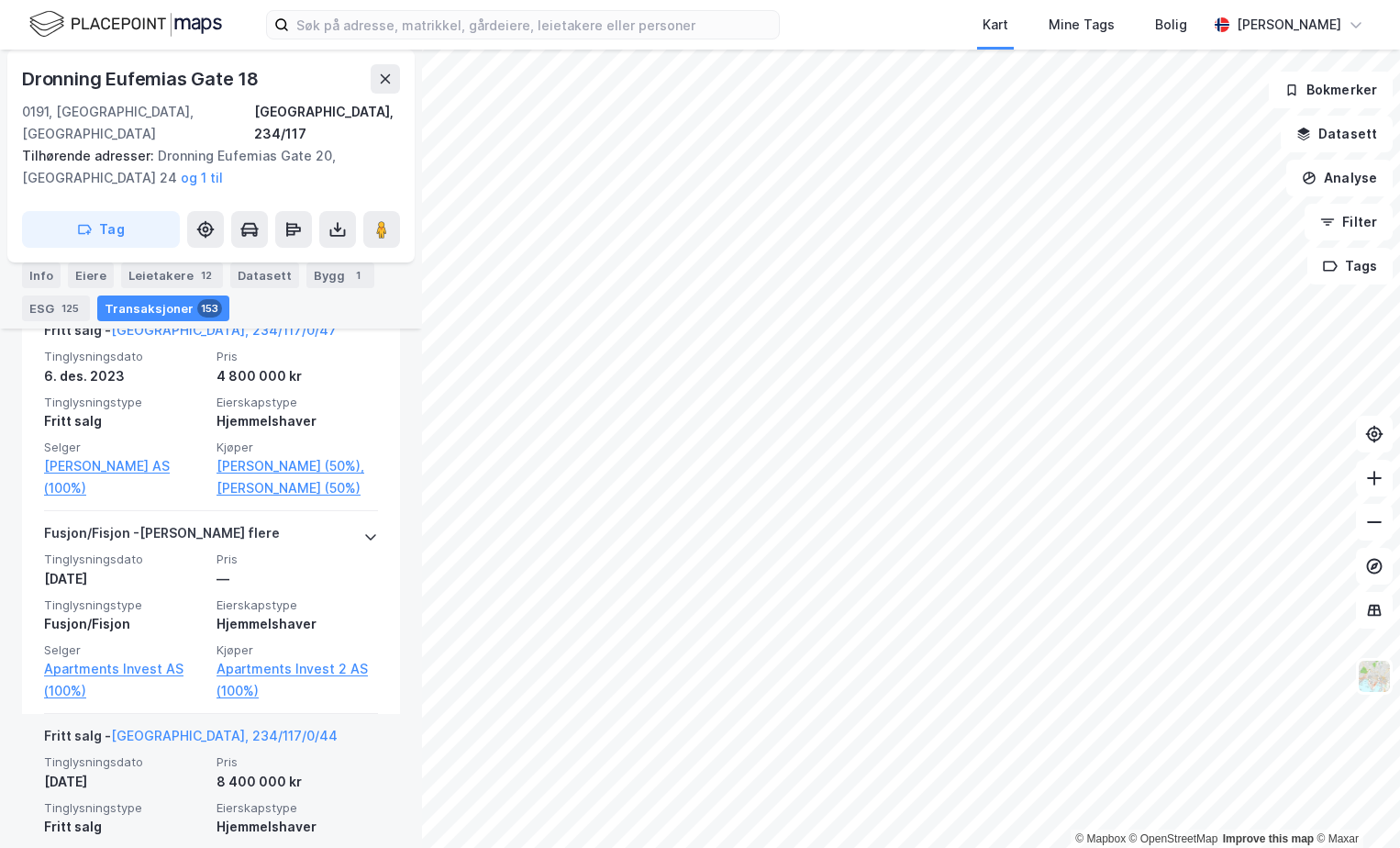
scroll to position [1639, 0]
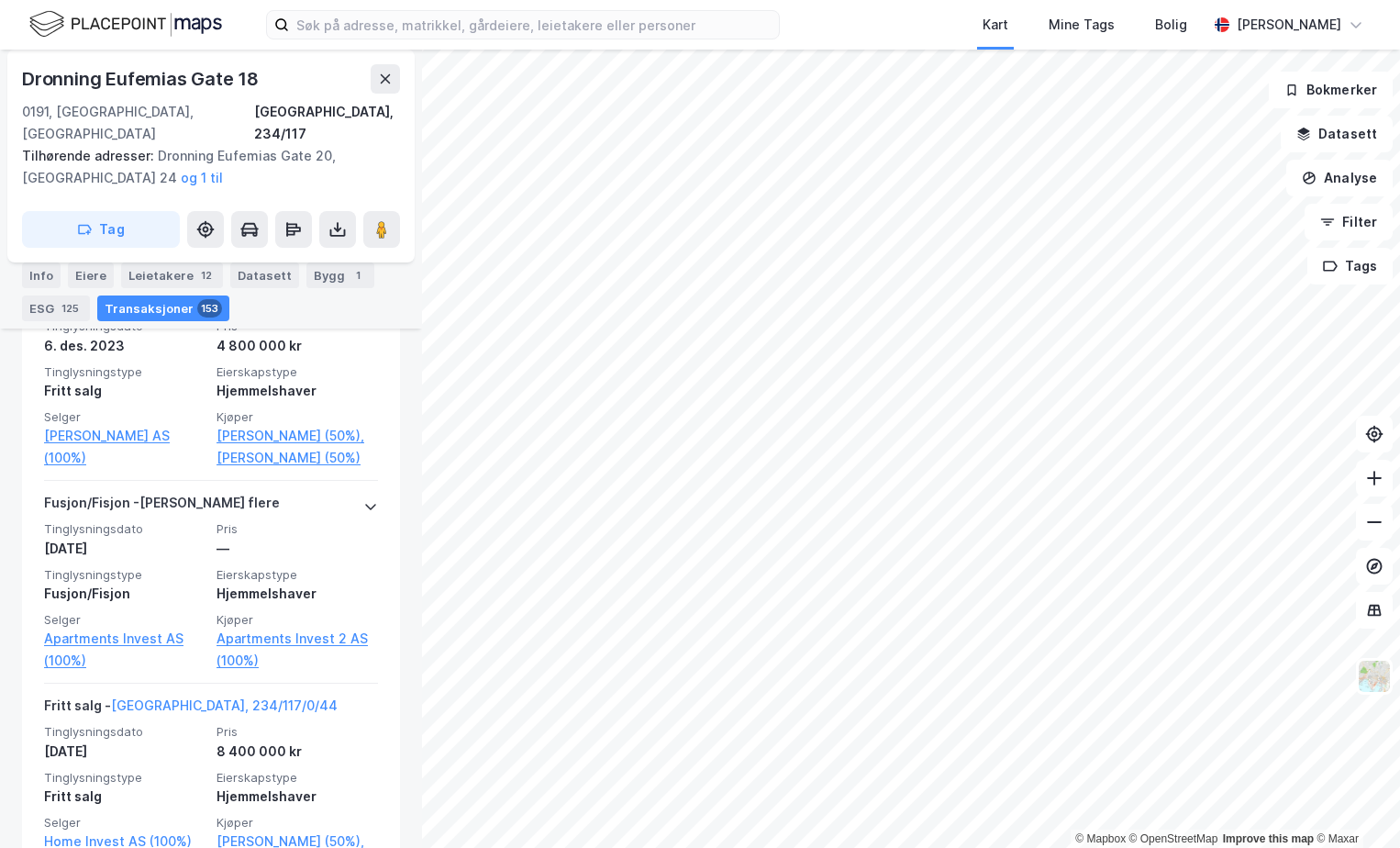
click at [1224, 847] on html "Kart Mine Tags Bolig [PERSON_NAME] © Mapbox © OpenStreetMap Improve this map © …" at bounding box center [700, 424] width 1400 height 848
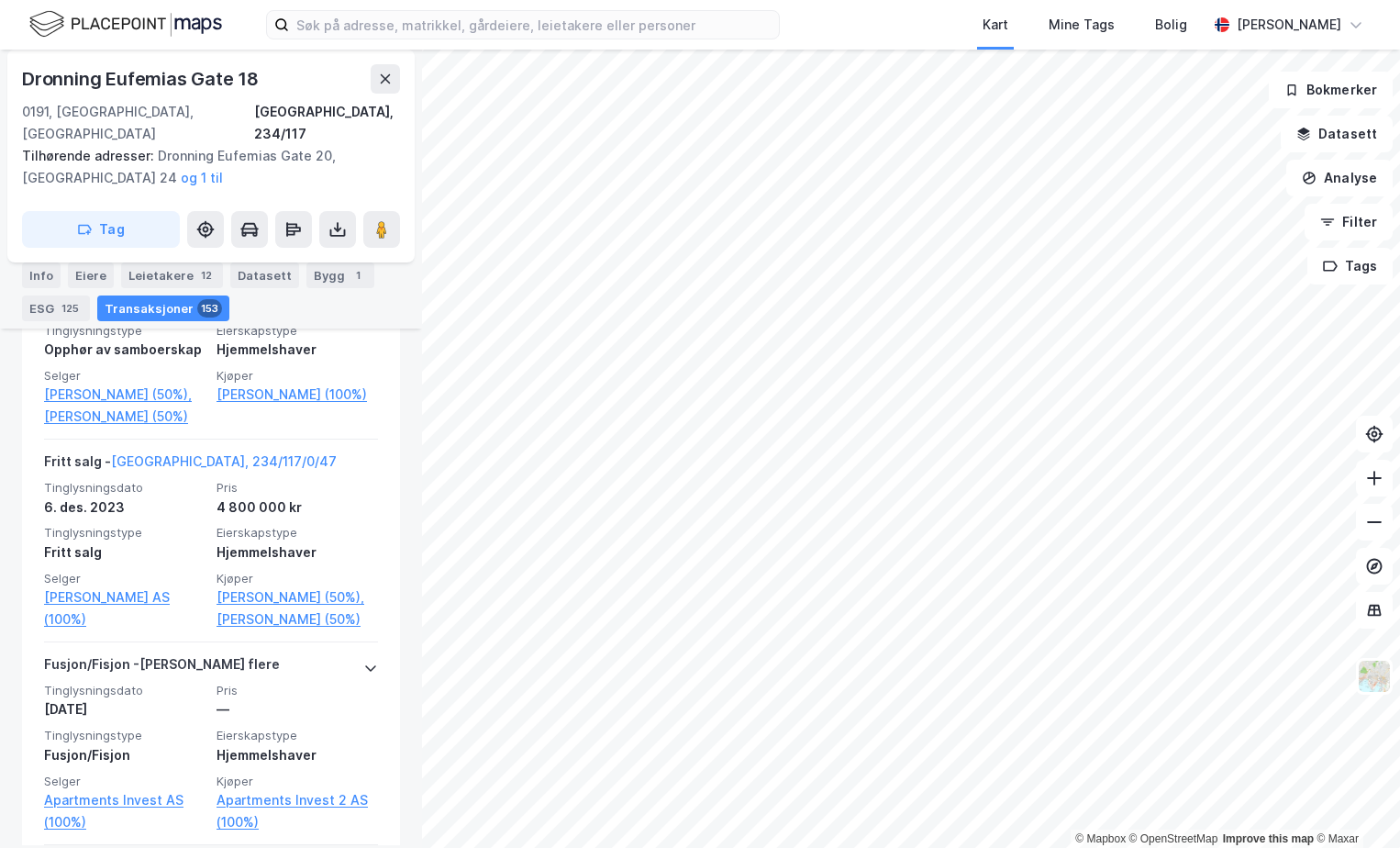
scroll to position [1180, 0]
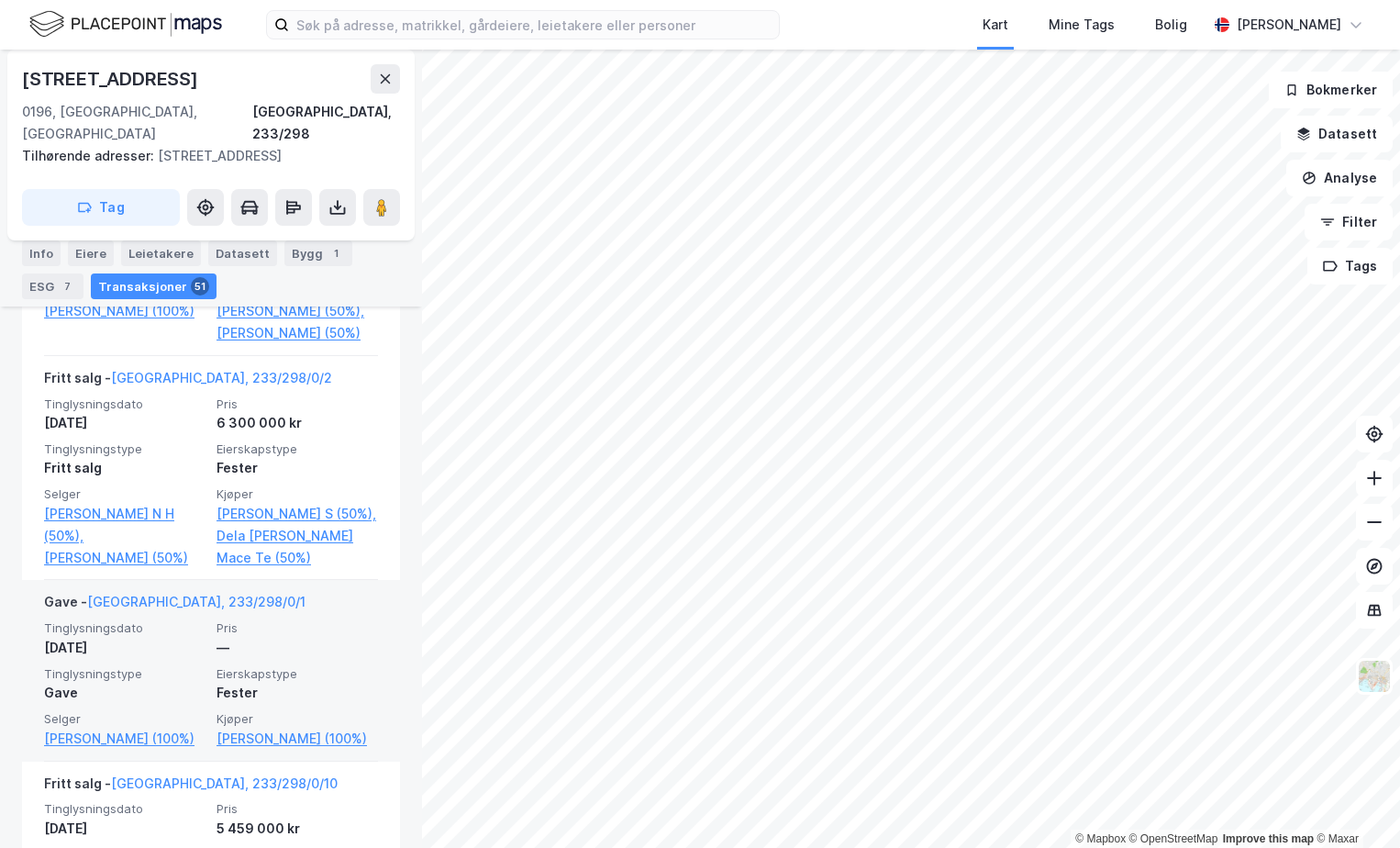
scroll to position [958, 0]
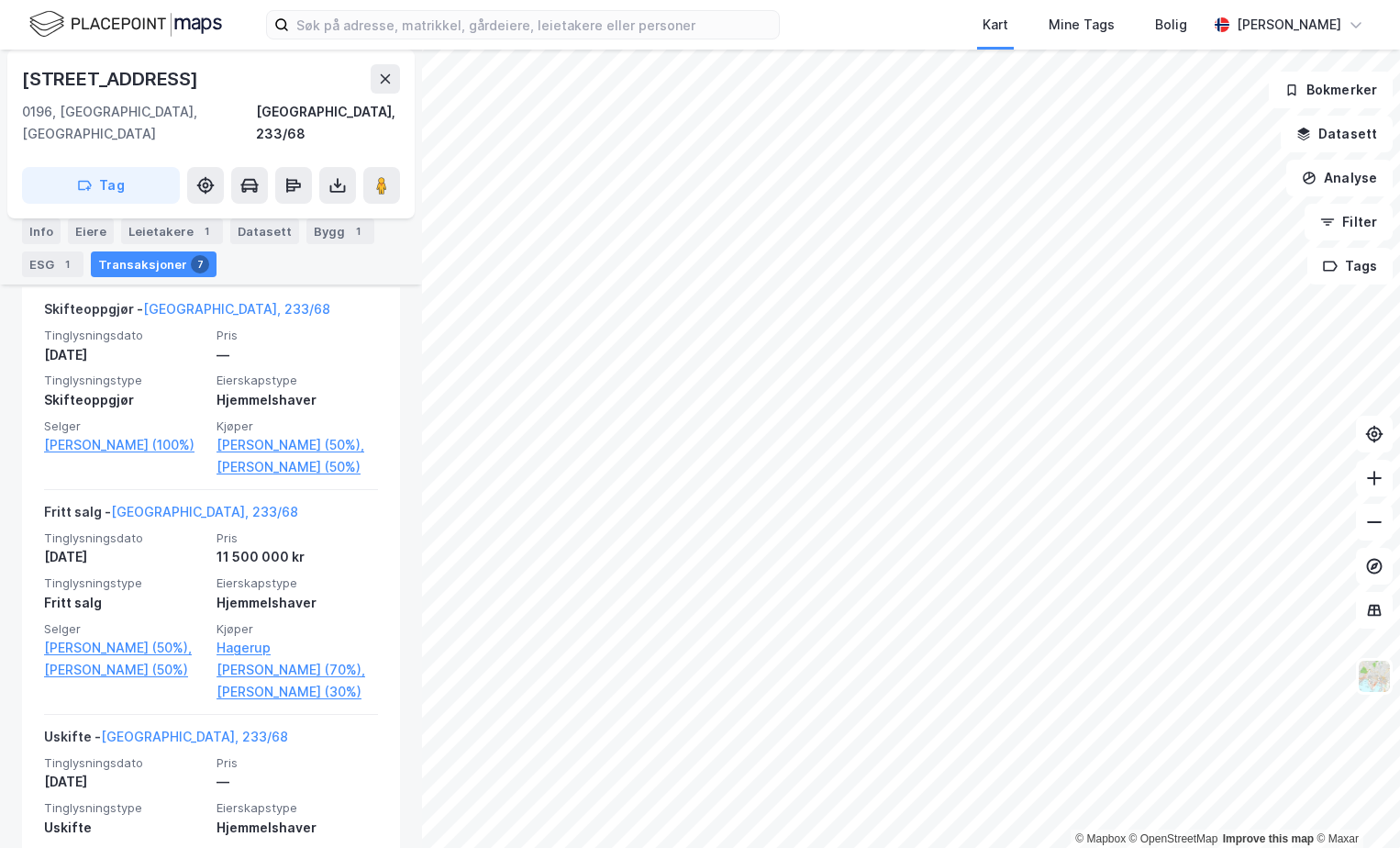
scroll to position [550, 0]
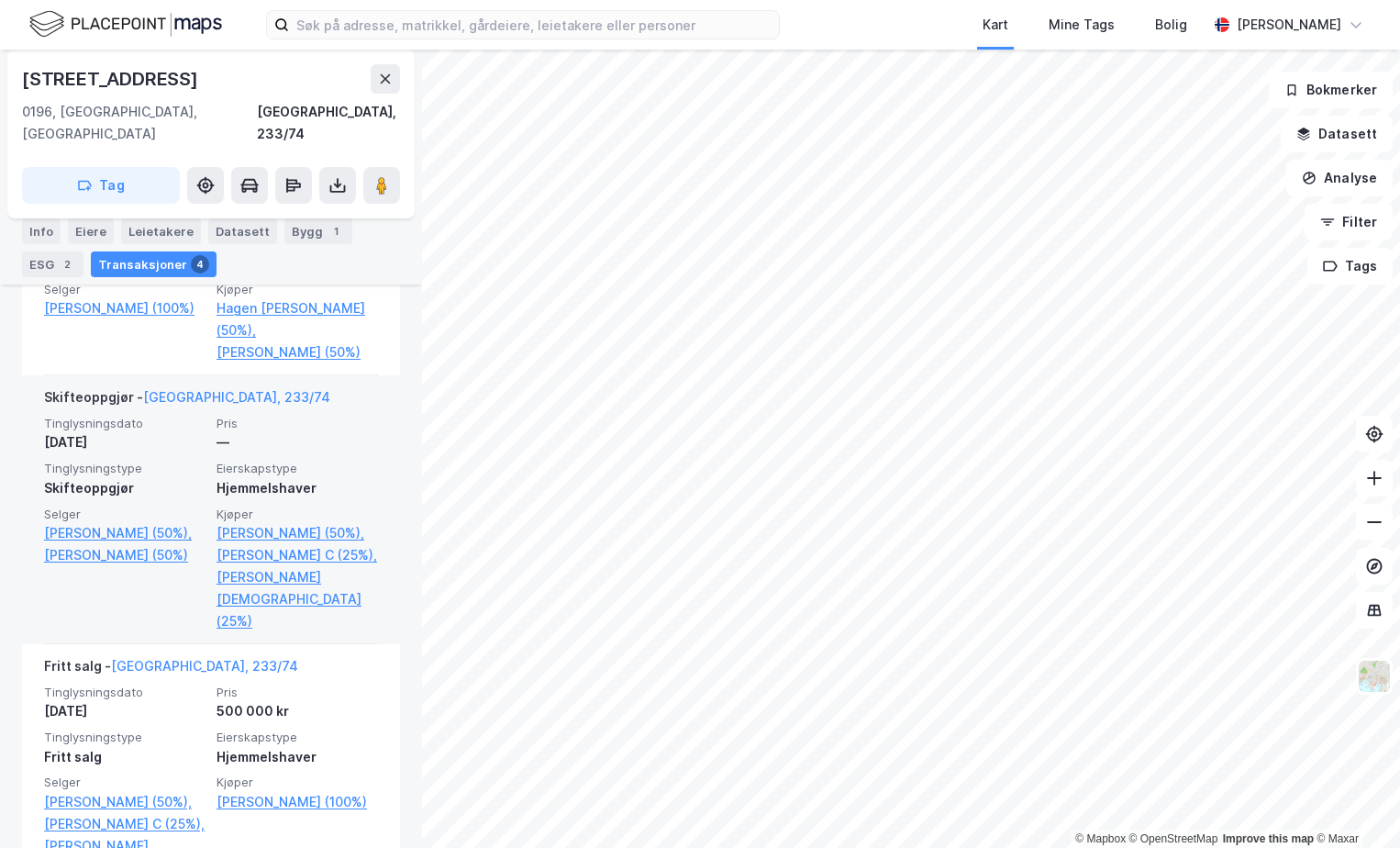
scroll to position [826, 0]
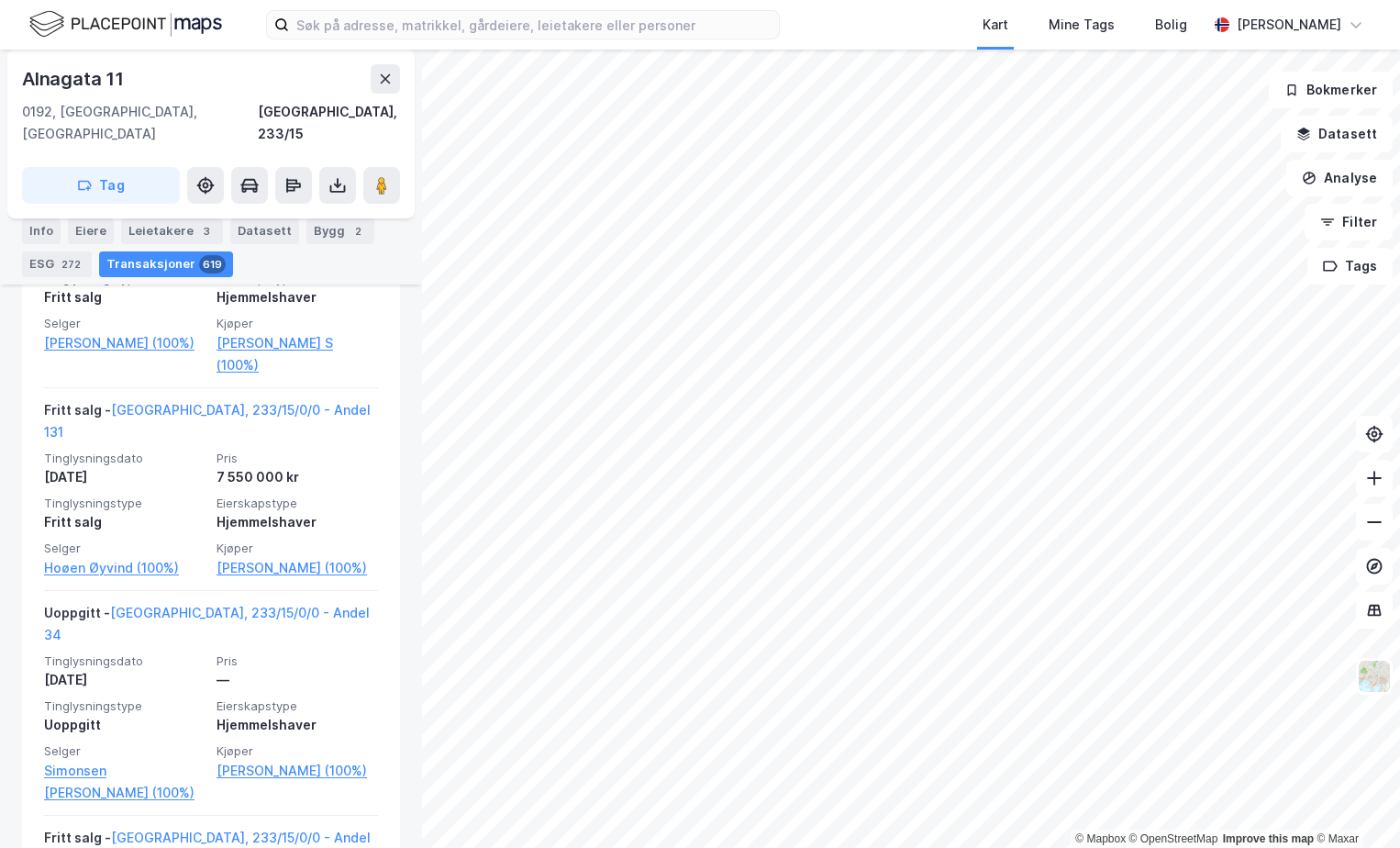
scroll to position [919, 0]
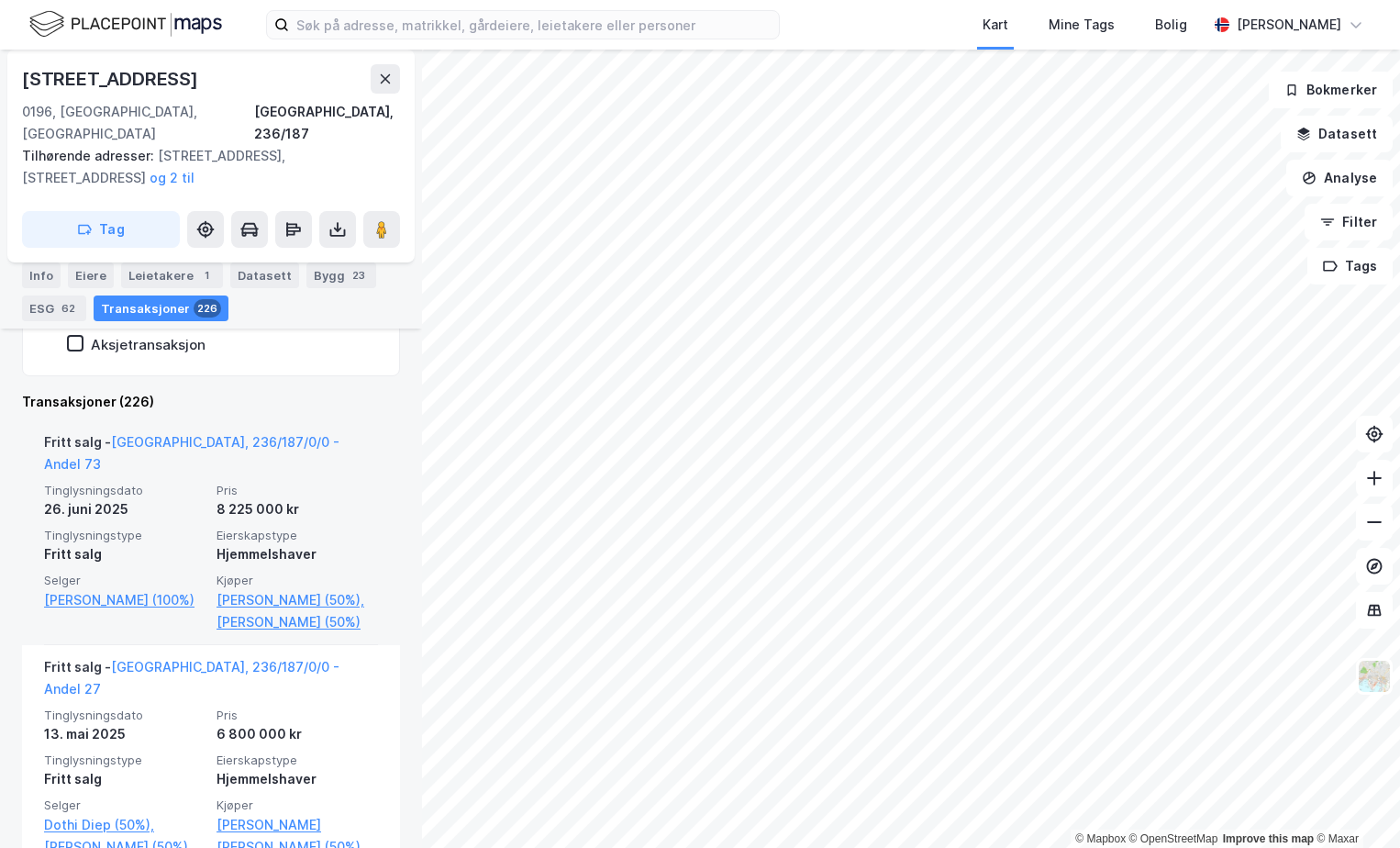
scroll to position [505, 0]
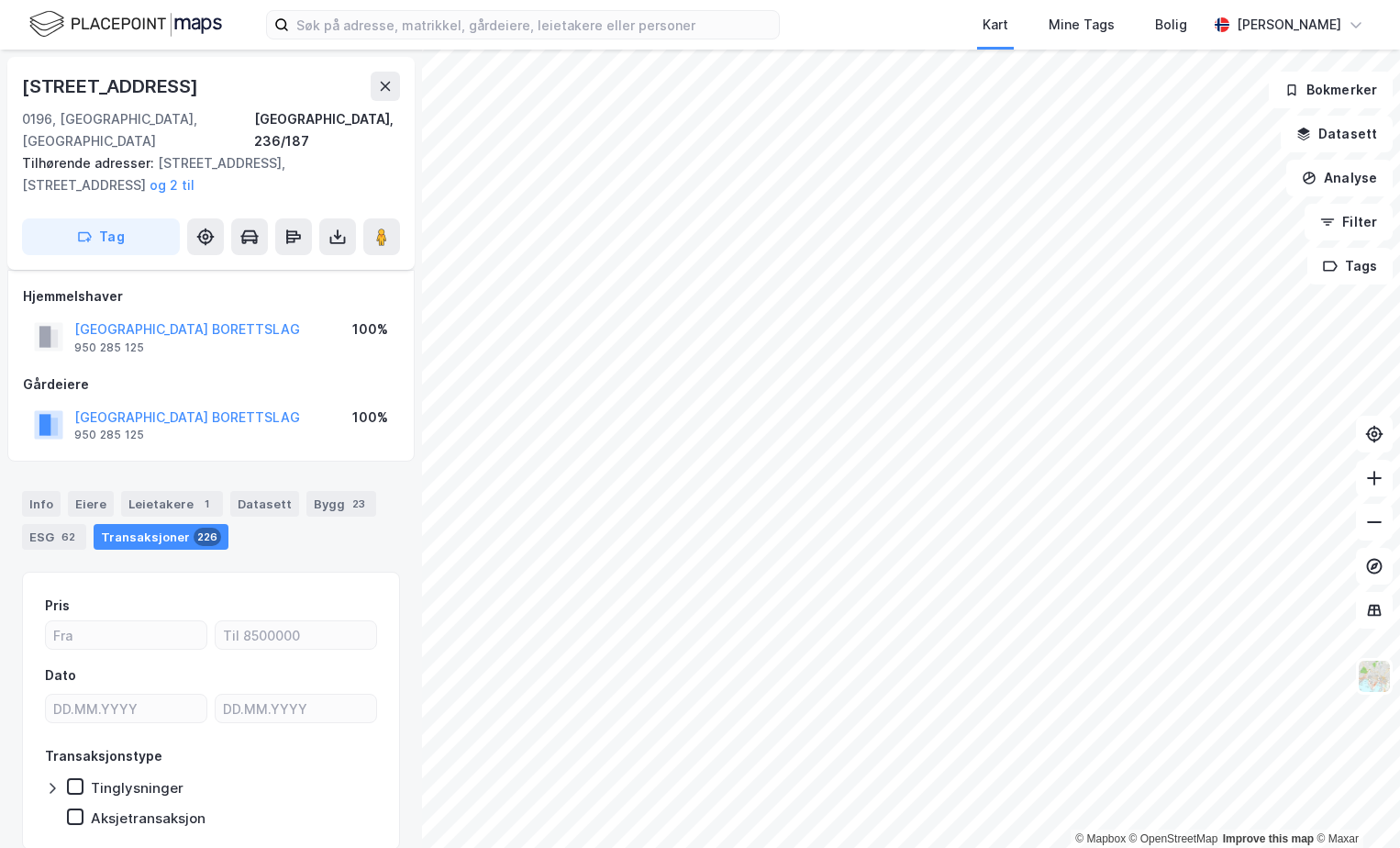
scroll to position [46, 0]
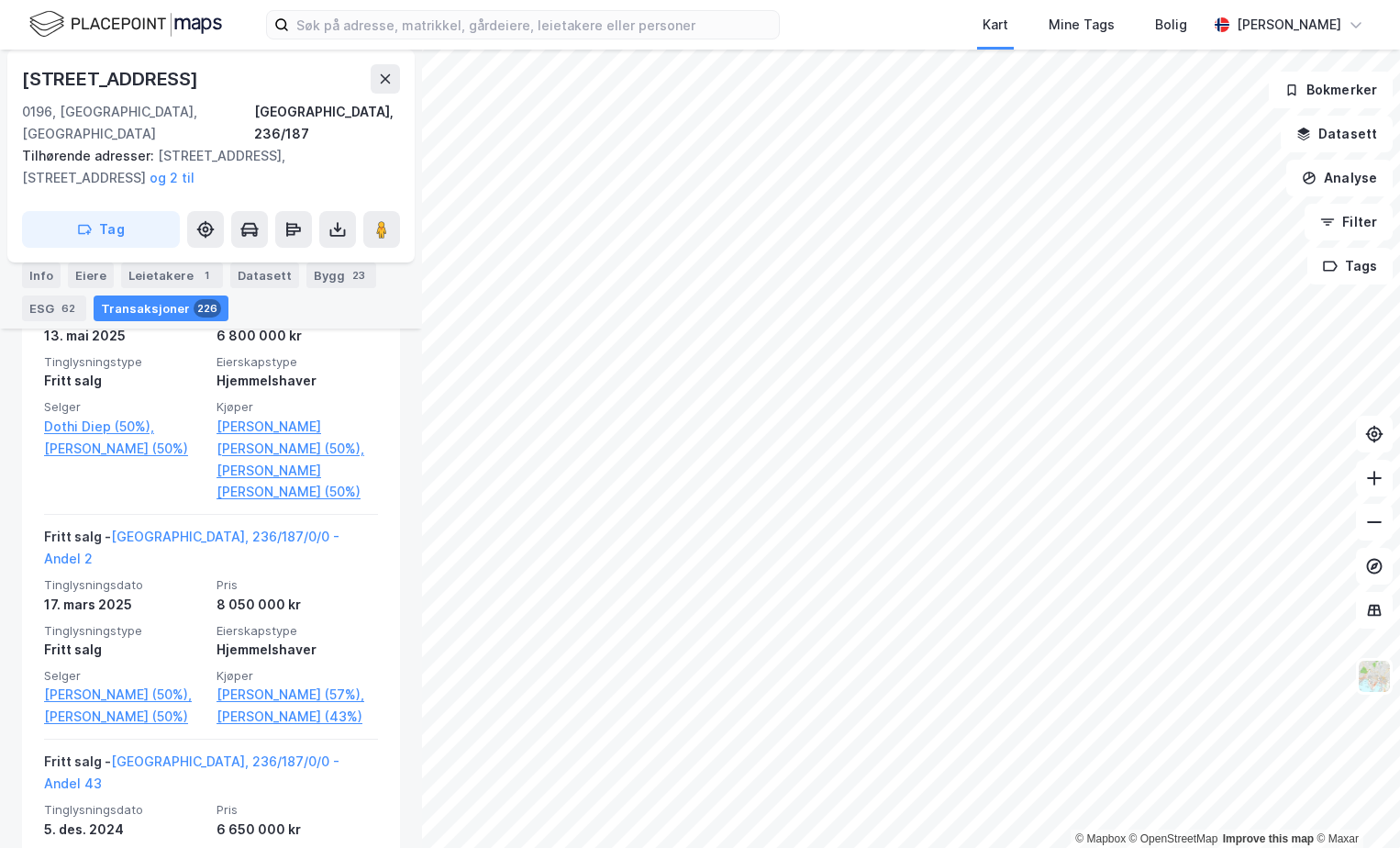
scroll to position [963, 0]
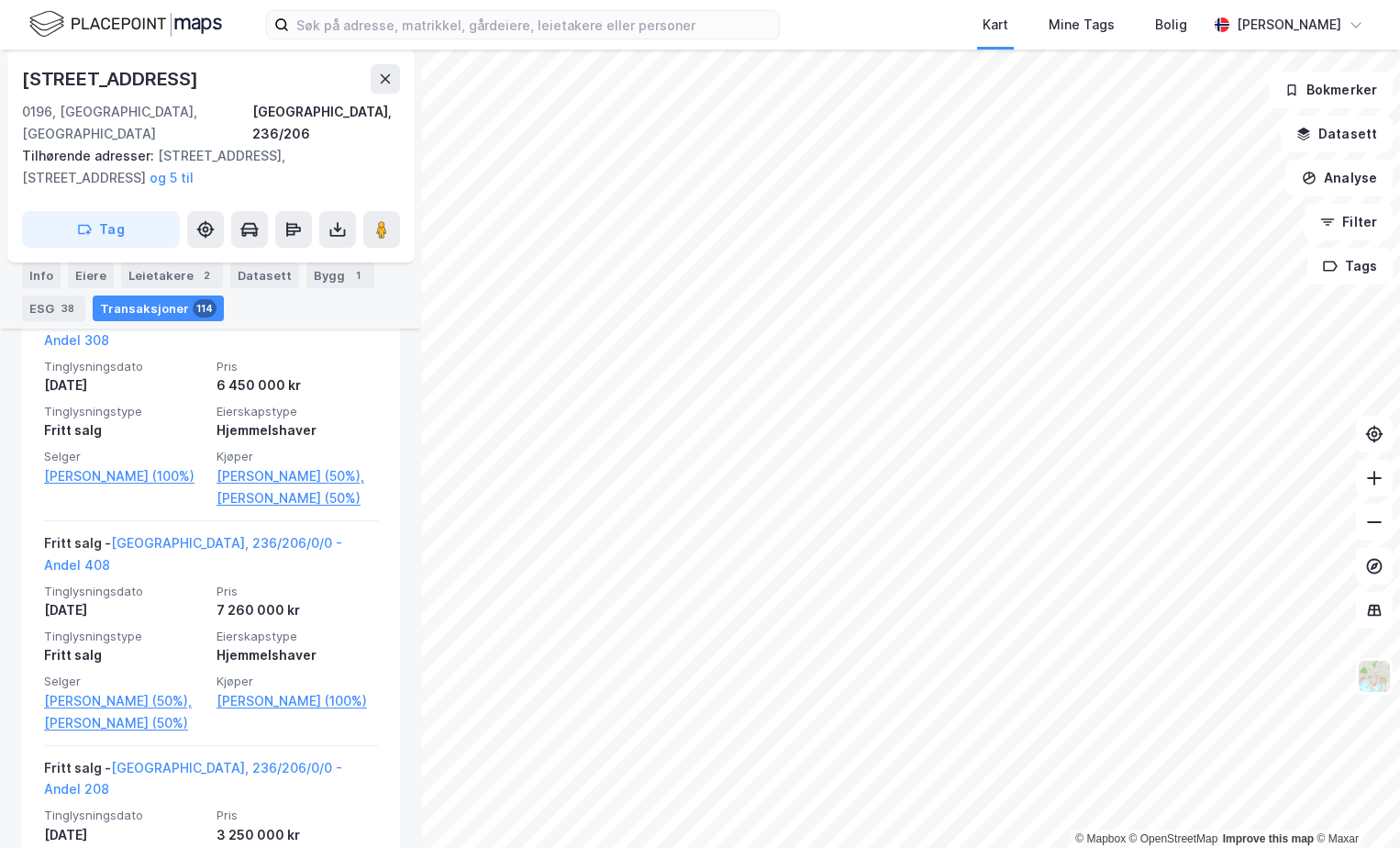
scroll to position [596, 0]
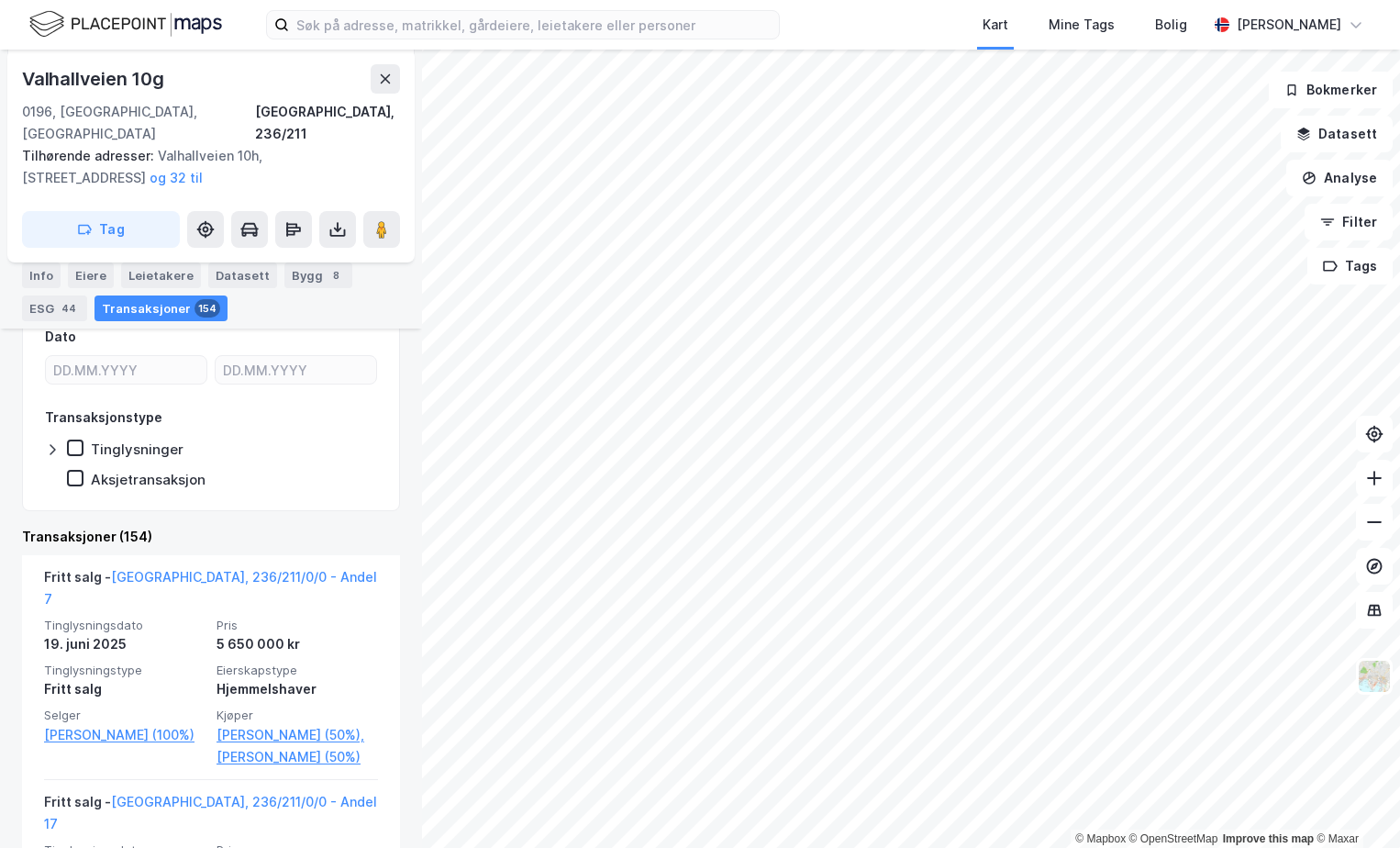
scroll to position [321, 0]
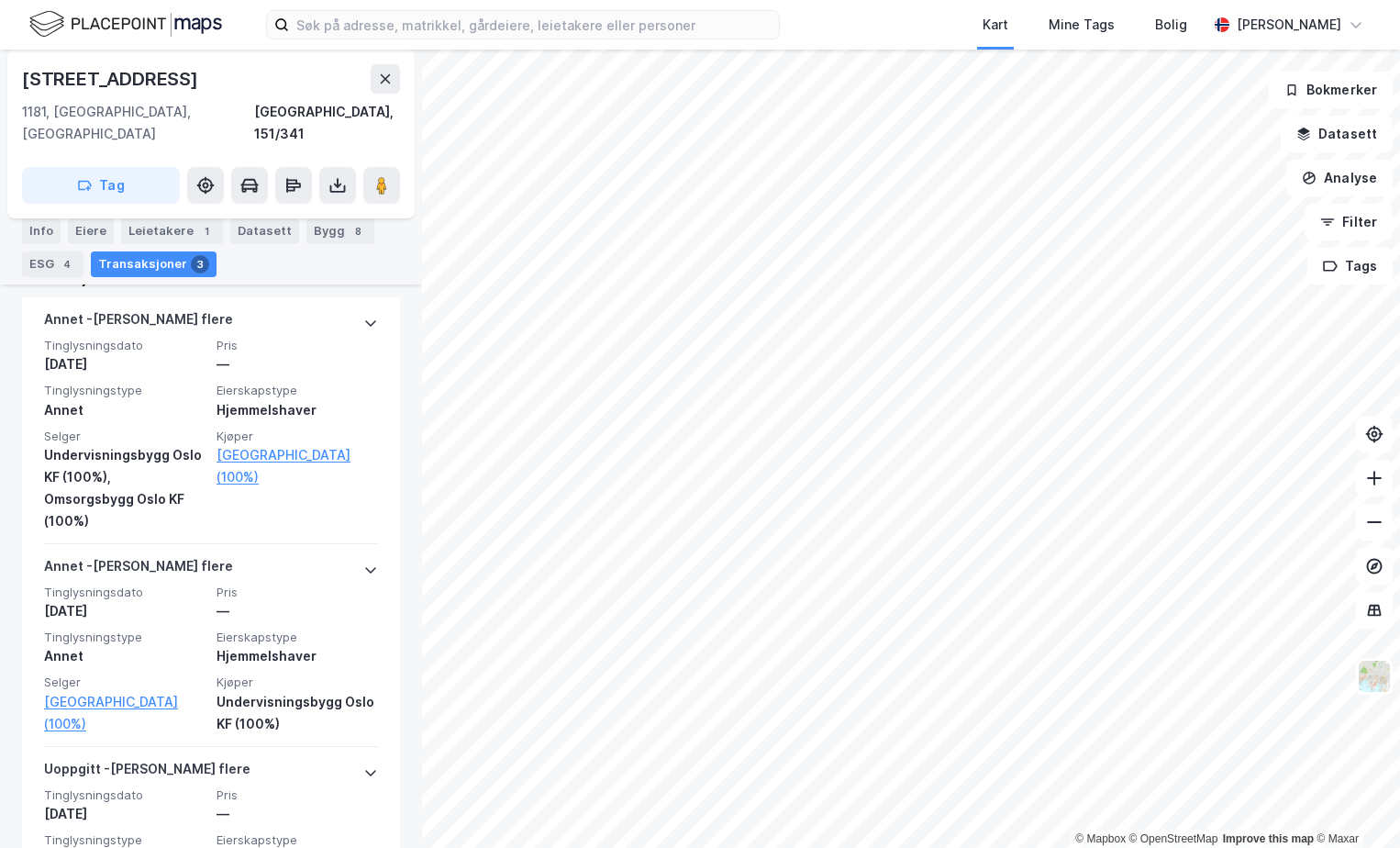
scroll to position [631, 0]
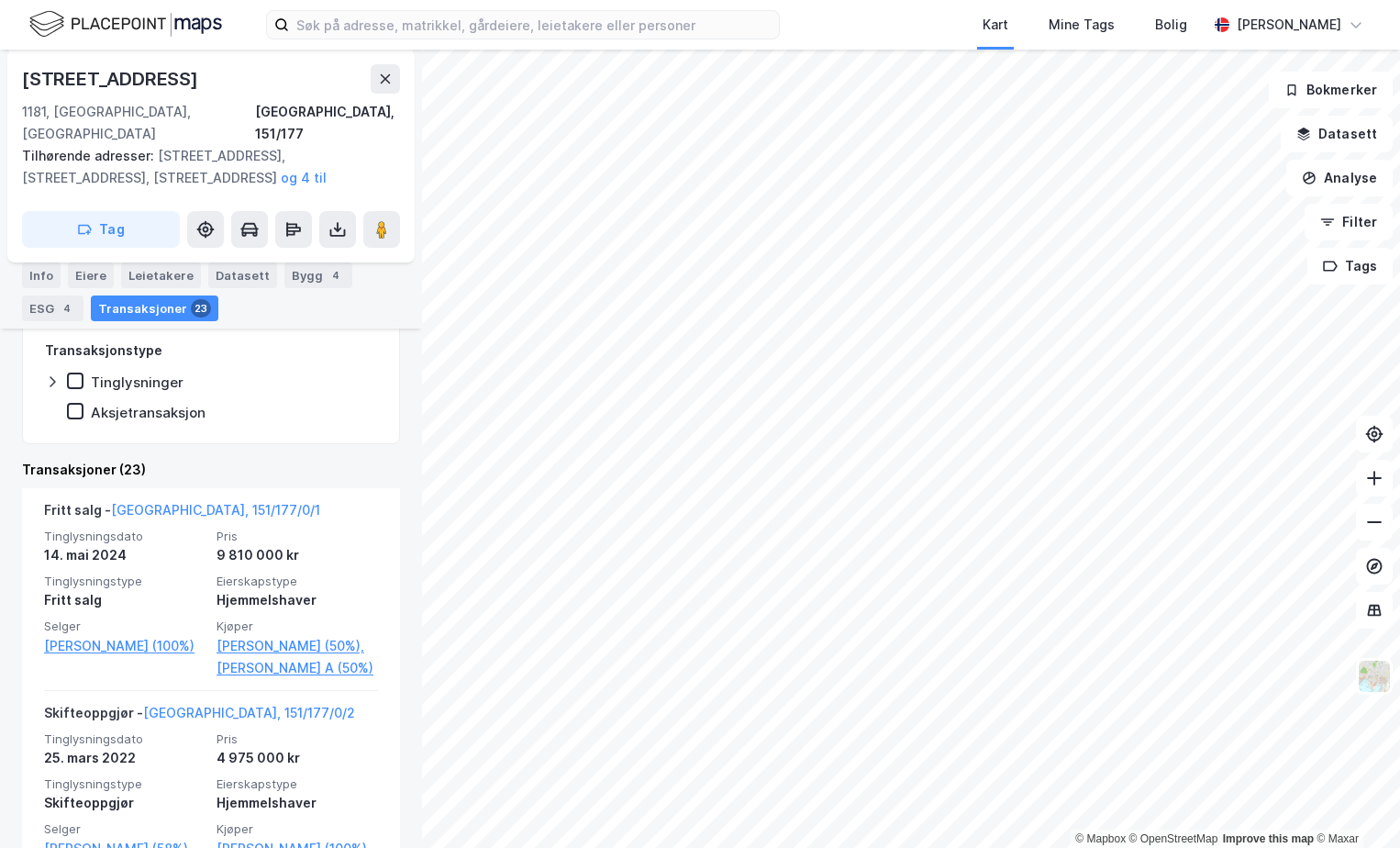
scroll to position [358, 0]
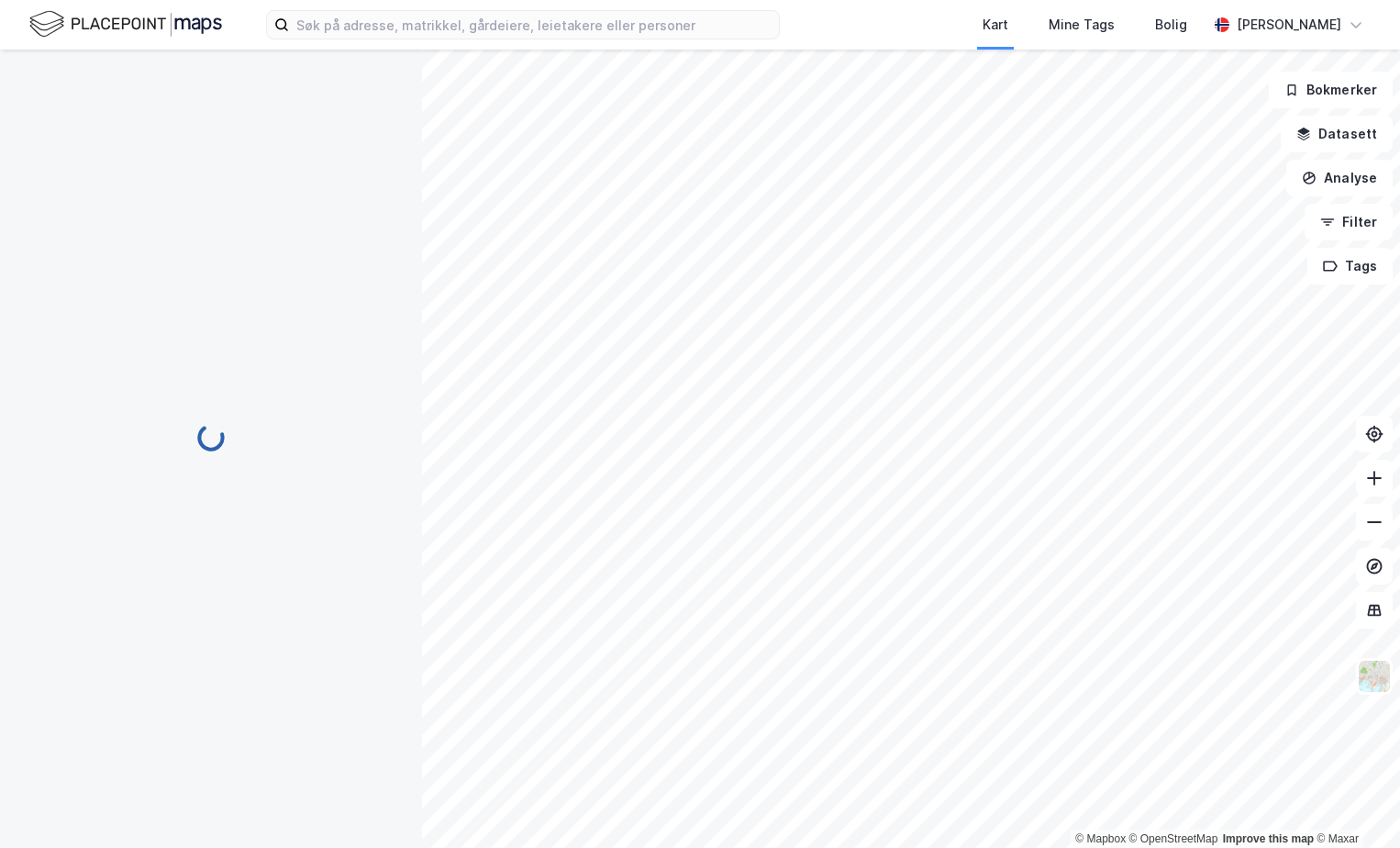
scroll to position [46, 0]
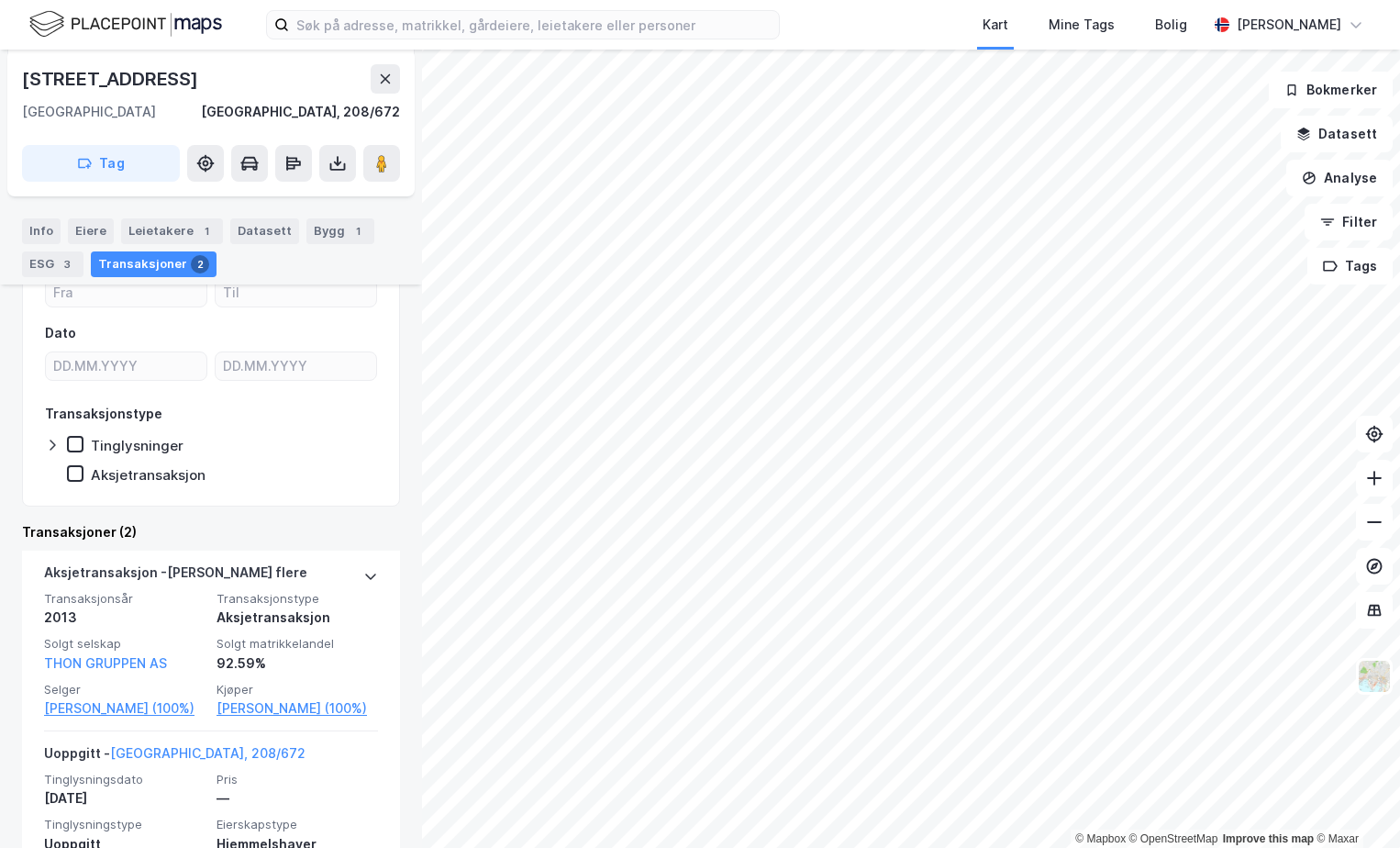
scroll to position [384, 0]
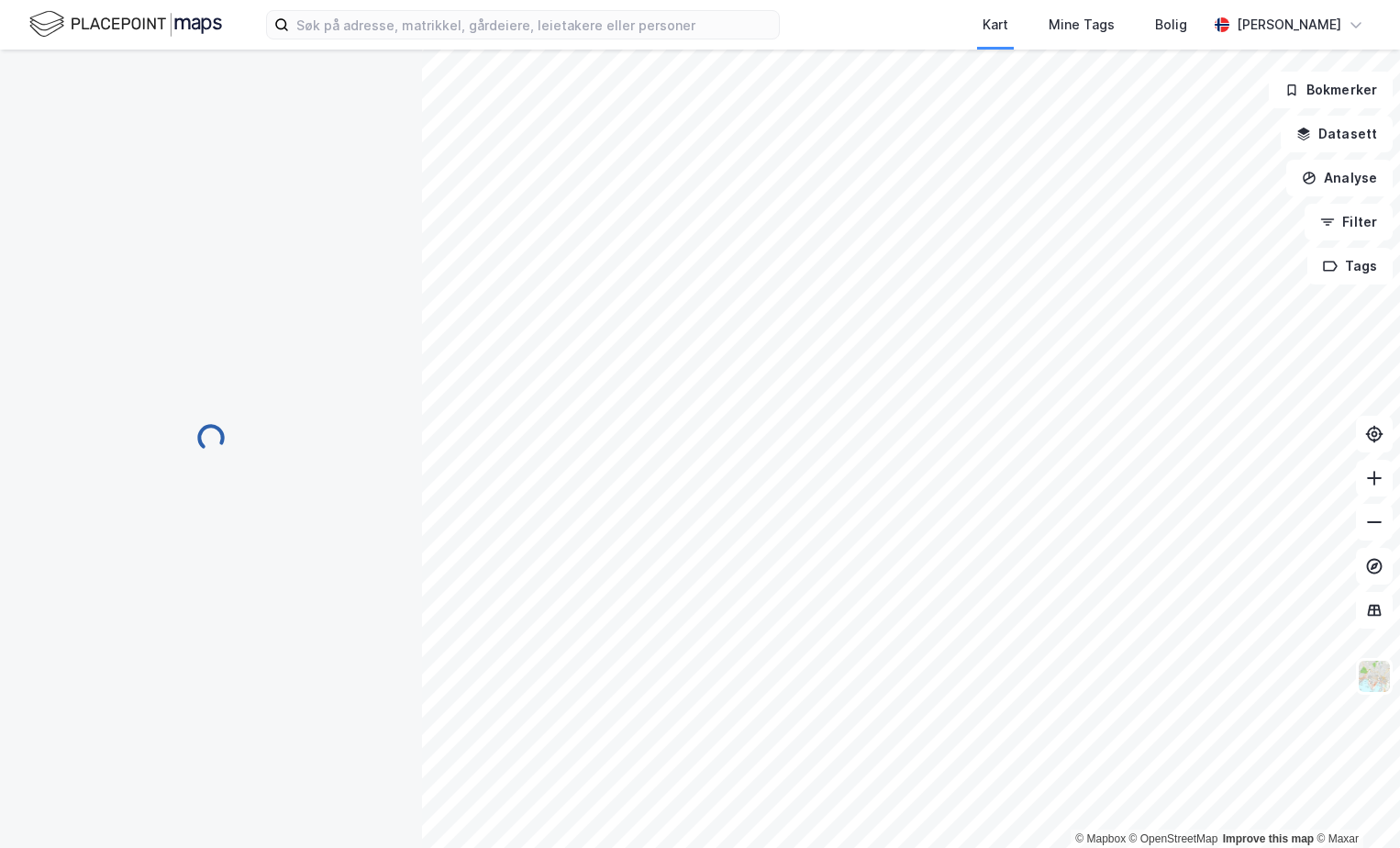
scroll to position [2, 0]
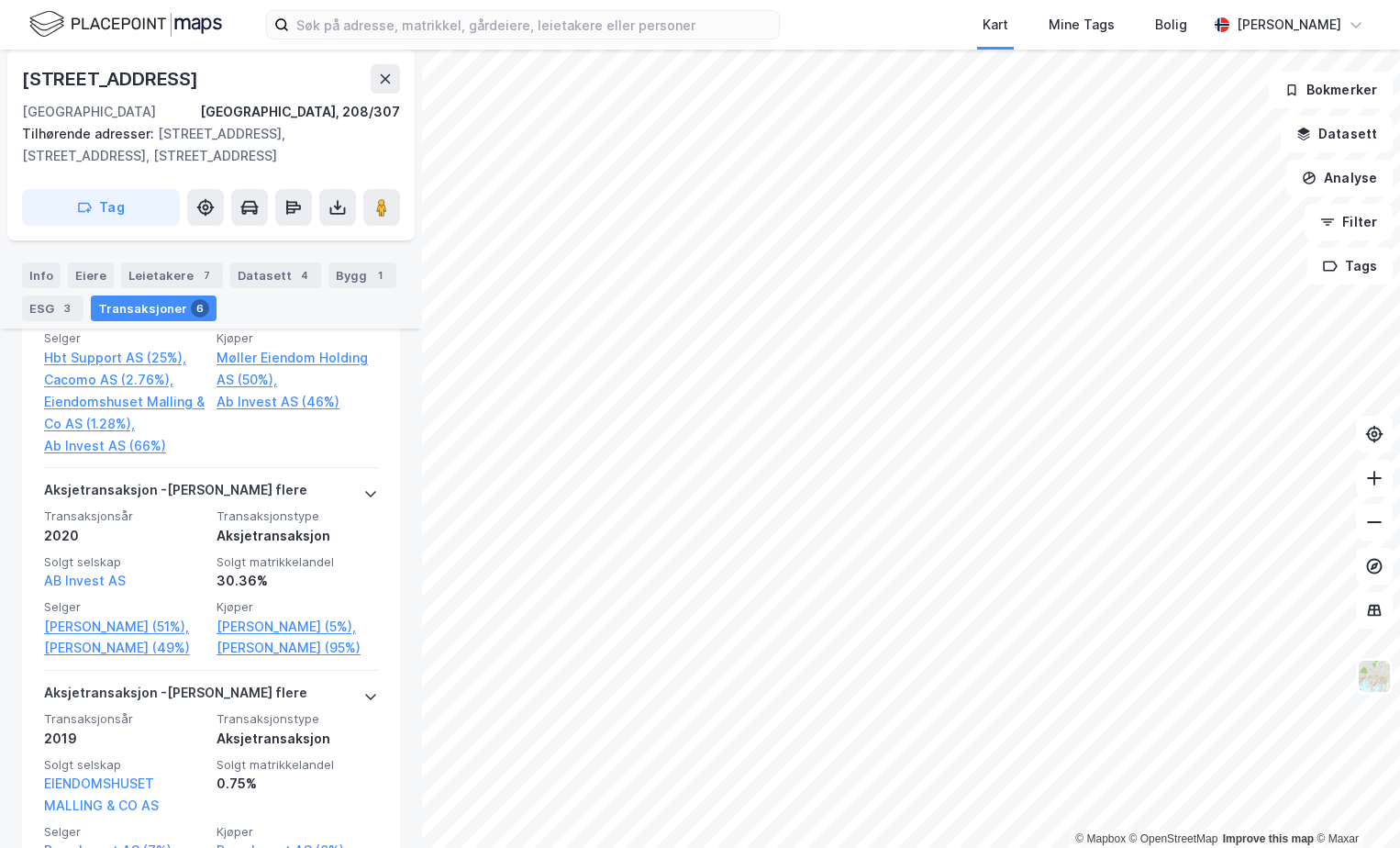
scroll to position [674, 0]
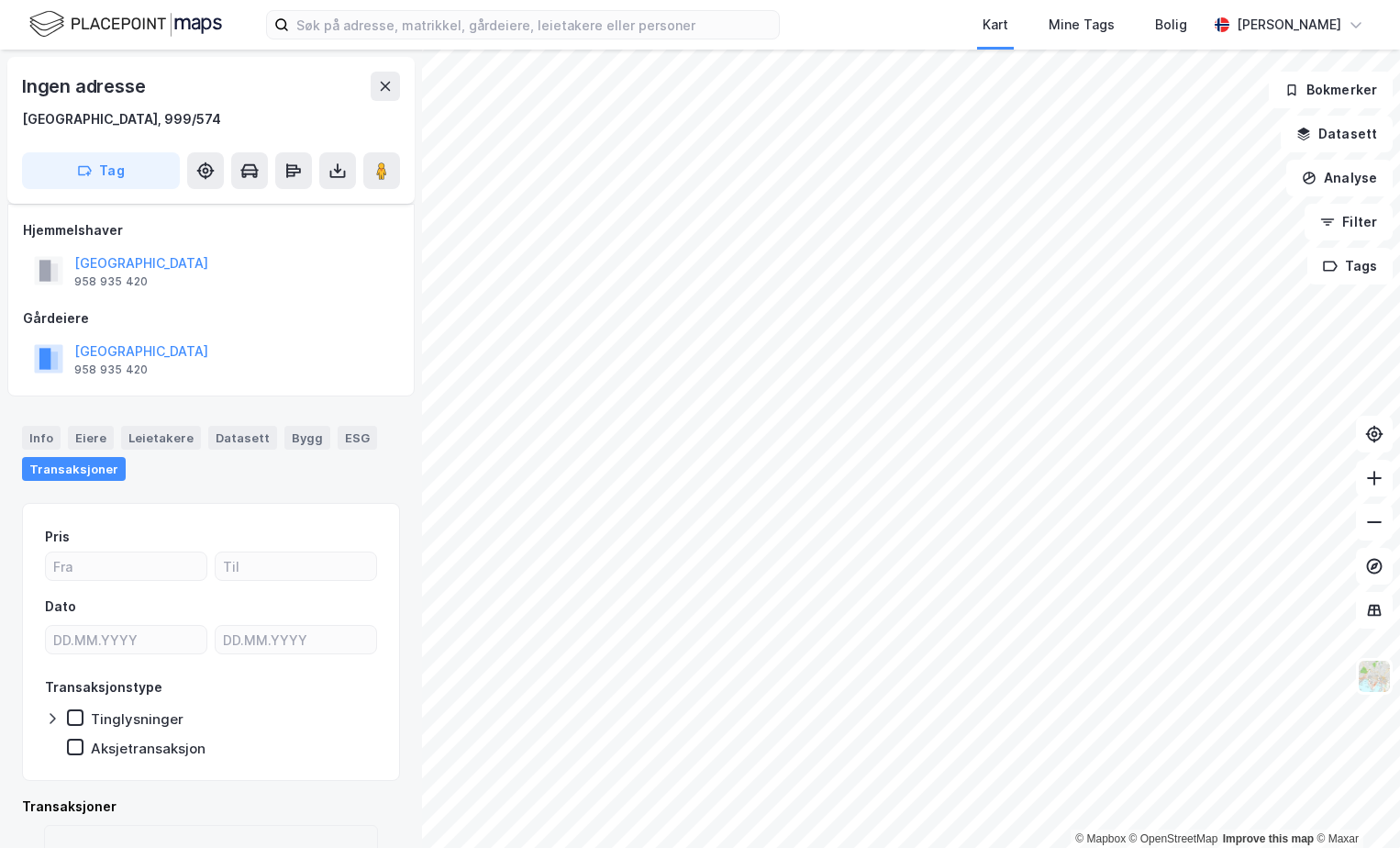
scroll to position [82, 0]
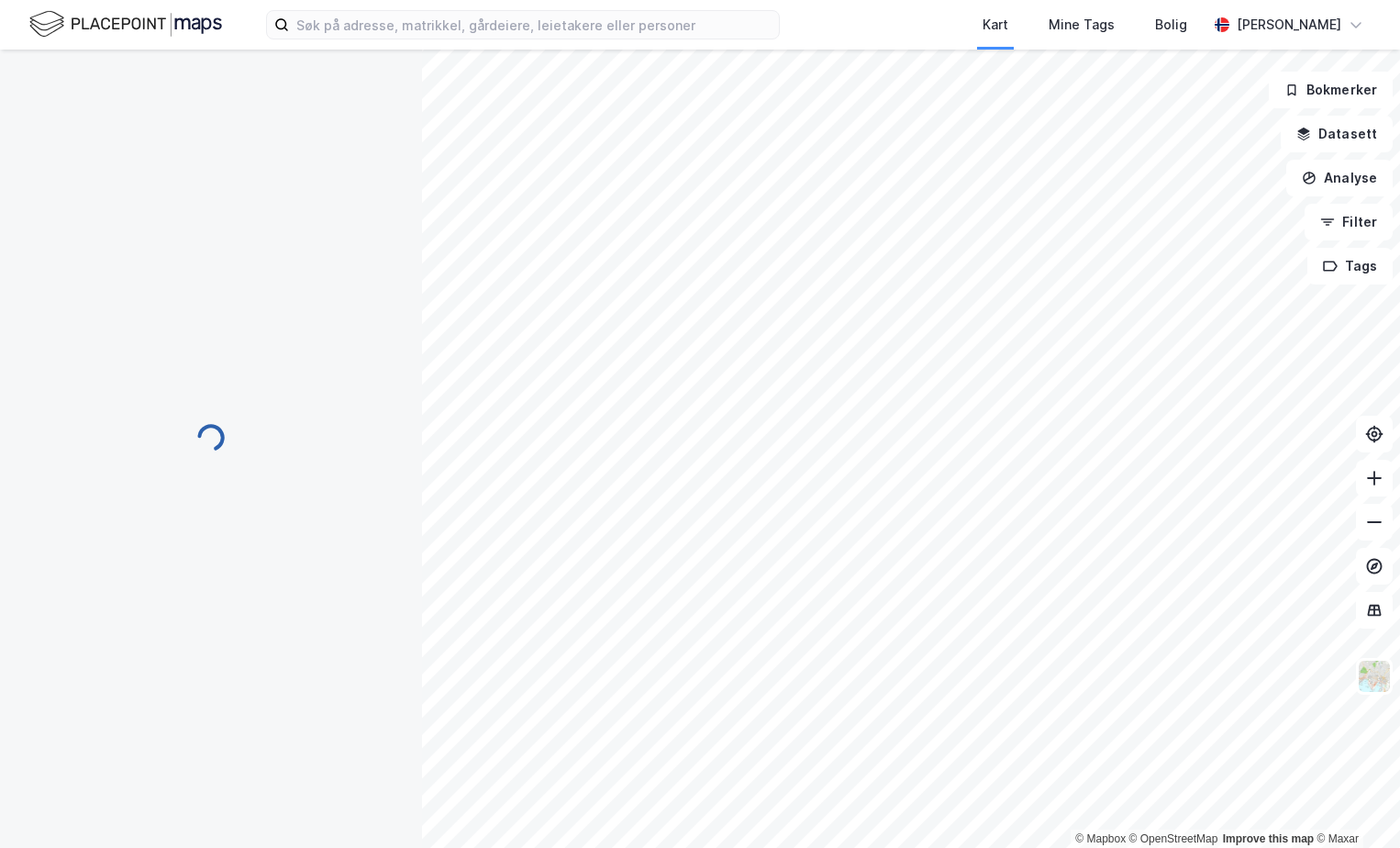
scroll to position [46, 0]
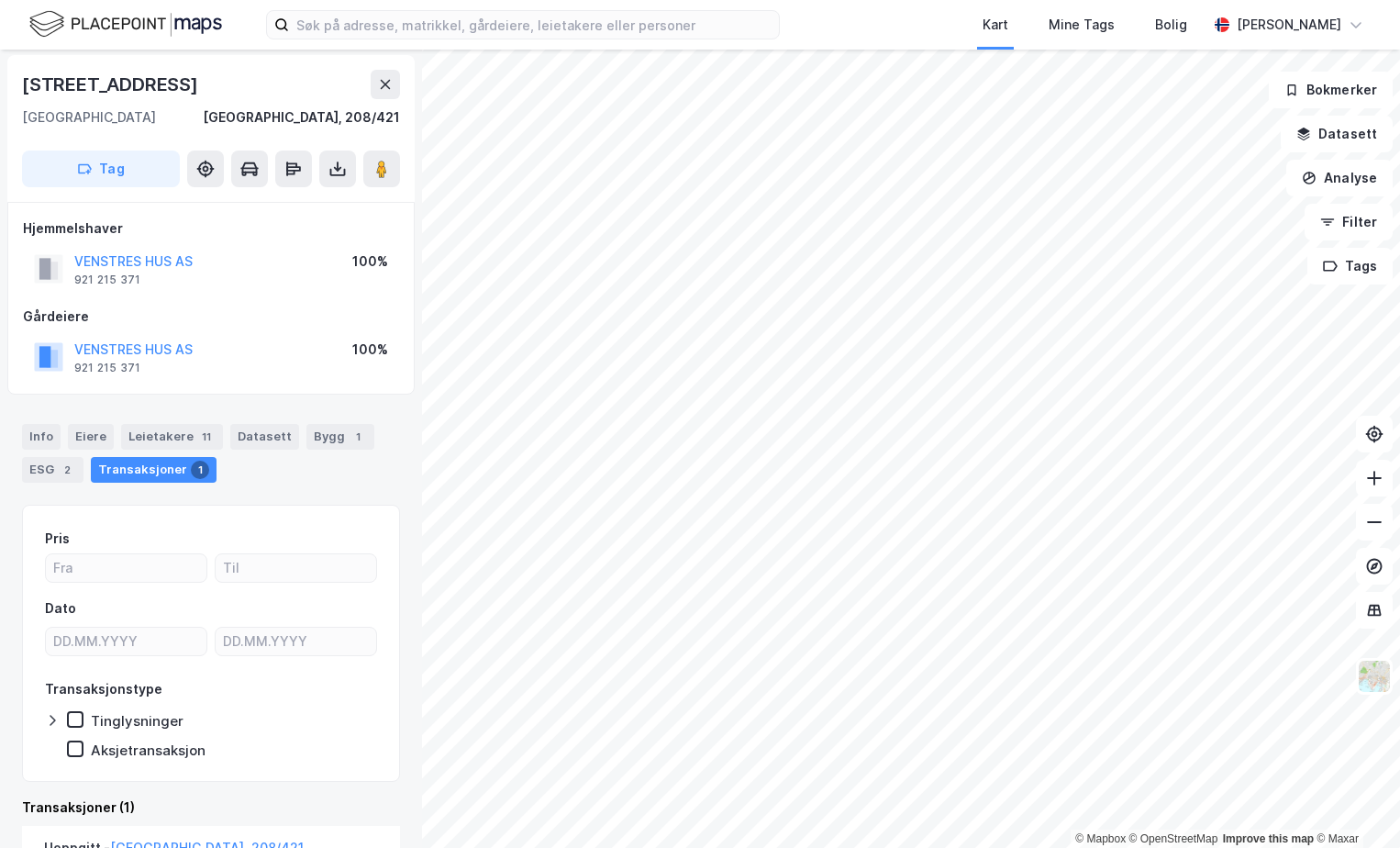
scroll to position [2, 0]
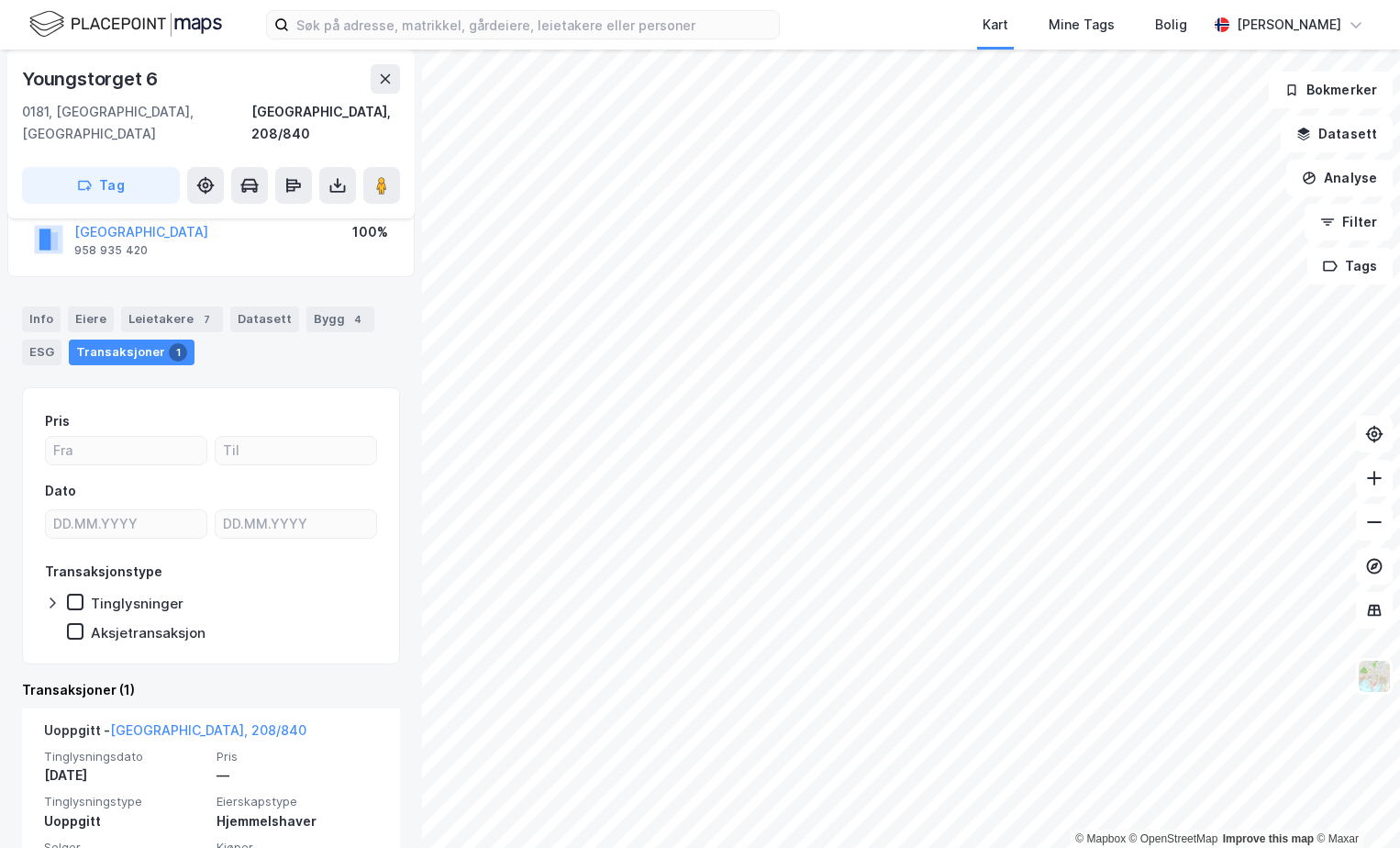
scroll to position [182, 0]
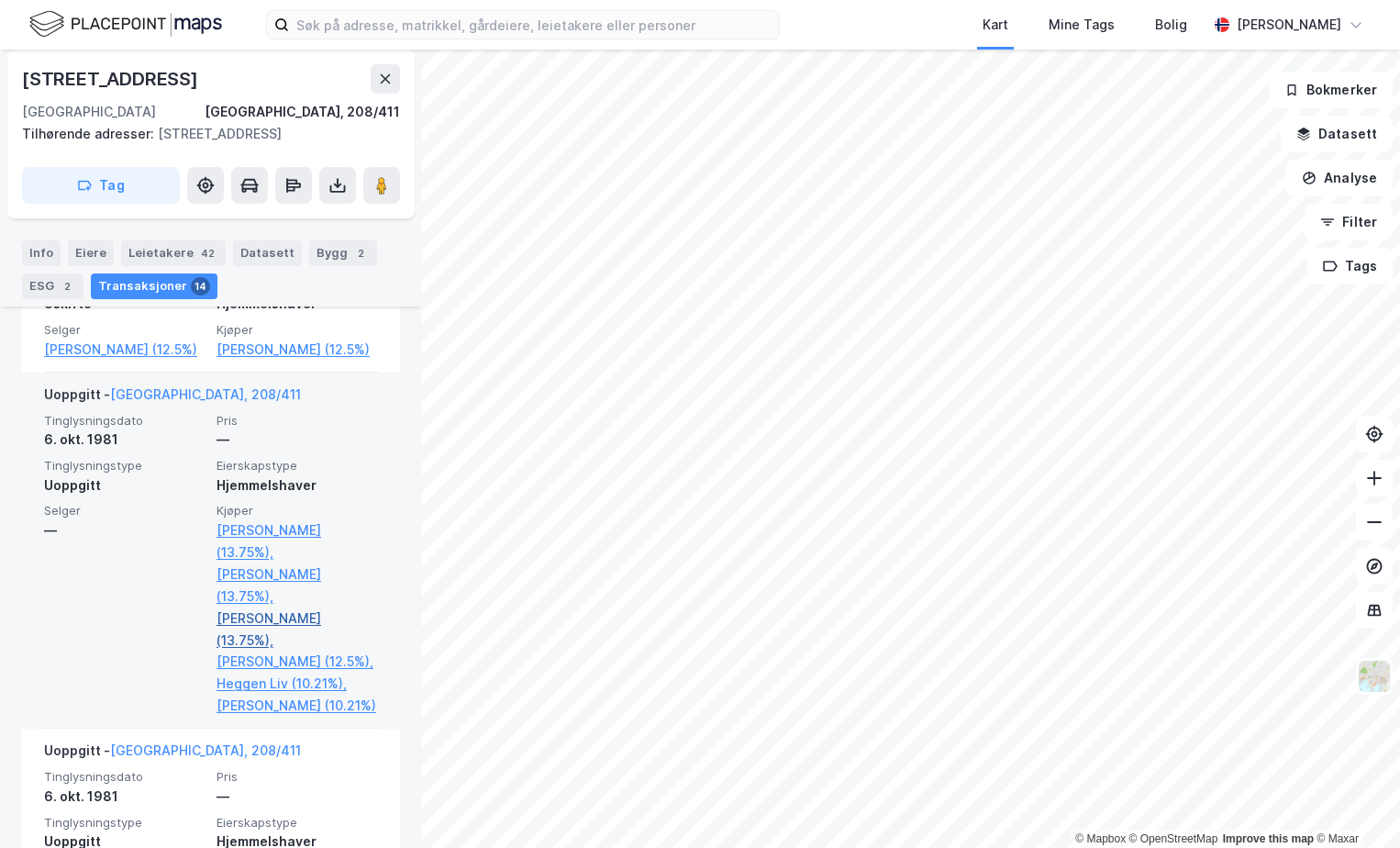
scroll to position [3328, 0]
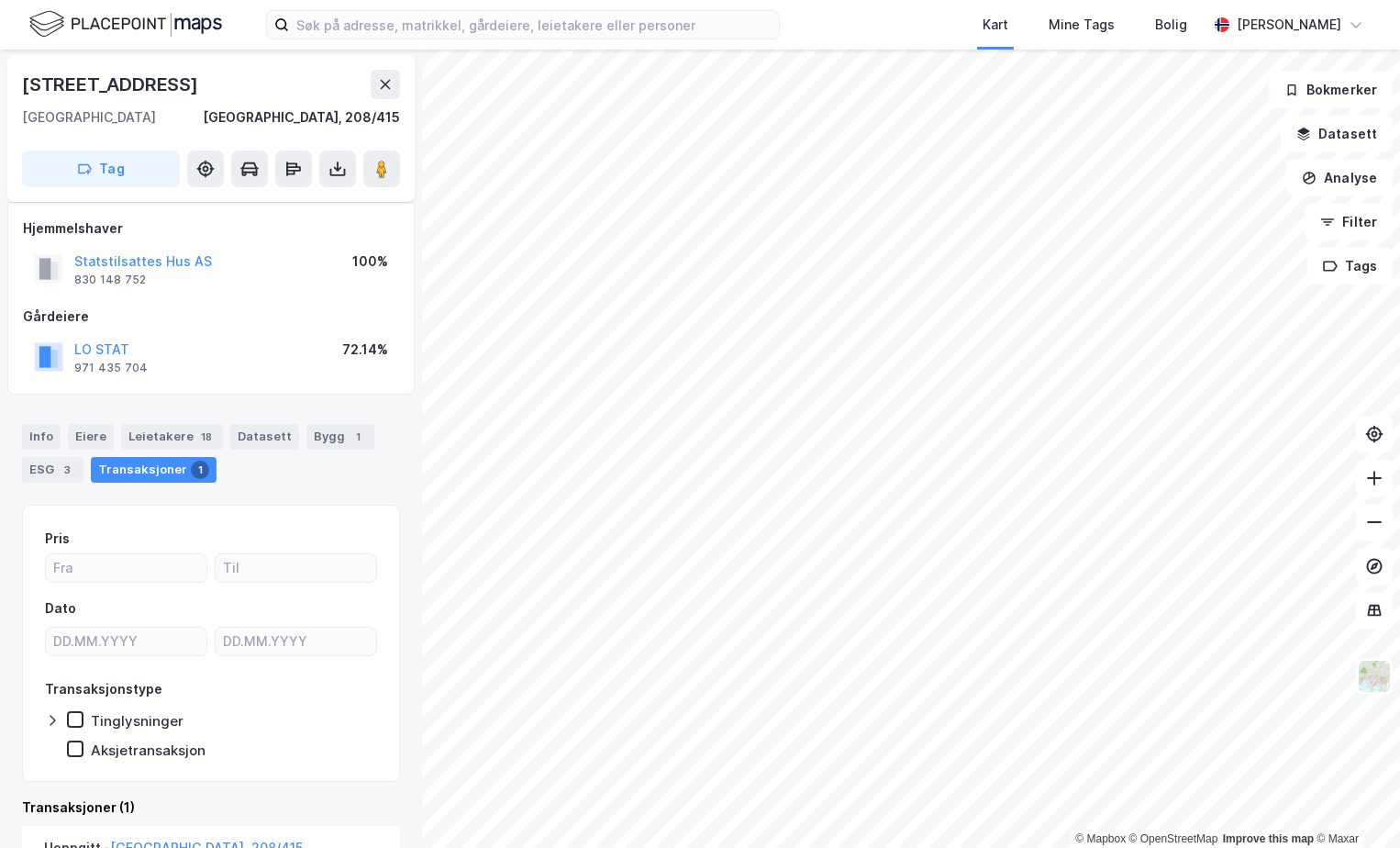
scroll to position [204, 0]
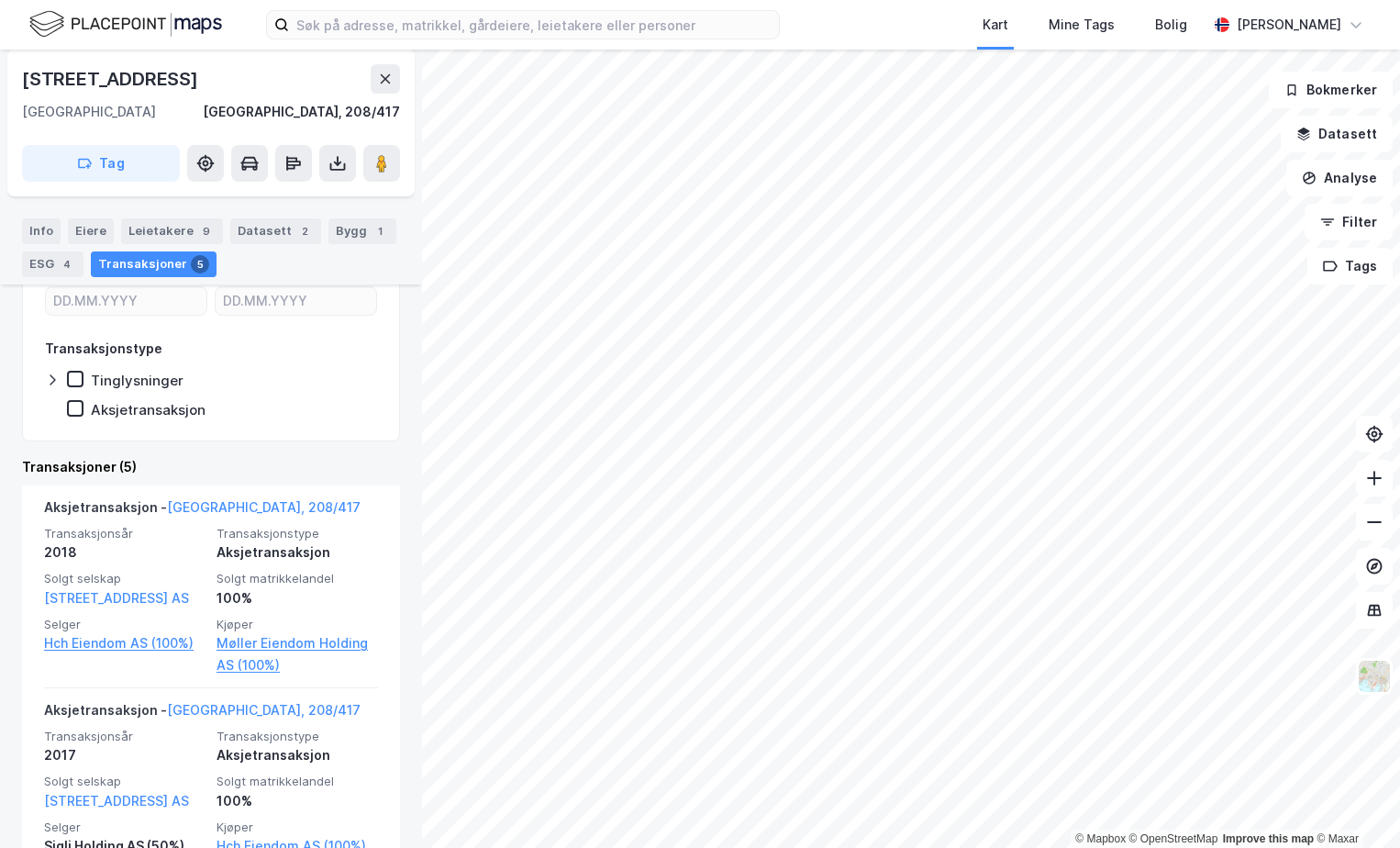
scroll to position [251, 0]
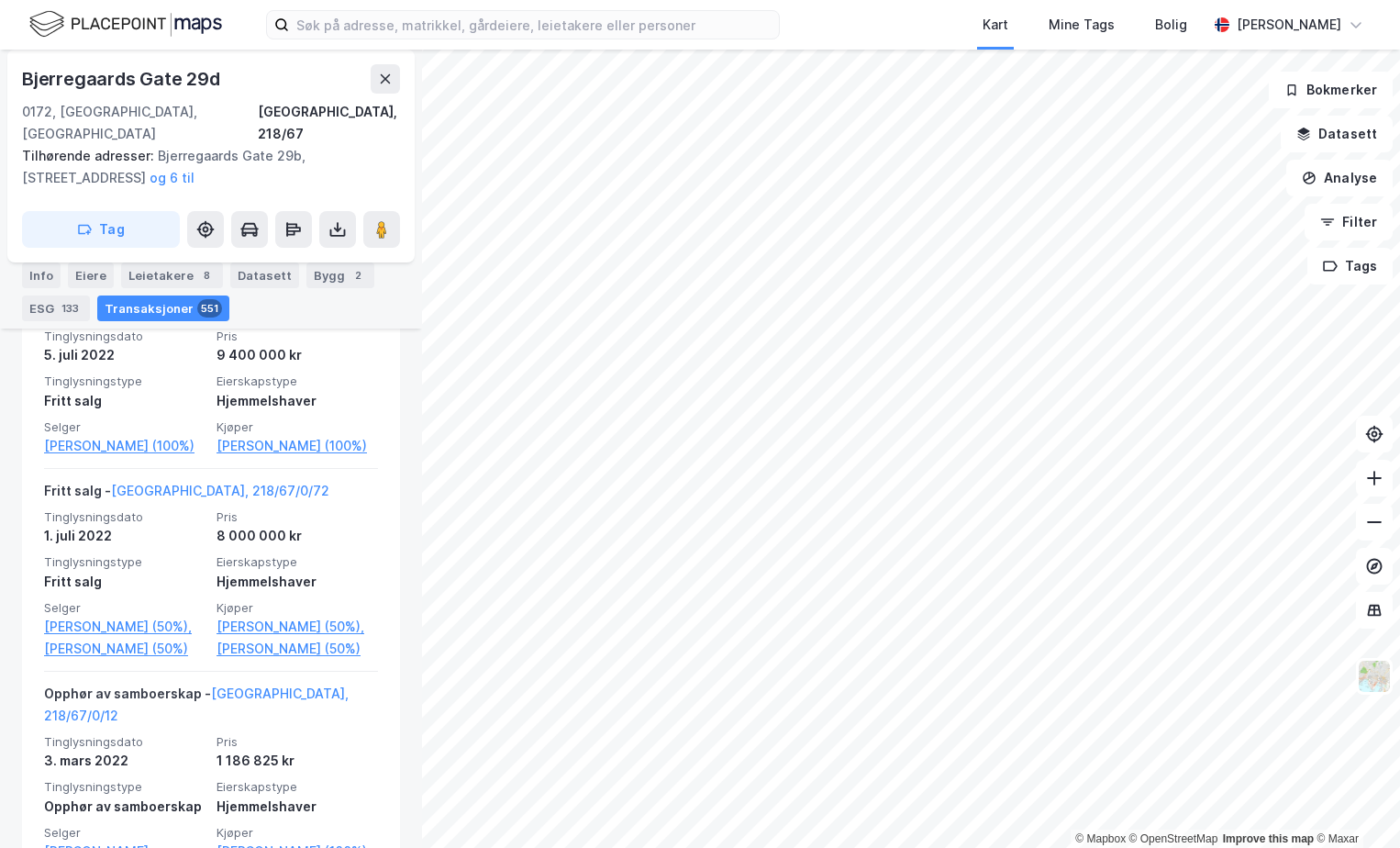
scroll to position [7665, 0]
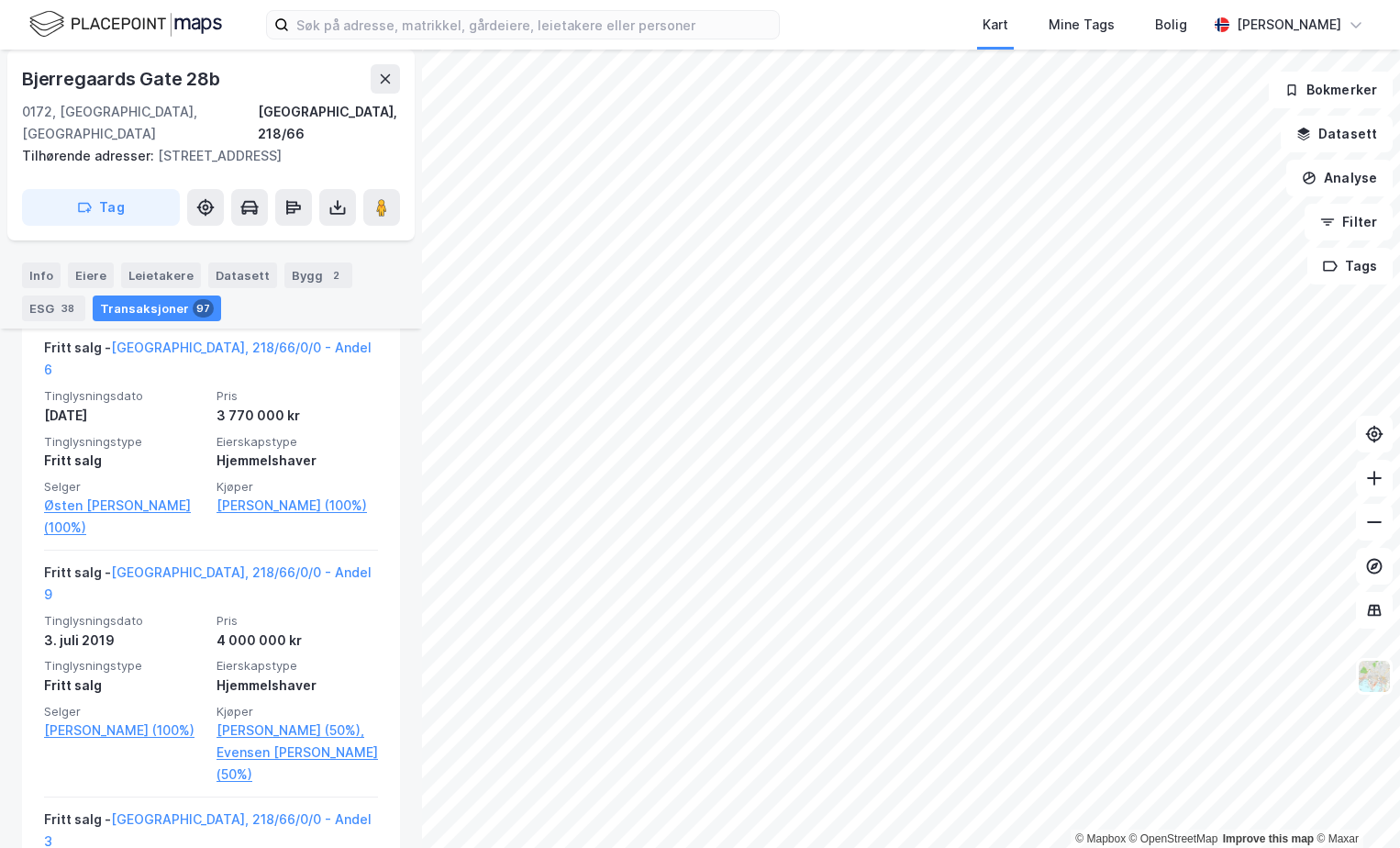
scroll to position [4906, 0]
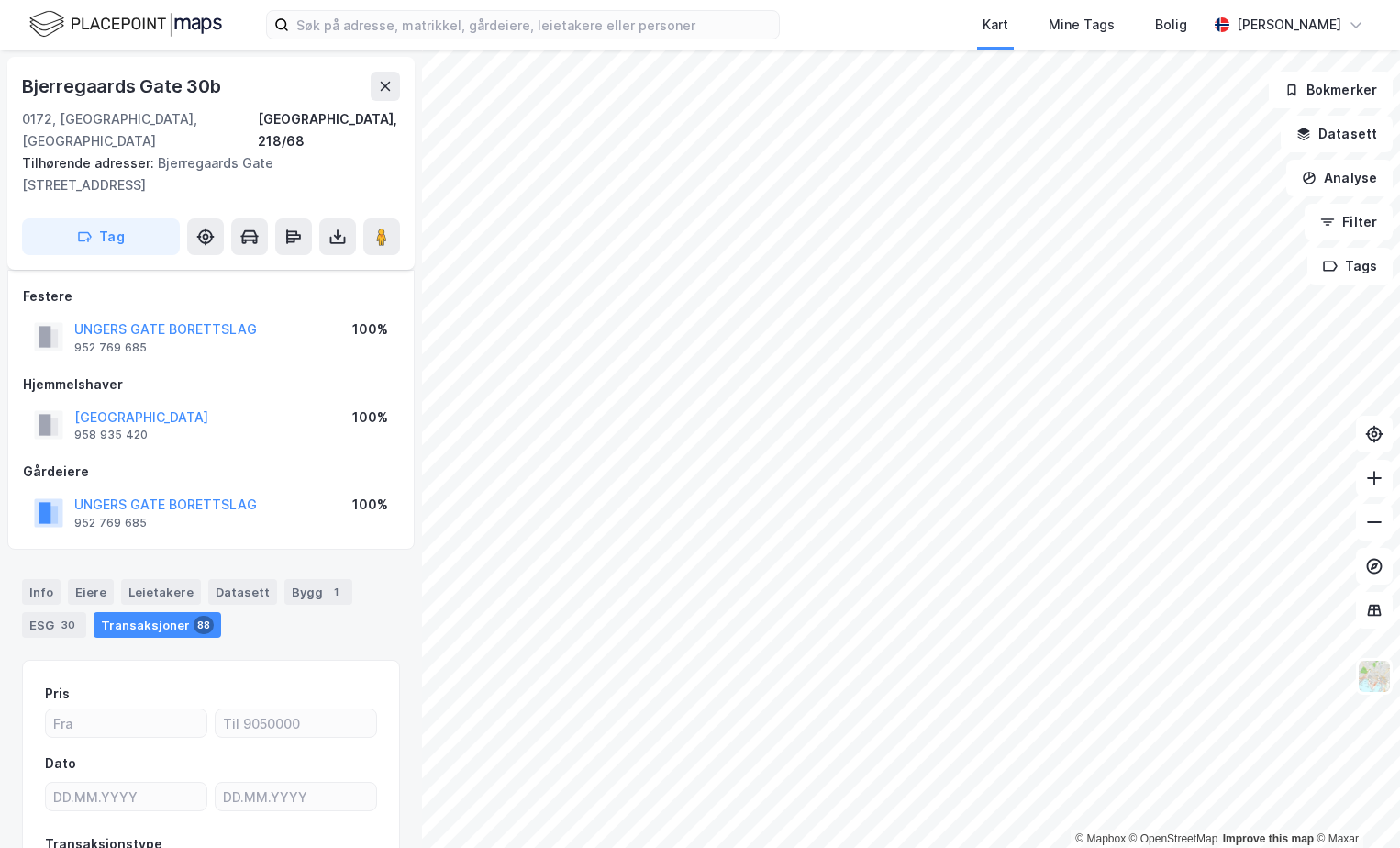
scroll to position [134, 0]
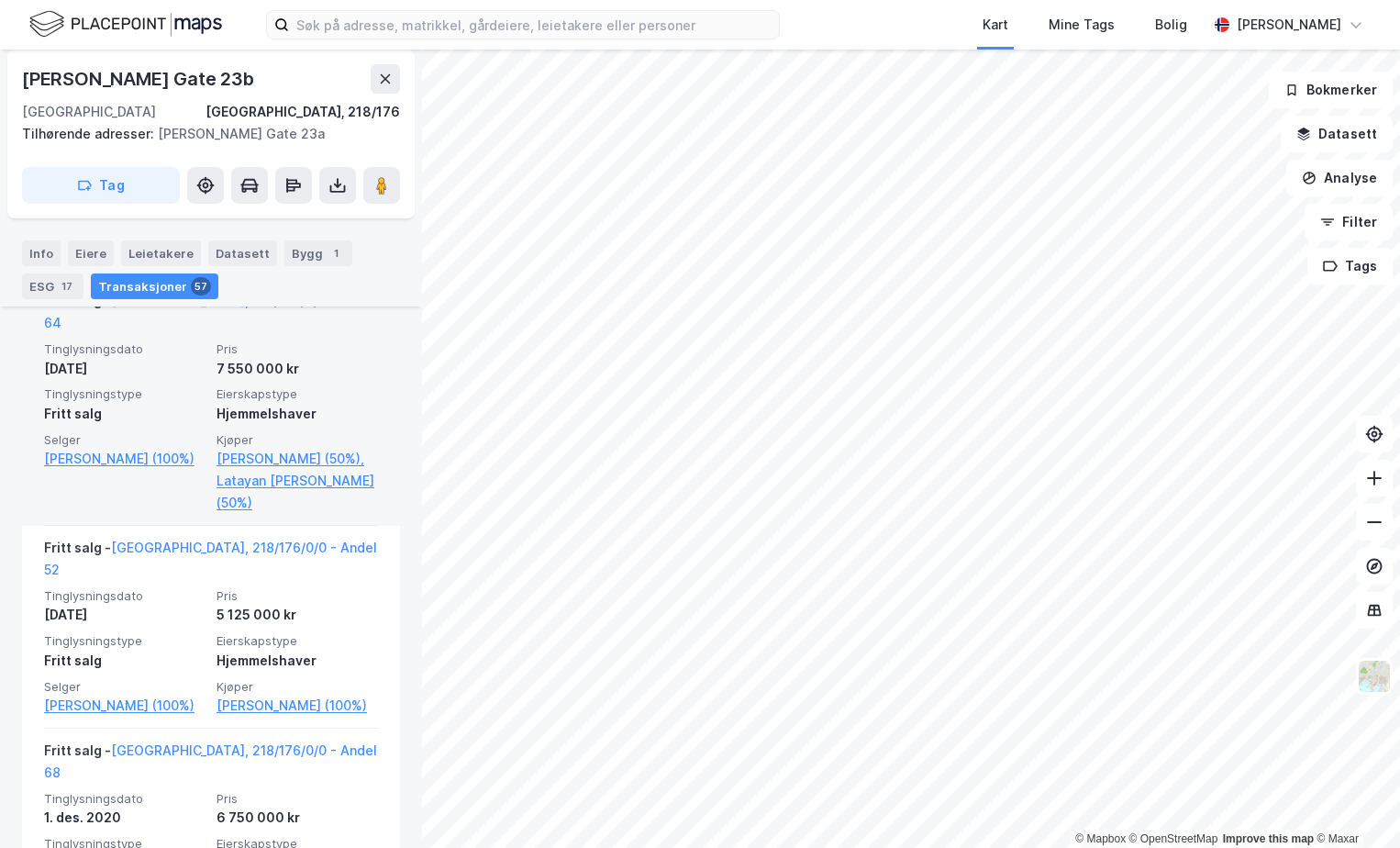
scroll to position [2039, 0]
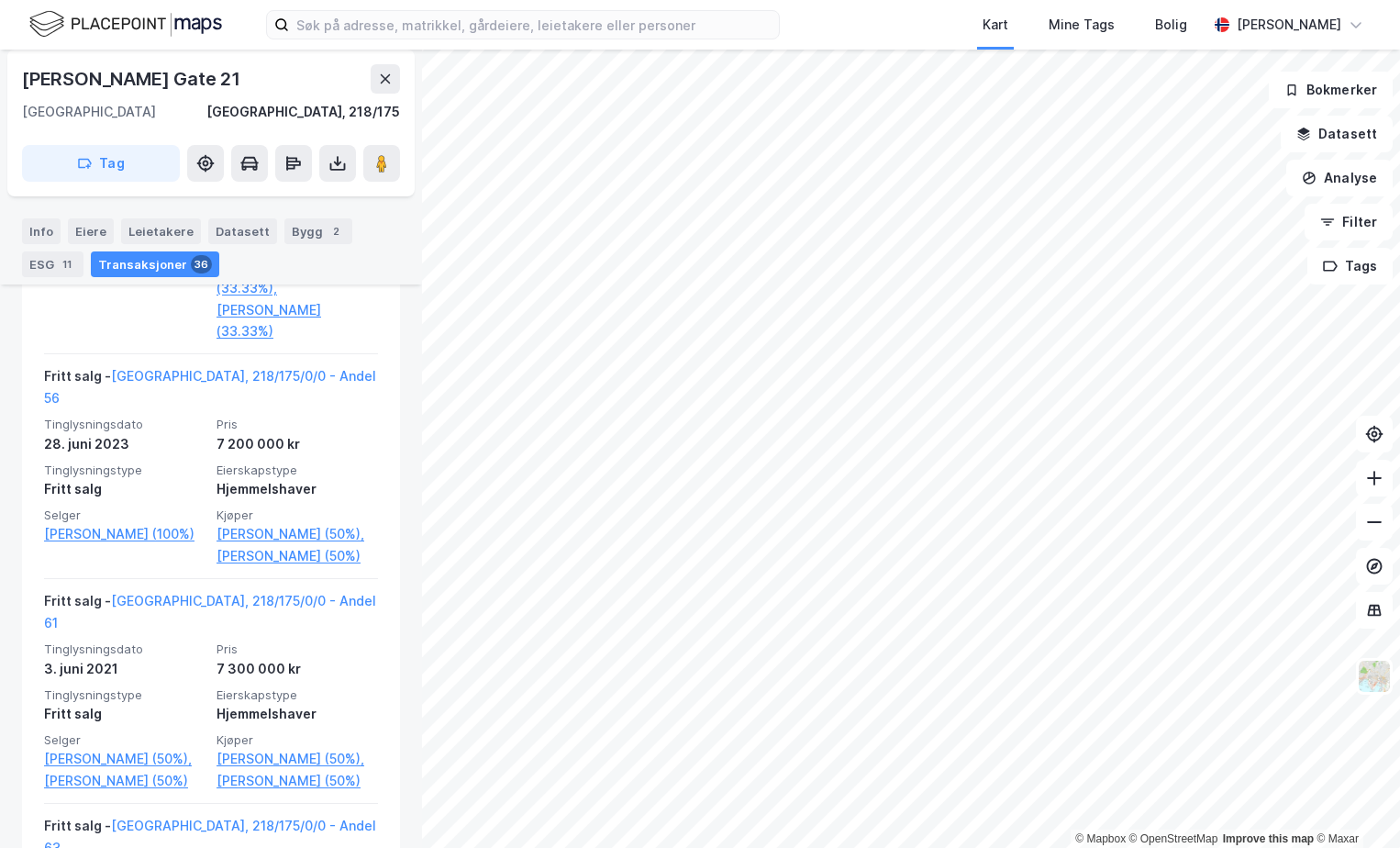
scroll to position [916, 0]
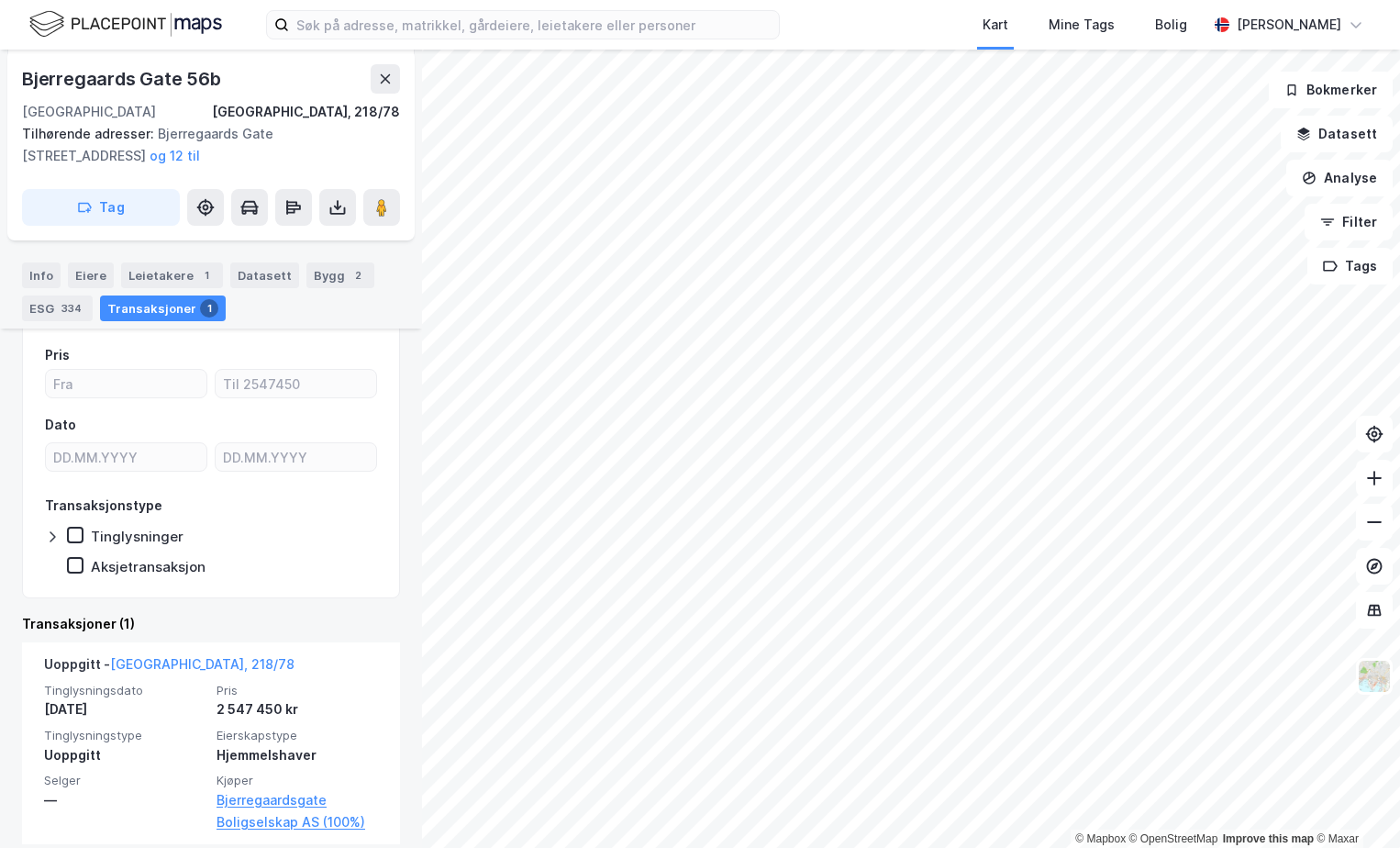
scroll to position [248, 0]
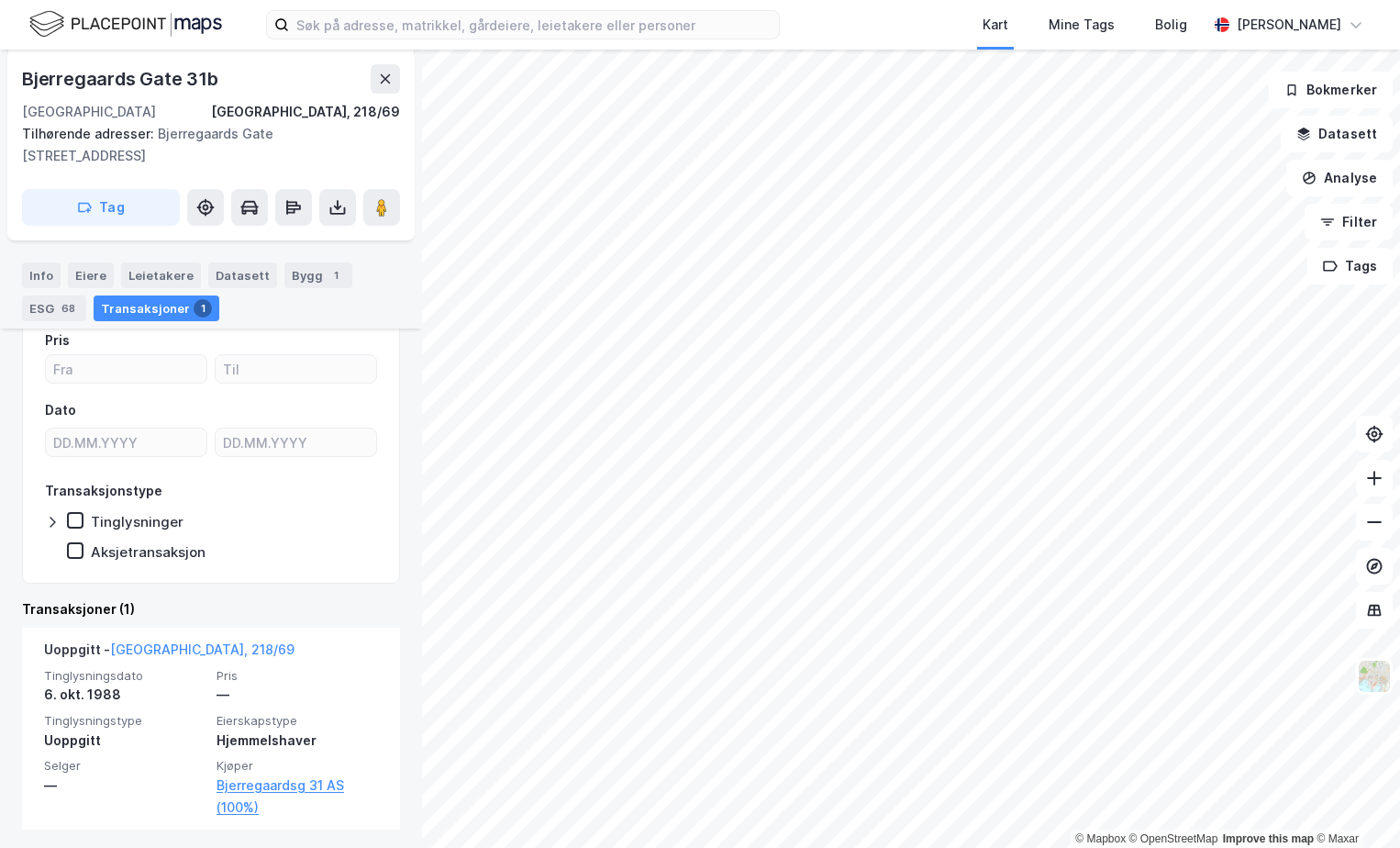
scroll to position [248, 0]
